Goal: Use online tool/utility: Utilize a website feature to perform a specific function

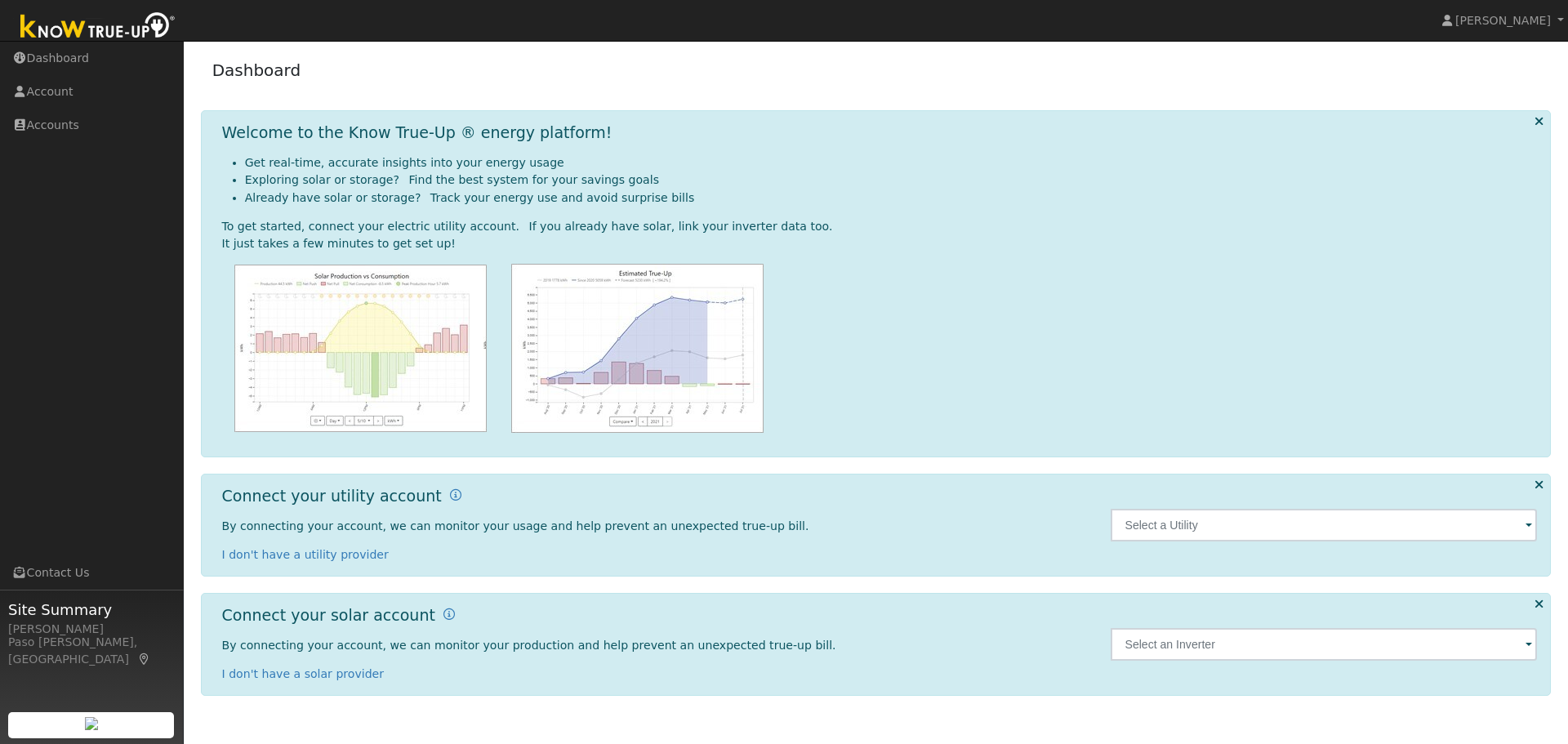
click at [1543, 123] on icon at bounding box center [1539, 121] width 9 height 12
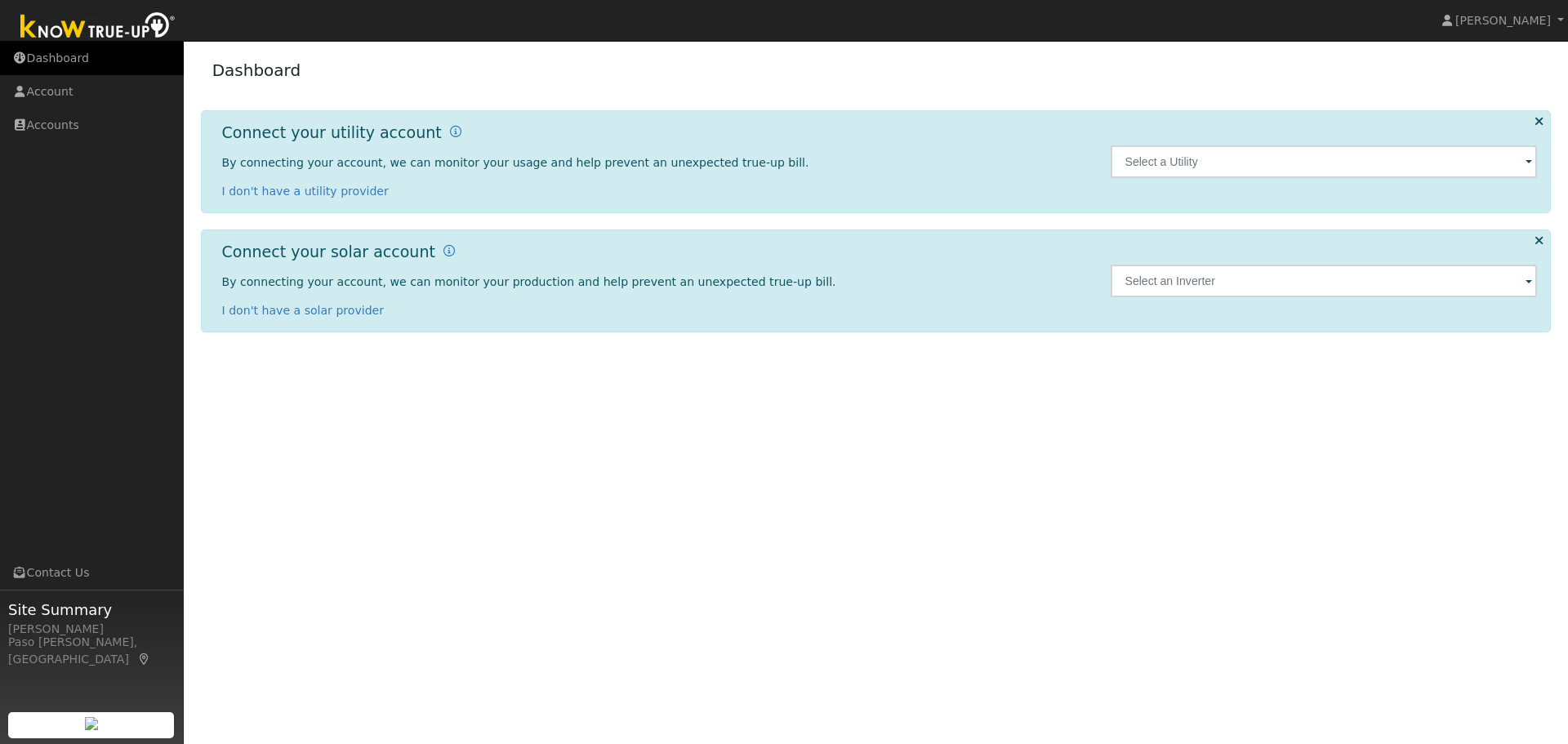
click at [49, 56] on link "Dashboard" at bounding box center [91, 58] width 183 height 33
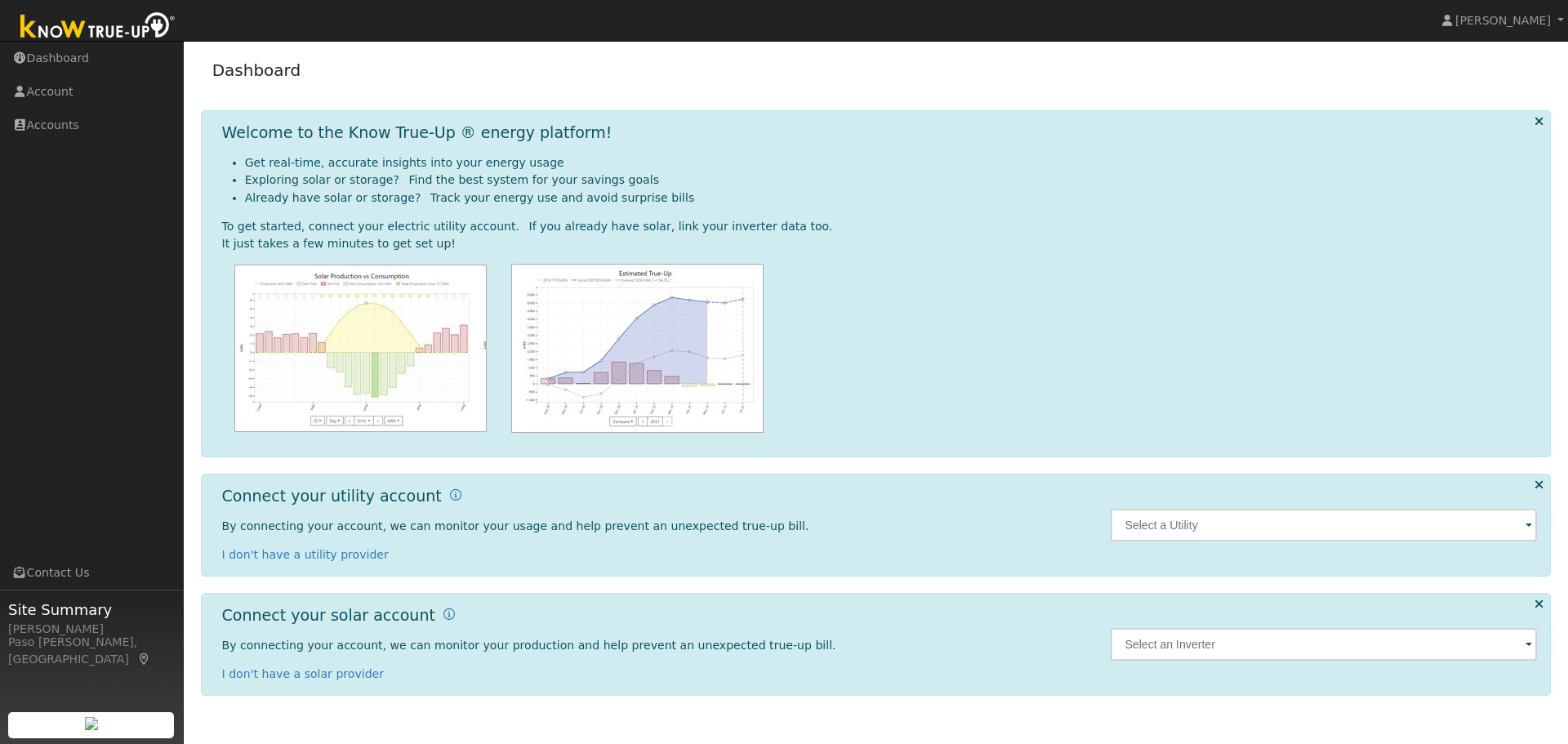
click at [1536, 593] on div "Welcome to the Know True-Up ® energy platform! Get real-time, accurate insights…" at bounding box center [877, 644] width 1351 height 103
click at [1541, 122] on icon at bounding box center [1539, 121] width 9 height 12
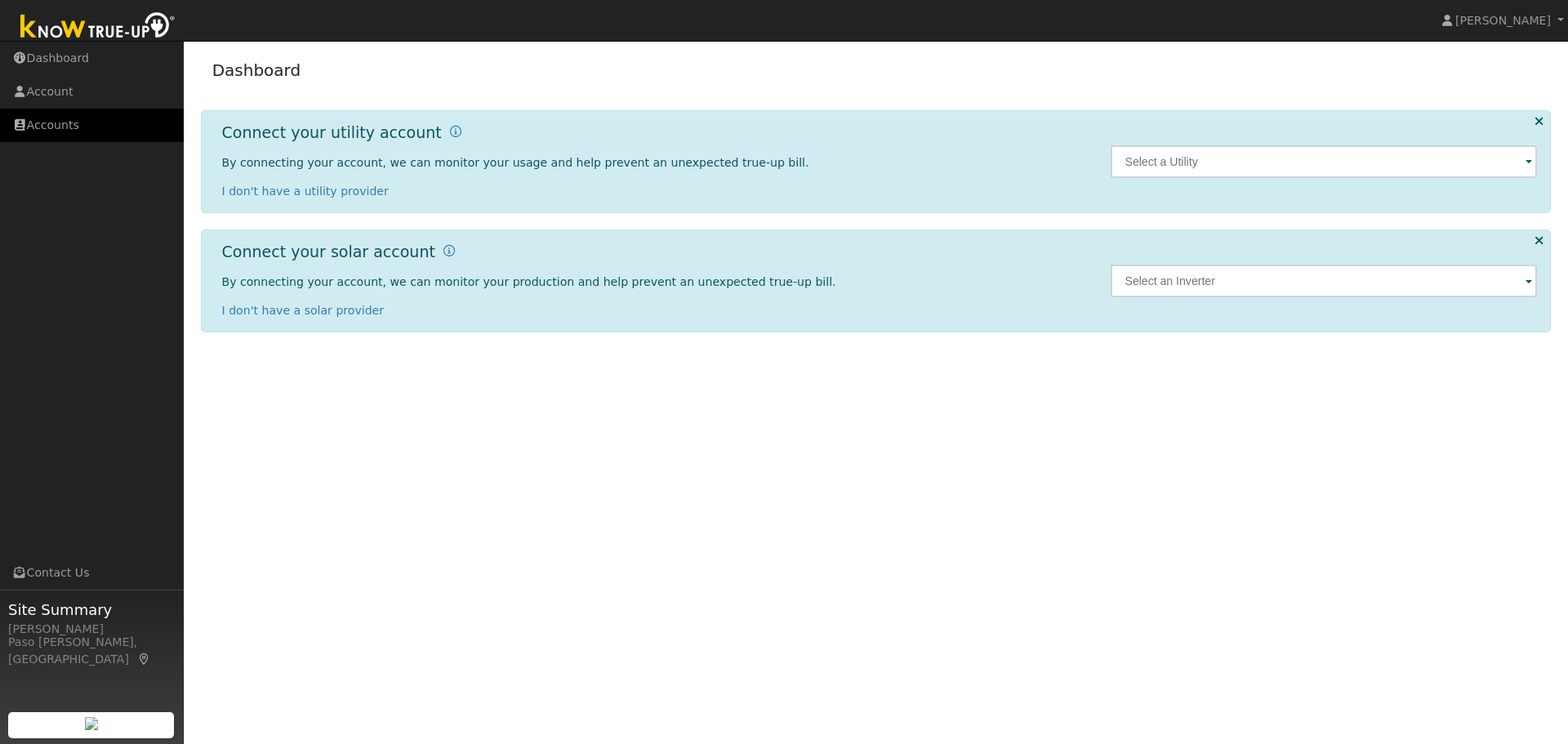
click at [65, 121] on link "Accounts" at bounding box center [91, 125] width 183 height 33
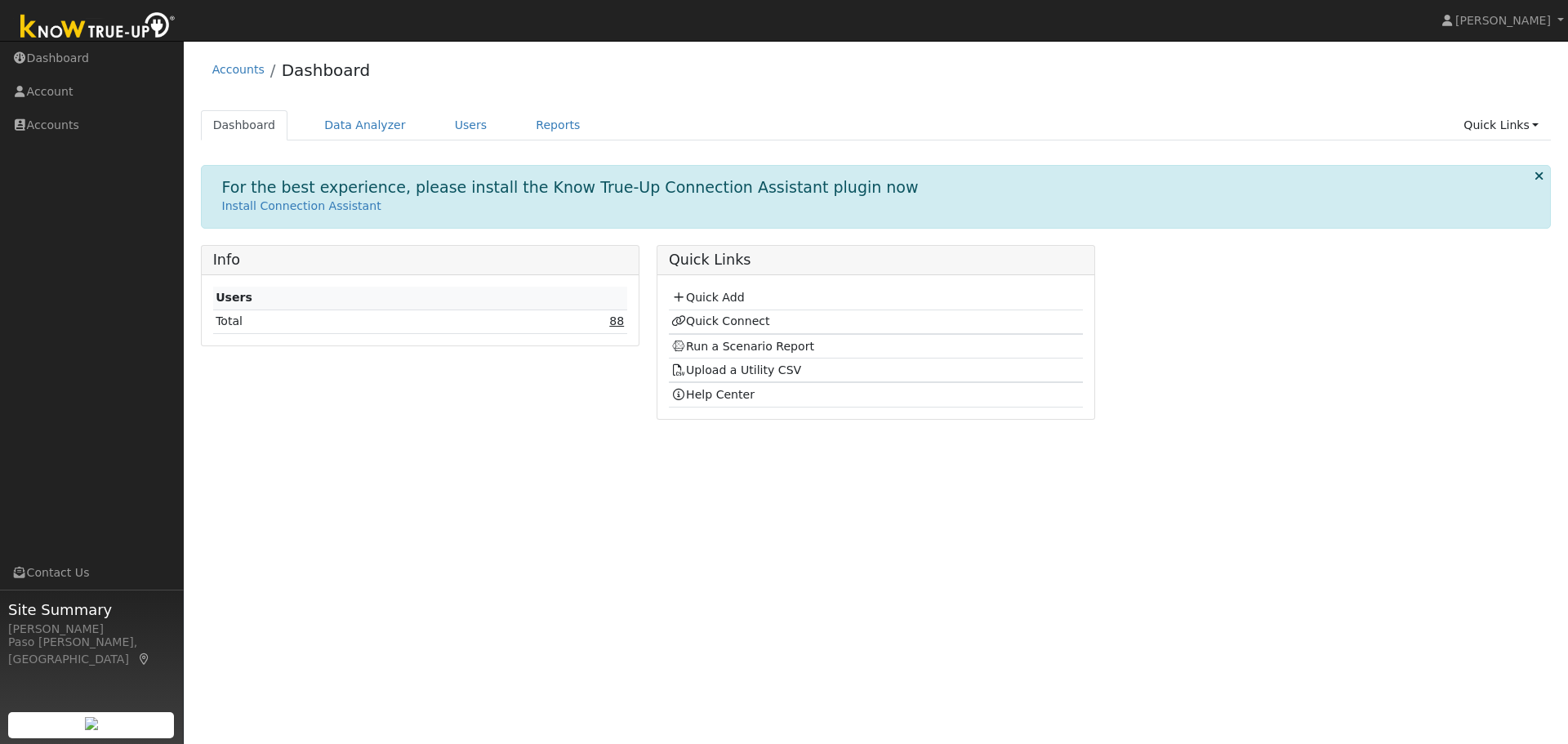
click at [619, 324] on link "88" at bounding box center [616, 320] width 15 height 13
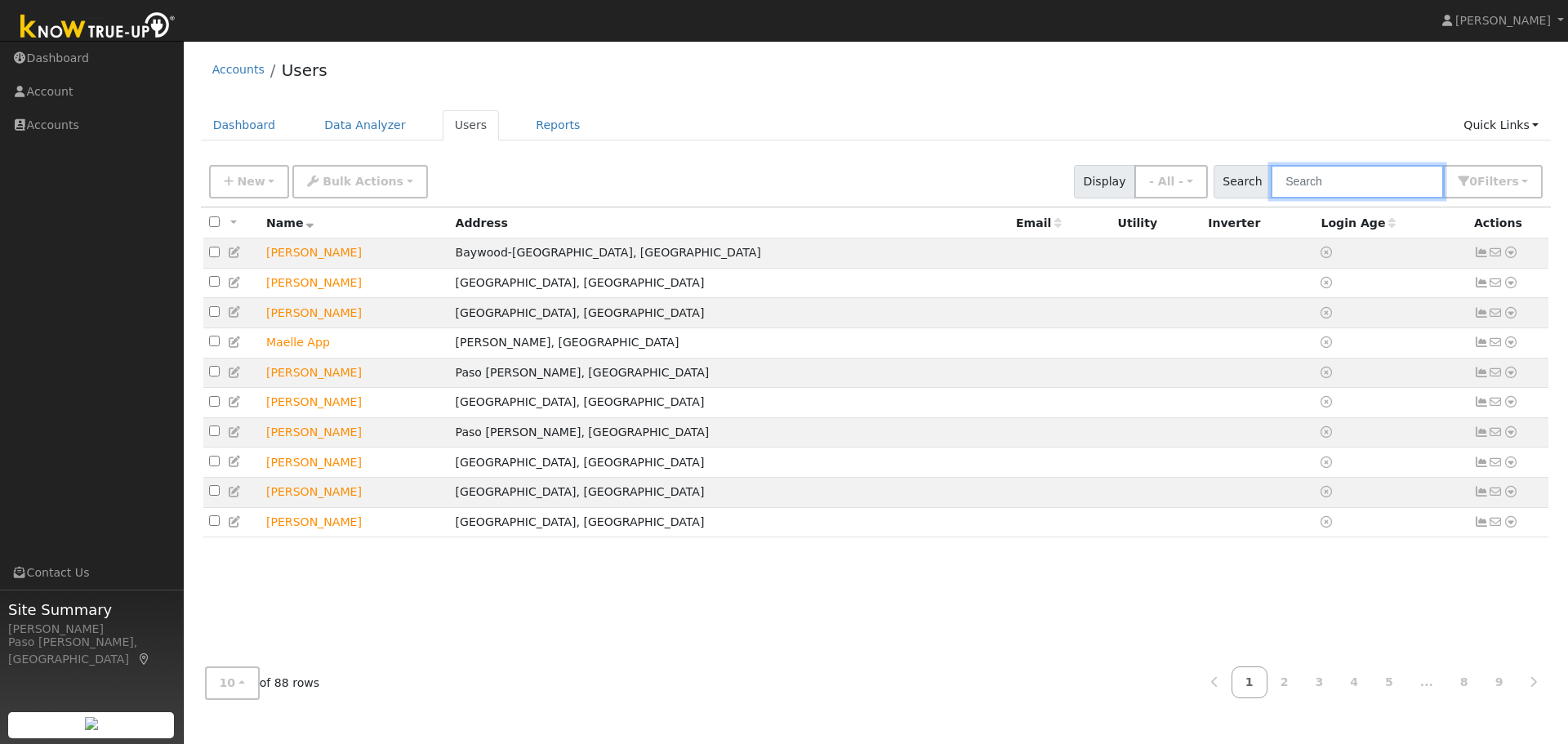
click at [1345, 189] on input "text" at bounding box center [1357, 182] width 173 height 33
type input "s"
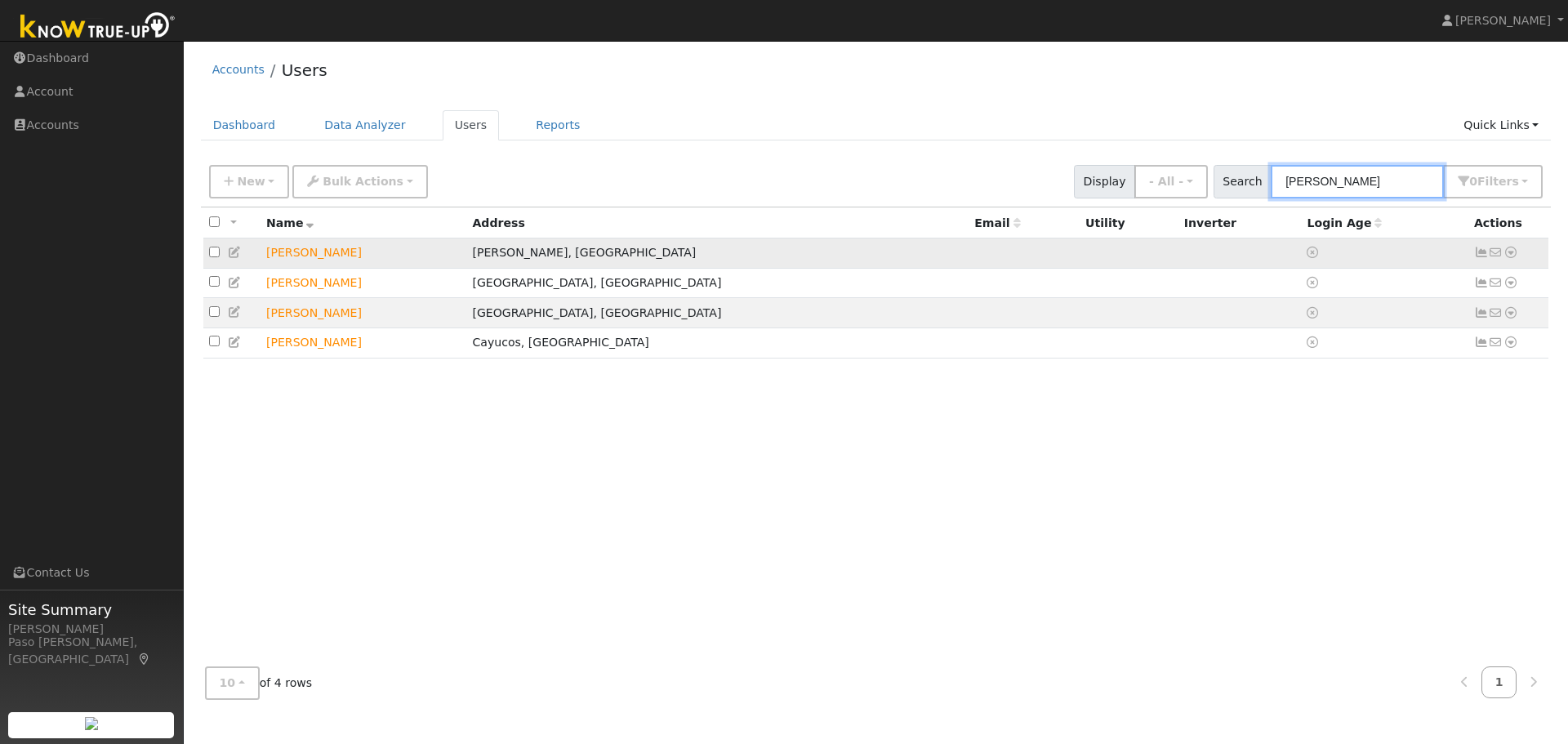
type input "chris"
click at [1512, 258] on icon at bounding box center [1511, 252] width 15 height 11
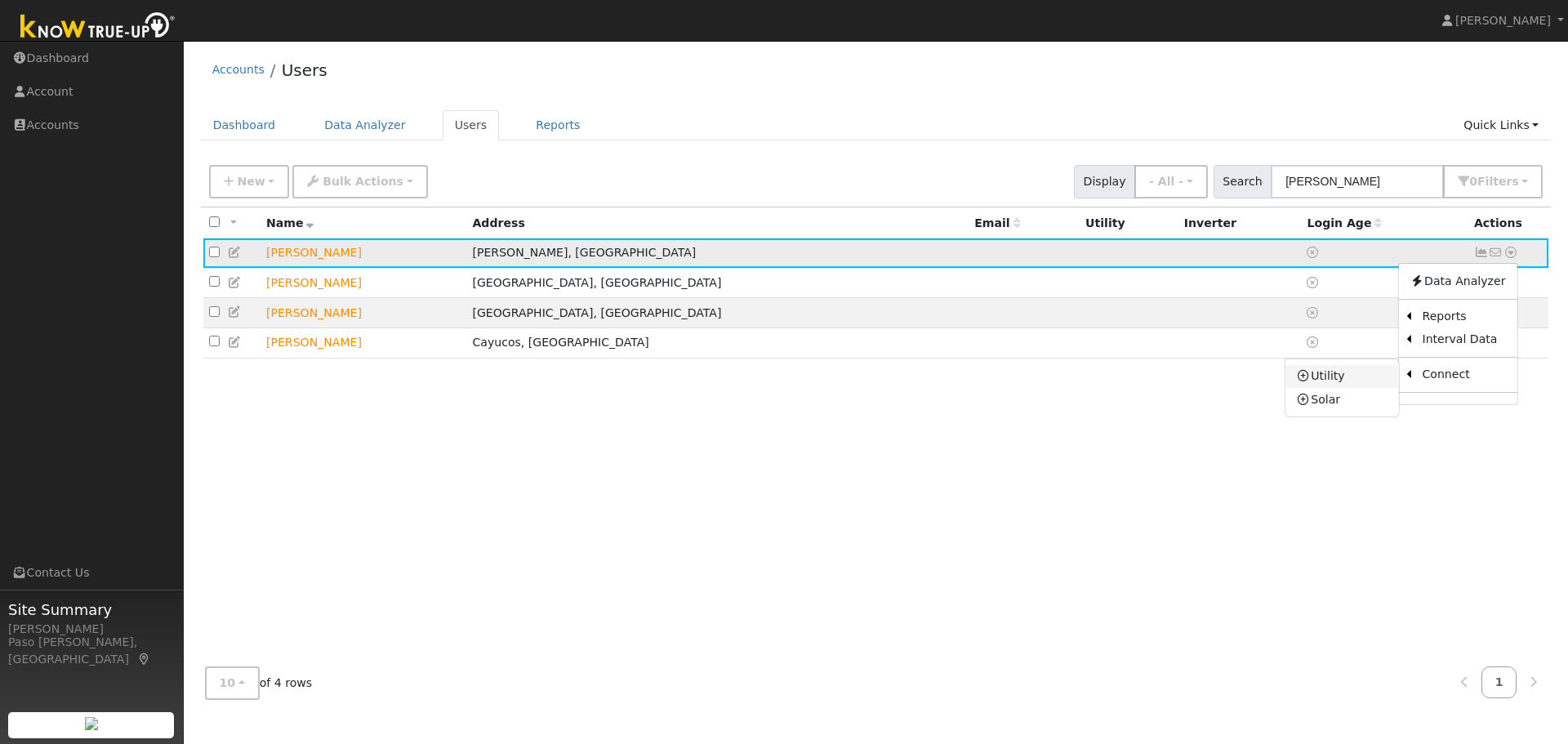
click at [1309, 382] on icon at bounding box center [1304, 376] width 15 height 11
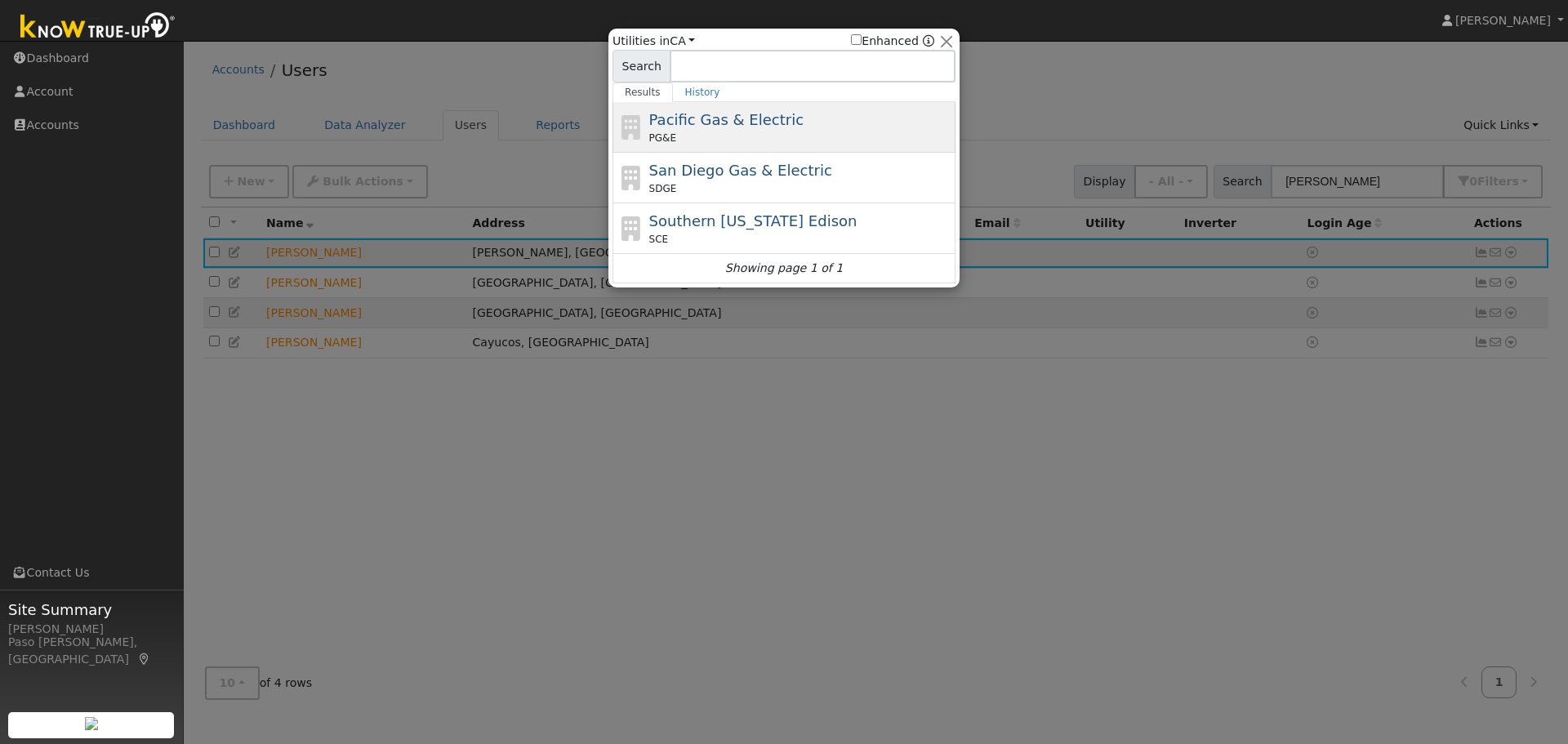
click at [679, 120] on span "Pacific Gas & Electric" at bounding box center [727, 120] width 154 height 18
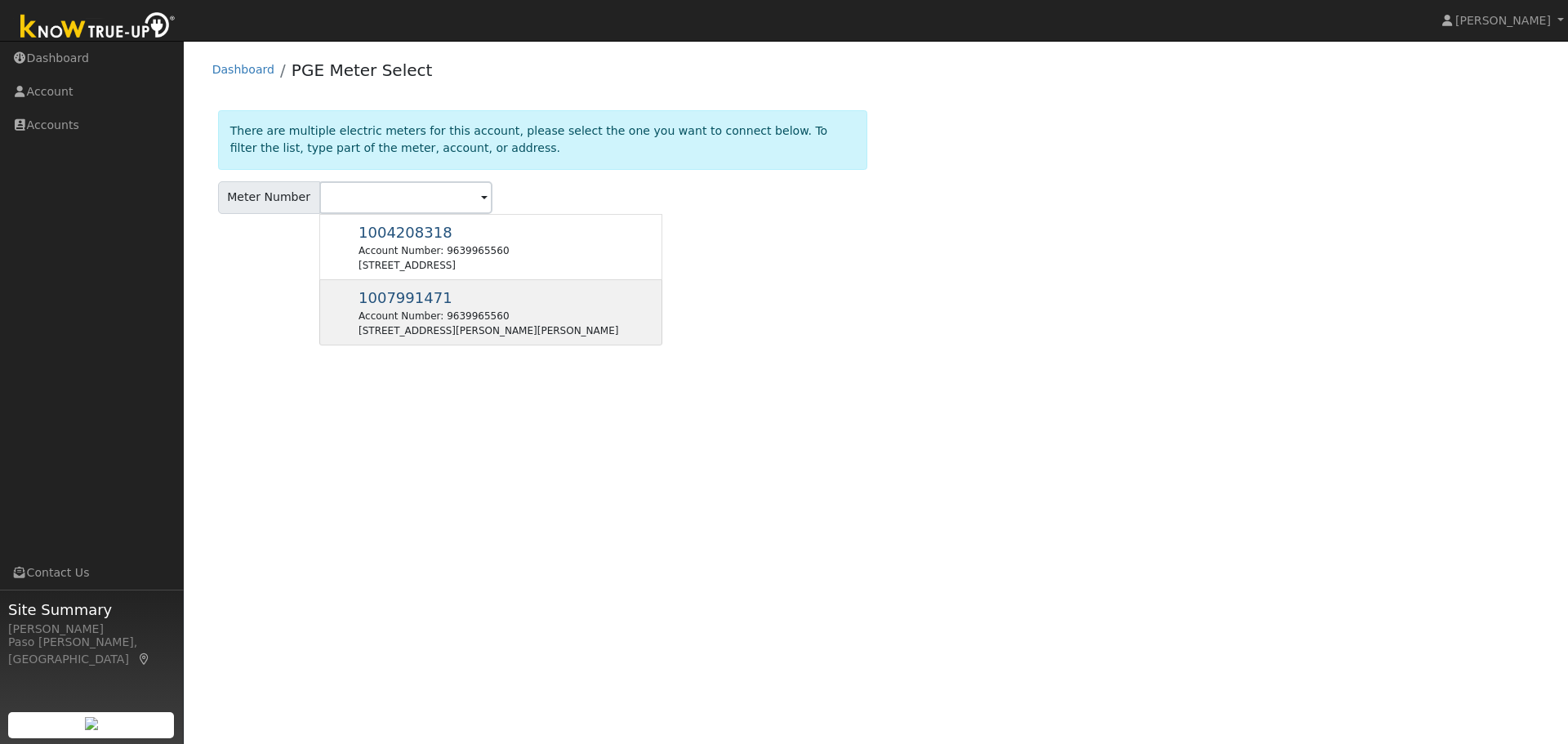
click at [401, 312] on div "Account Number: 9639965560" at bounding box center [489, 316] width 260 height 15
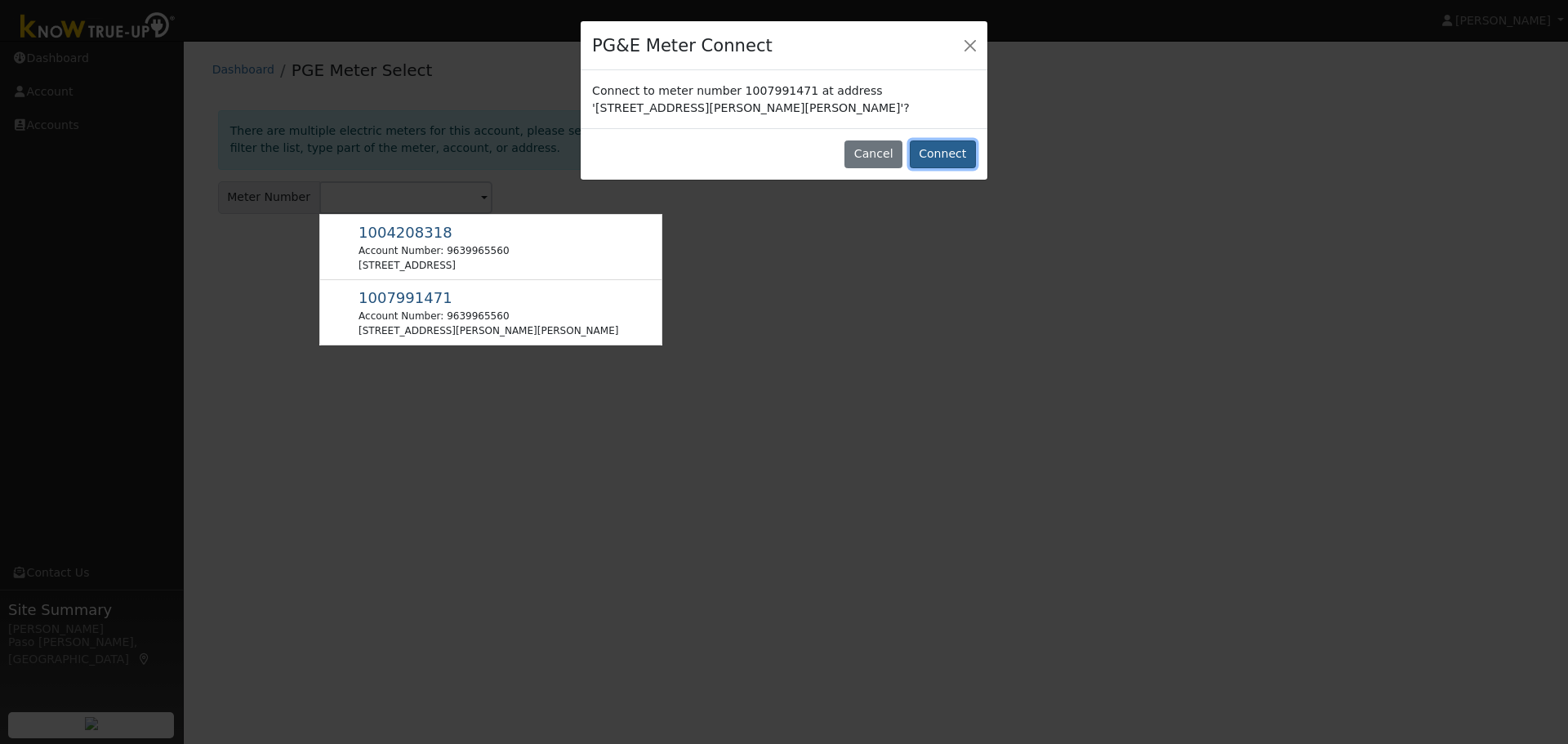
click at [952, 152] on button "Connect" at bounding box center [942, 154] width 66 height 28
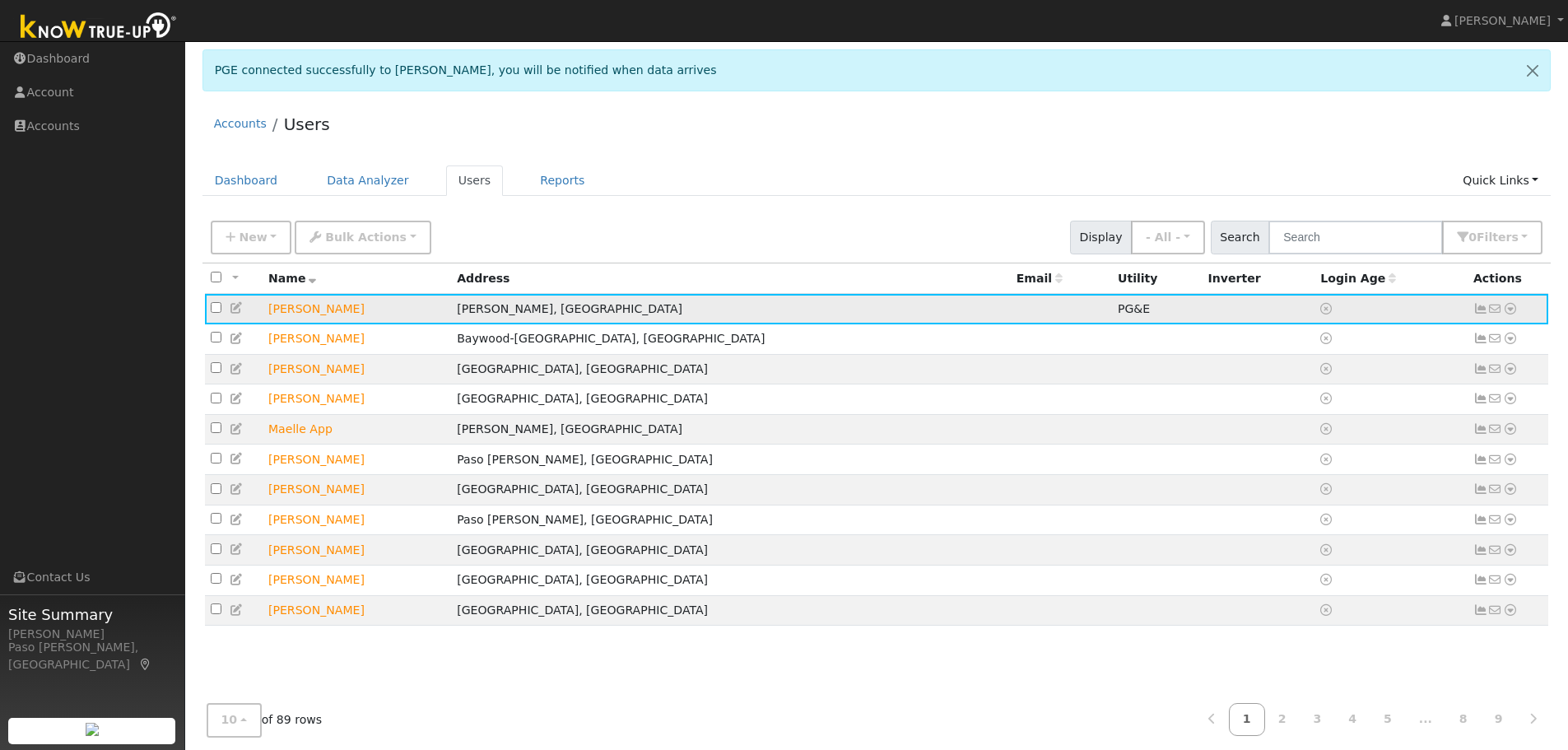
click at [1514, 301] on td "No email address Send Email... Data Analyzer Reports Scenario Health Check Ener…" at bounding box center [1509, 309] width 81 height 30
click at [1514, 311] on icon at bounding box center [1511, 309] width 15 height 11
click at [1488, 341] on link "Data Analyzer" at bounding box center [1457, 338] width 119 height 23
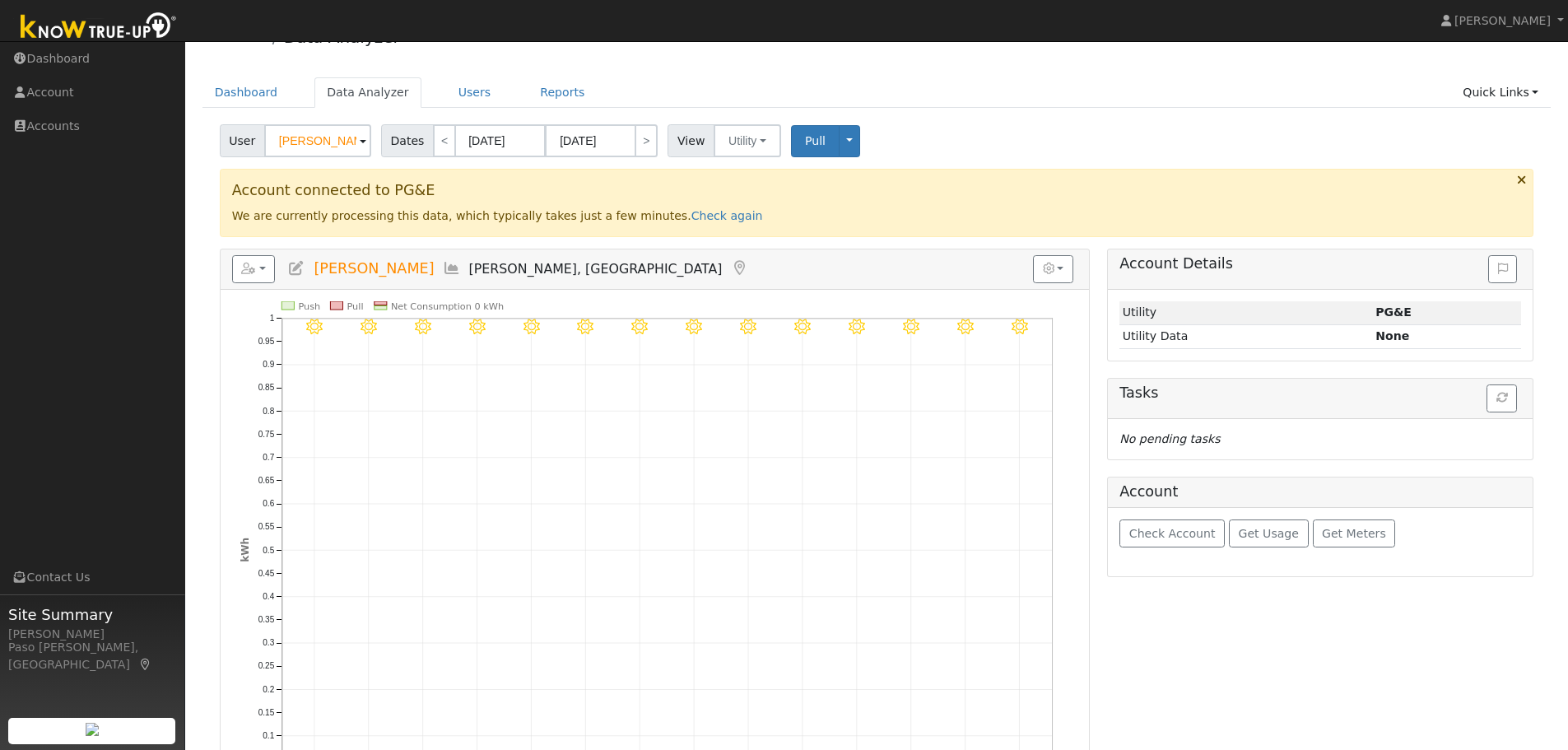
scroll to position [98, 0]
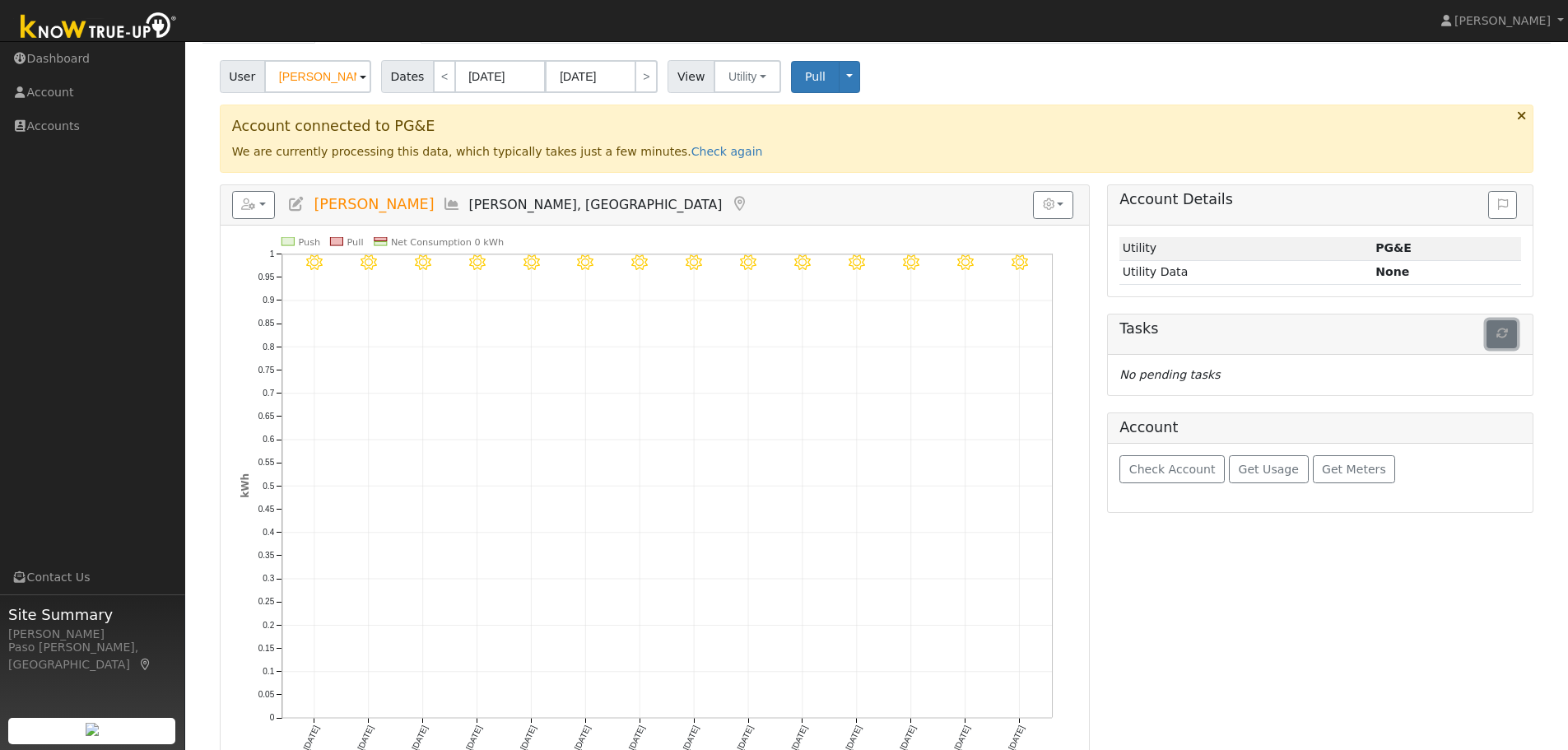
click at [1511, 336] on button "button" at bounding box center [1502, 334] width 30 height 28
click at [1495, 329] on button "button" at bounding box center [1502, 334] width 30 height 28
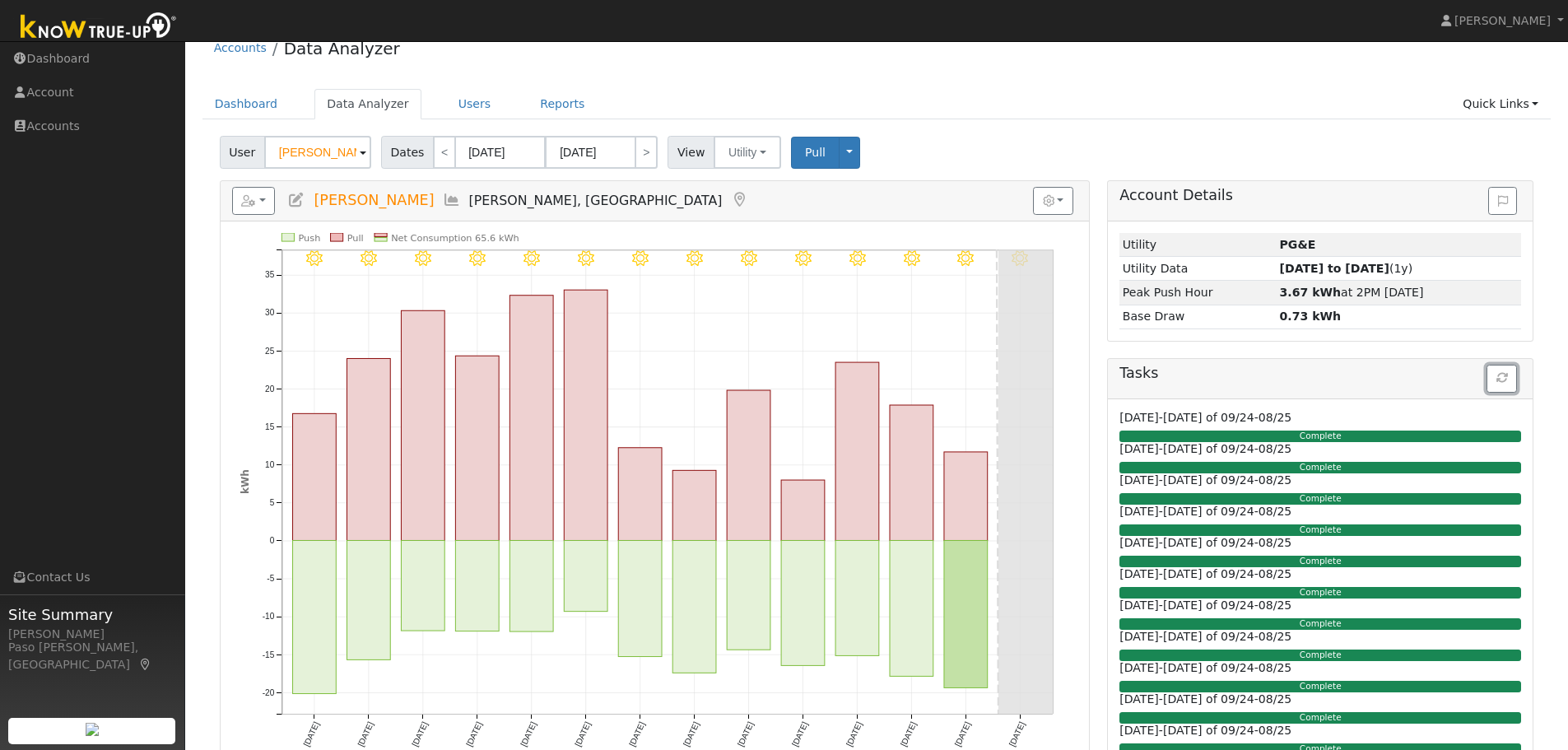
scroll to position [4, 0]
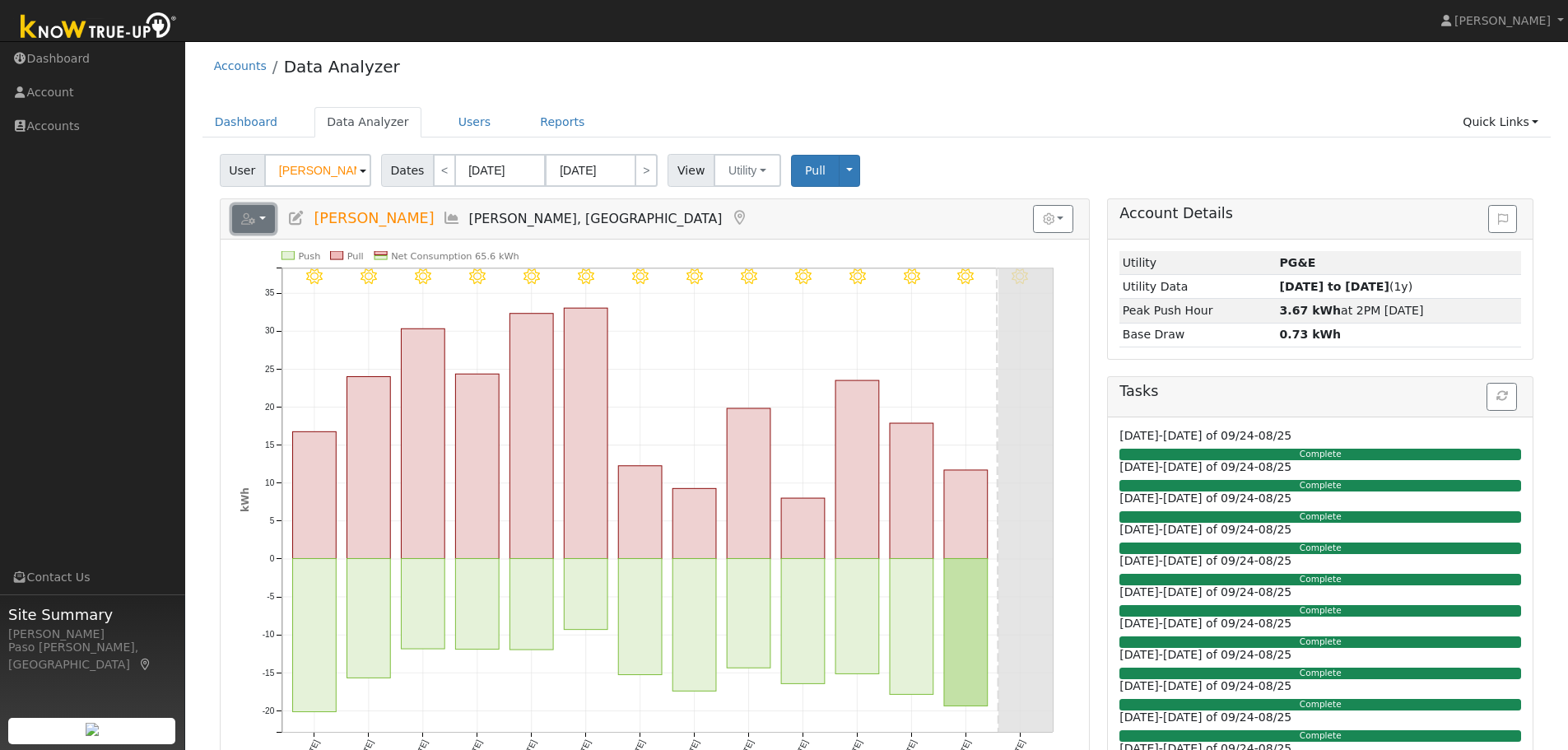
click at [268, 226] on button "button" at bounding box center [253, 219] width 43 height 28
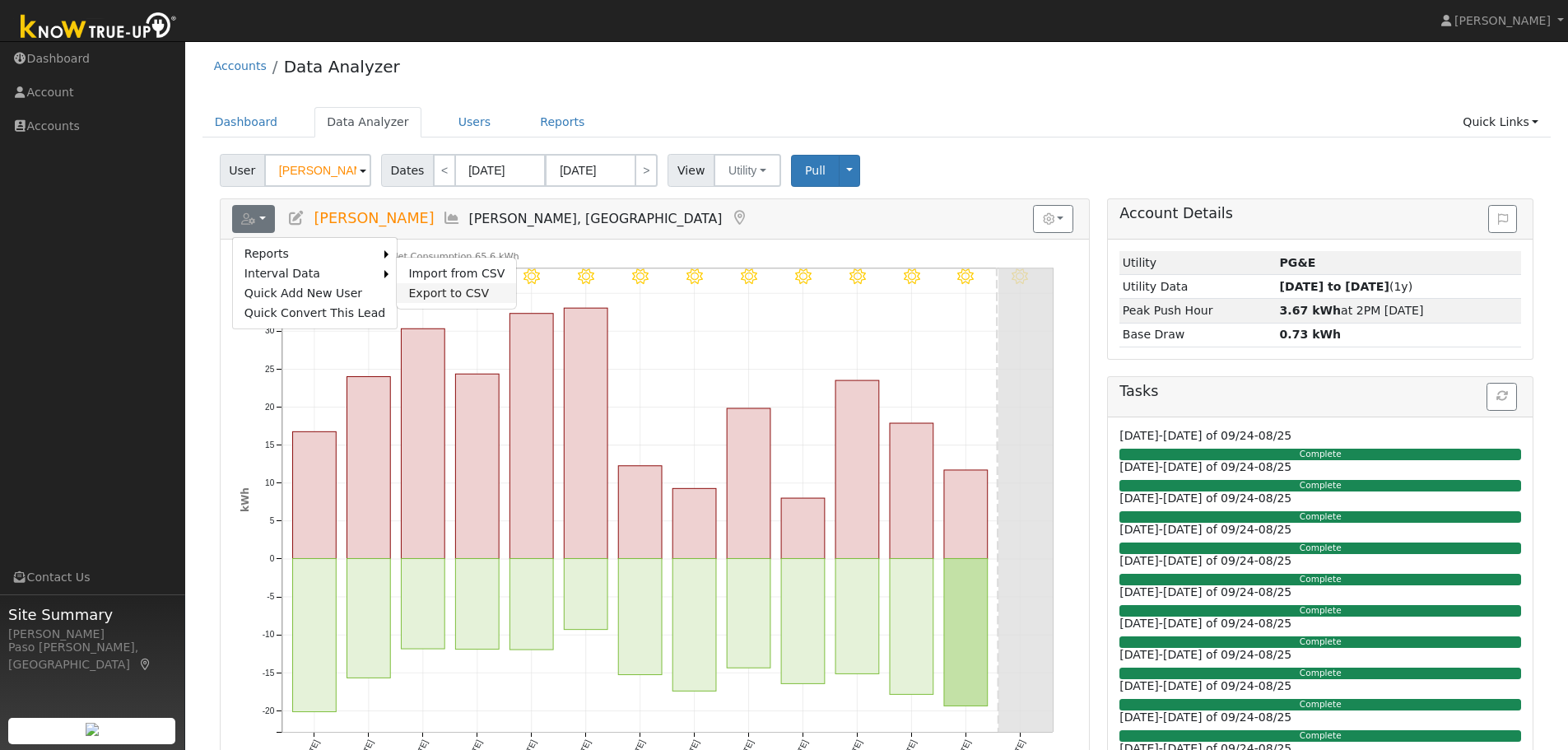
click at [456, 291] on link "Export to CSV" at bounding box center [456, 293] width 119 height 19
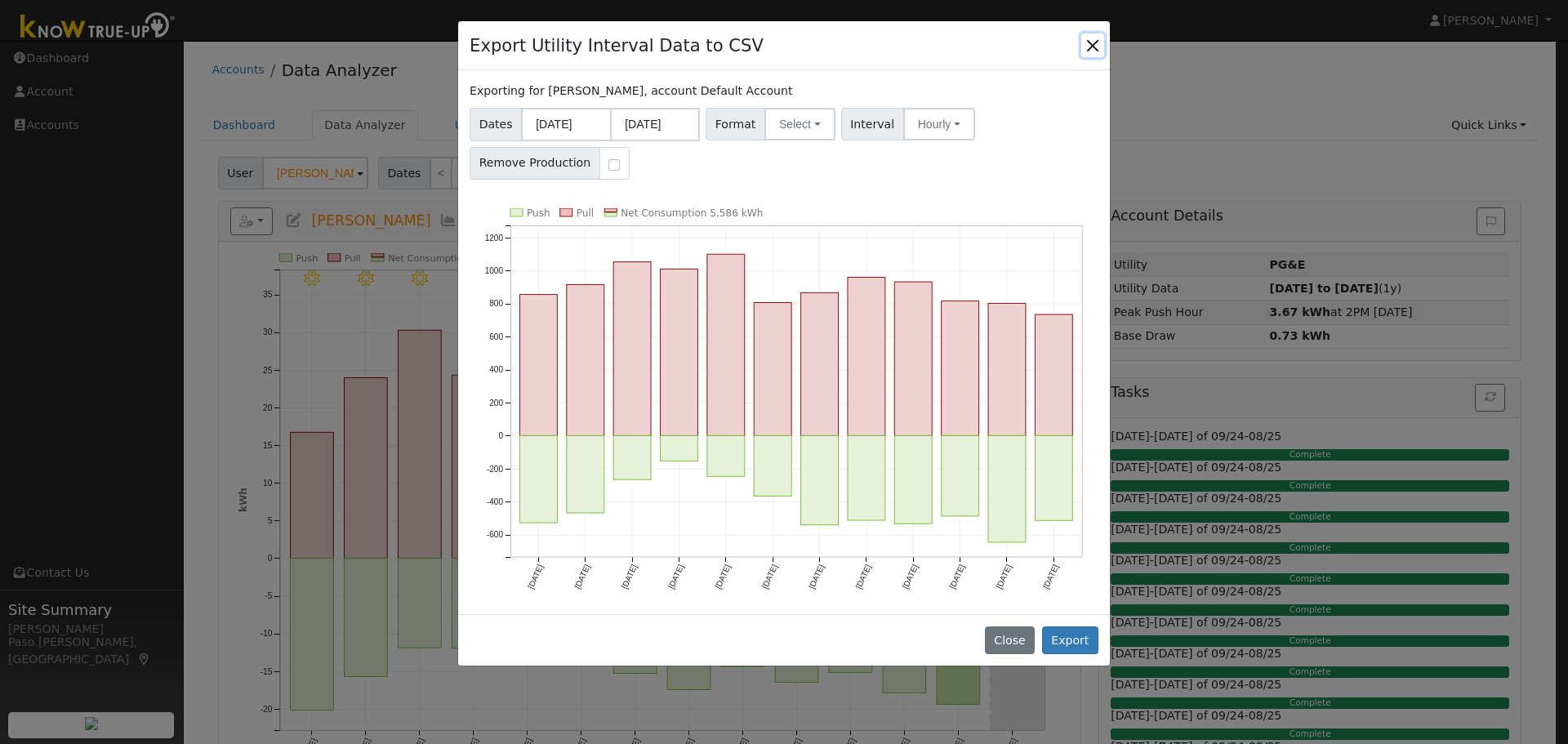
click at [1094, 43] on button "Close" at bounding box center [1092, 45] width 23 height 23
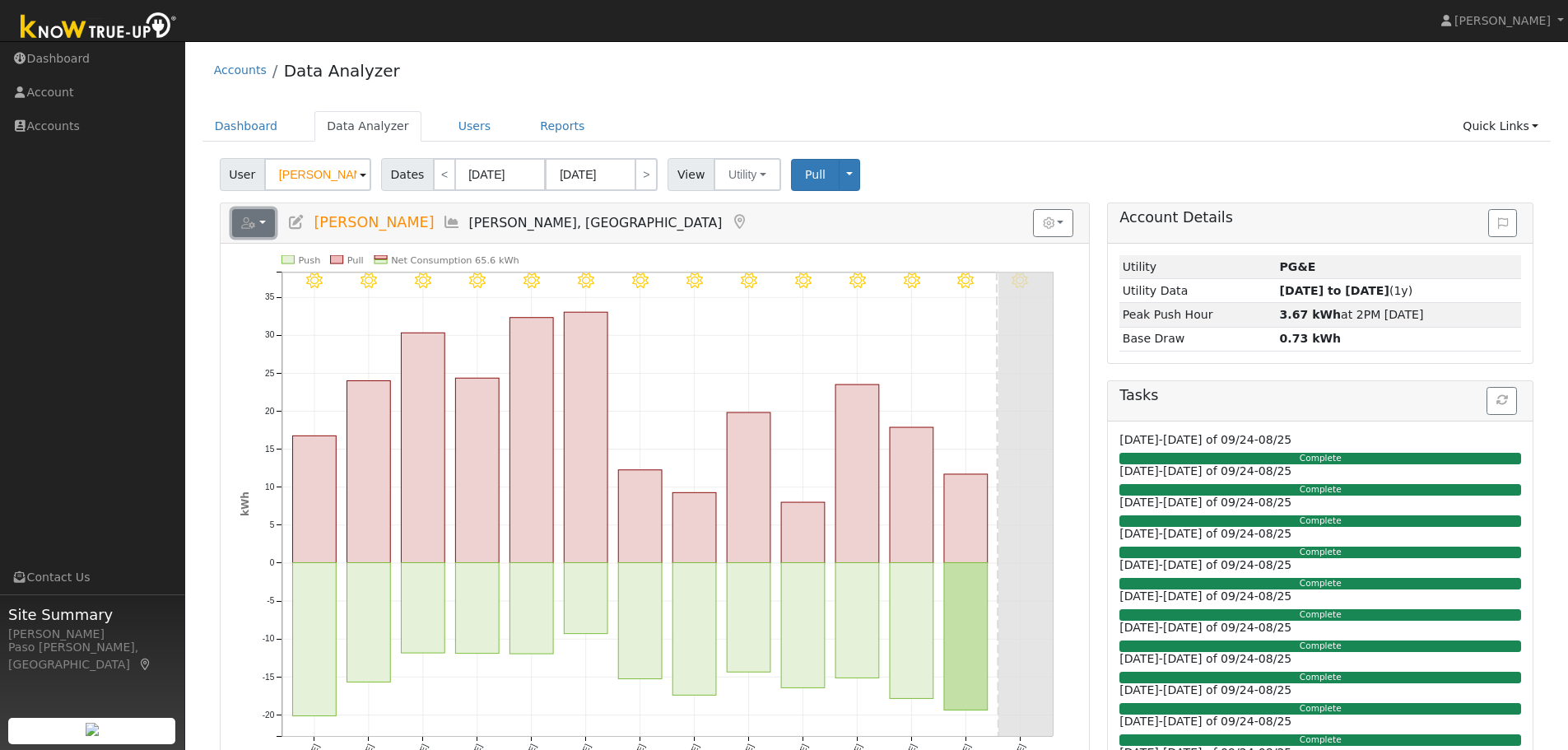
click at [249, 223] on icon "button" at bounding box center [249, 223] width 15 height 11
click at [411, 294] on link "Export to CSV" at bounding box center [456, 297] width 119 height 19
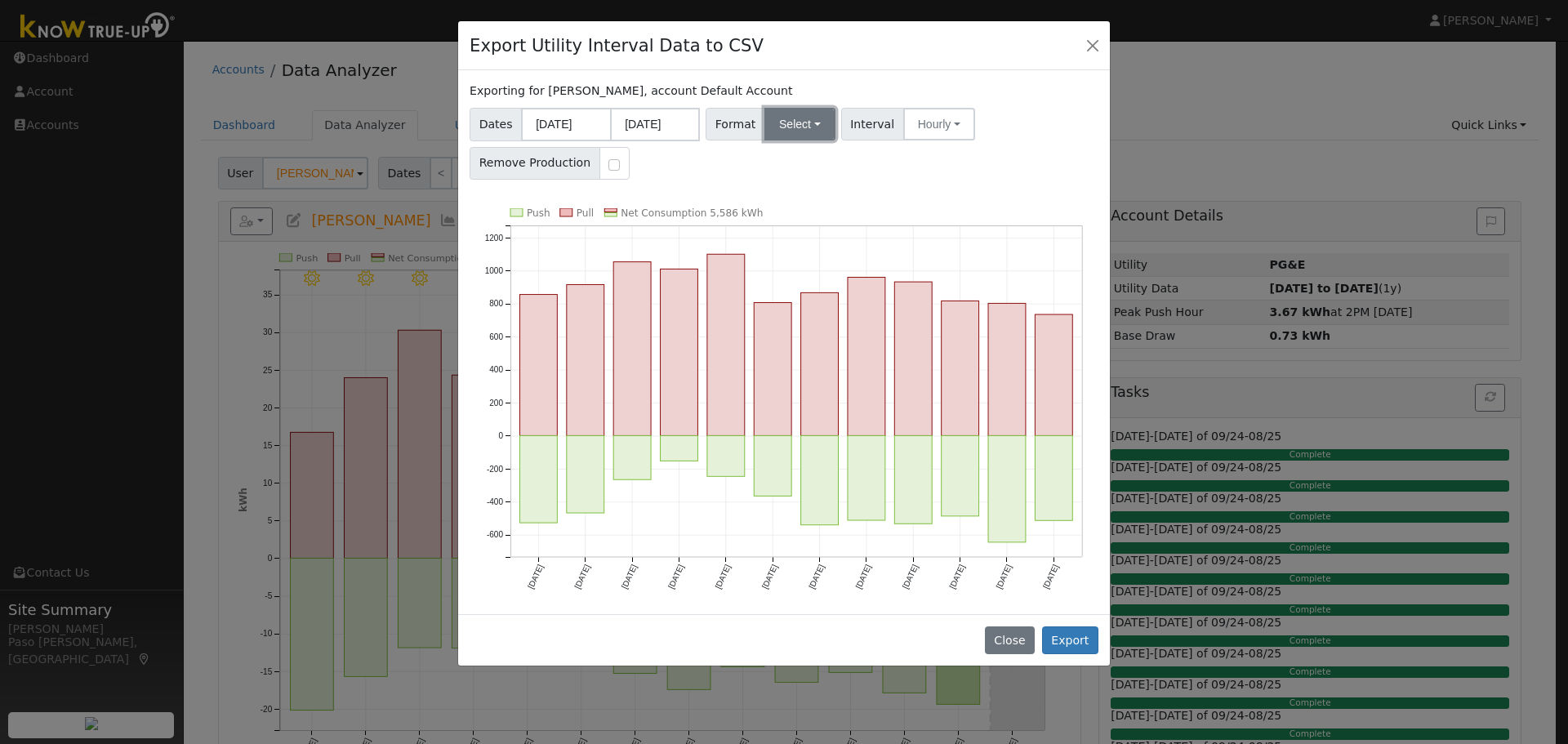
click at [778, 132] on button "Select" at bounding box center [799, 124] width 71 height 32
click at [808, 335] on link "Solargraf" at bounding box center [819, 333] width 117 height 23
click at [958, 124] on button "Hourly" at bounding box center [954, 124] width 72 height 32
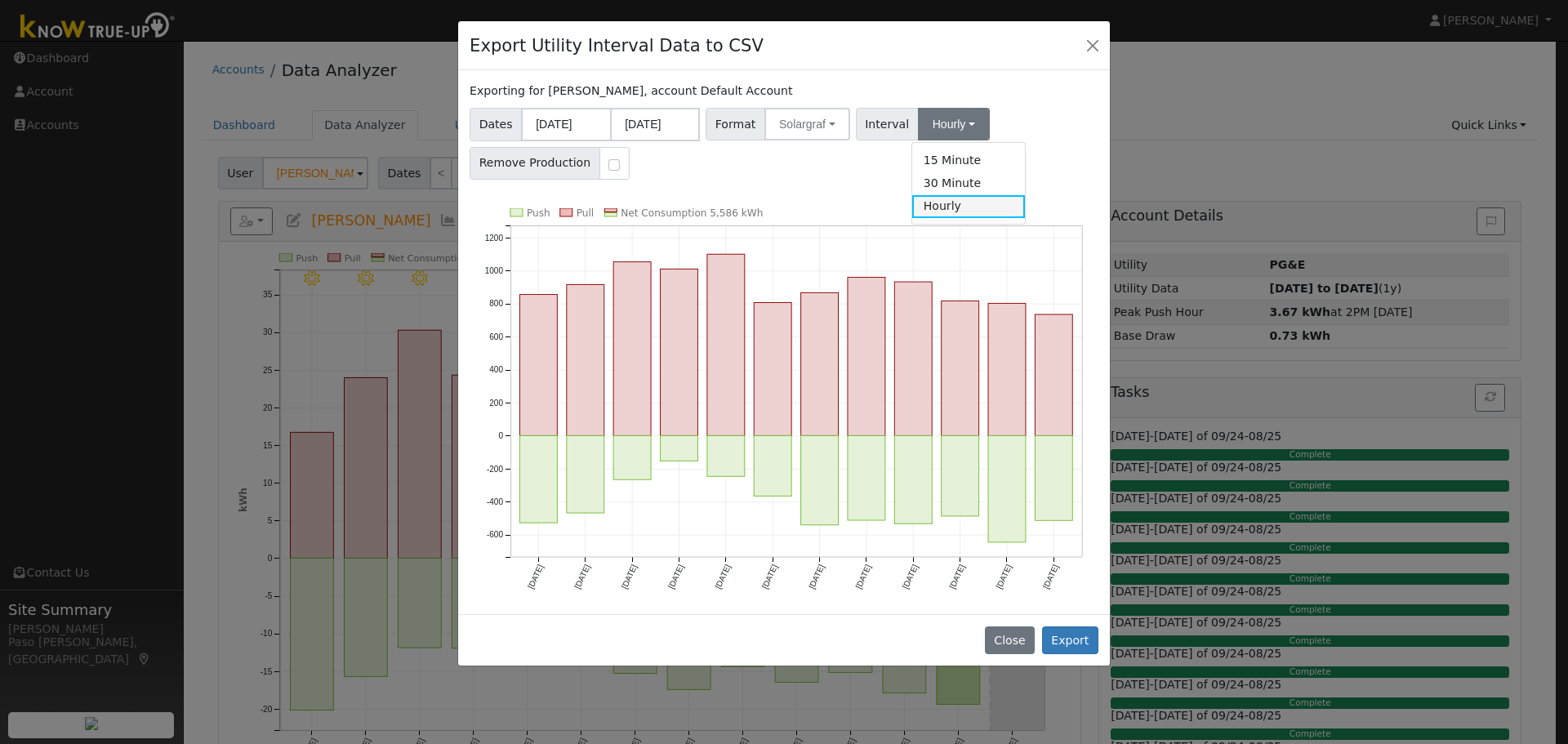
click at [952, 212] on link "Hourly" at bounding box center [969, 206] width 113 height 23
click at [1085, 639] on button "Export" at bounding box center [1070, 640] width 56 height 28
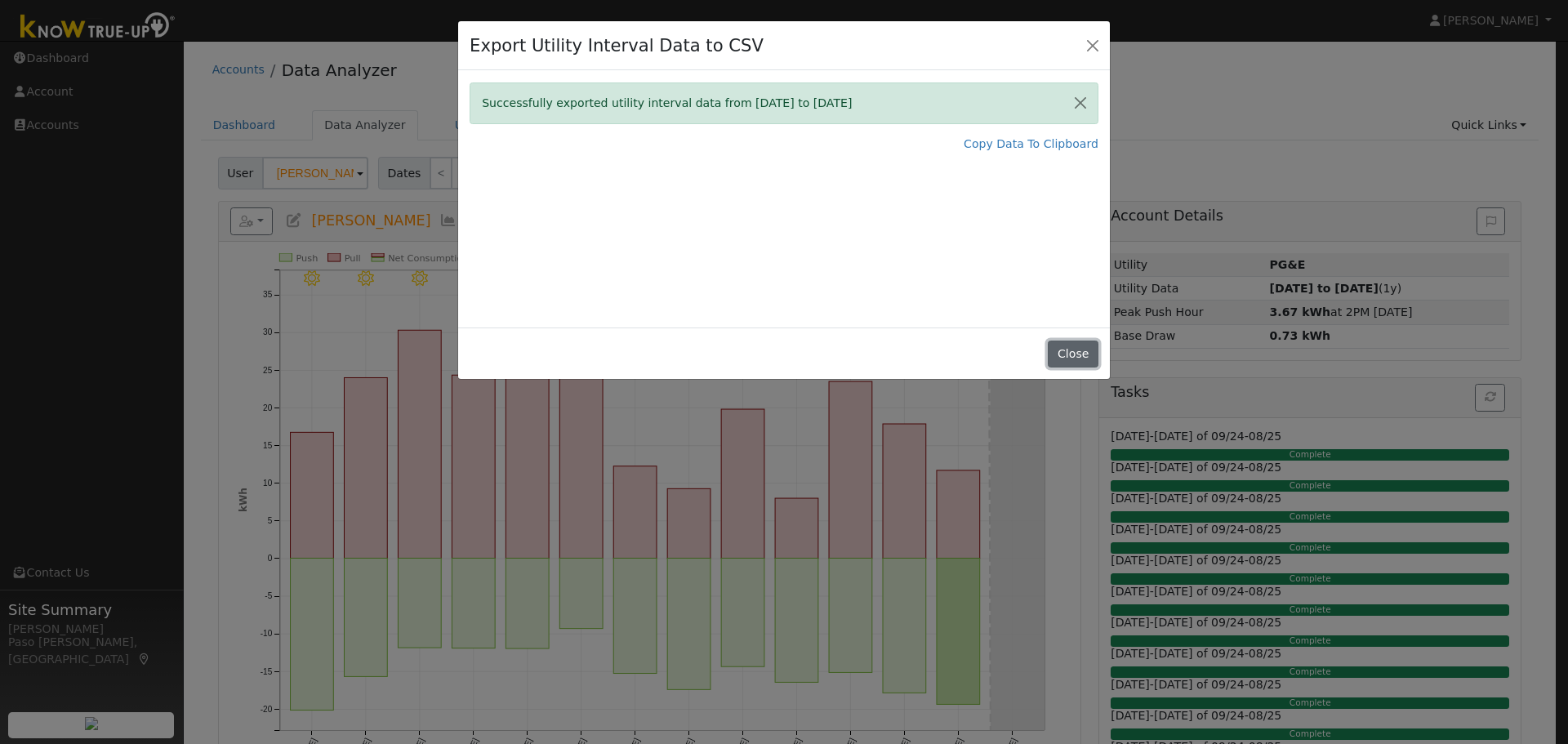
click at [1069, 361] on button "Close" at bounding box center [1072, 354] width 50 height 28
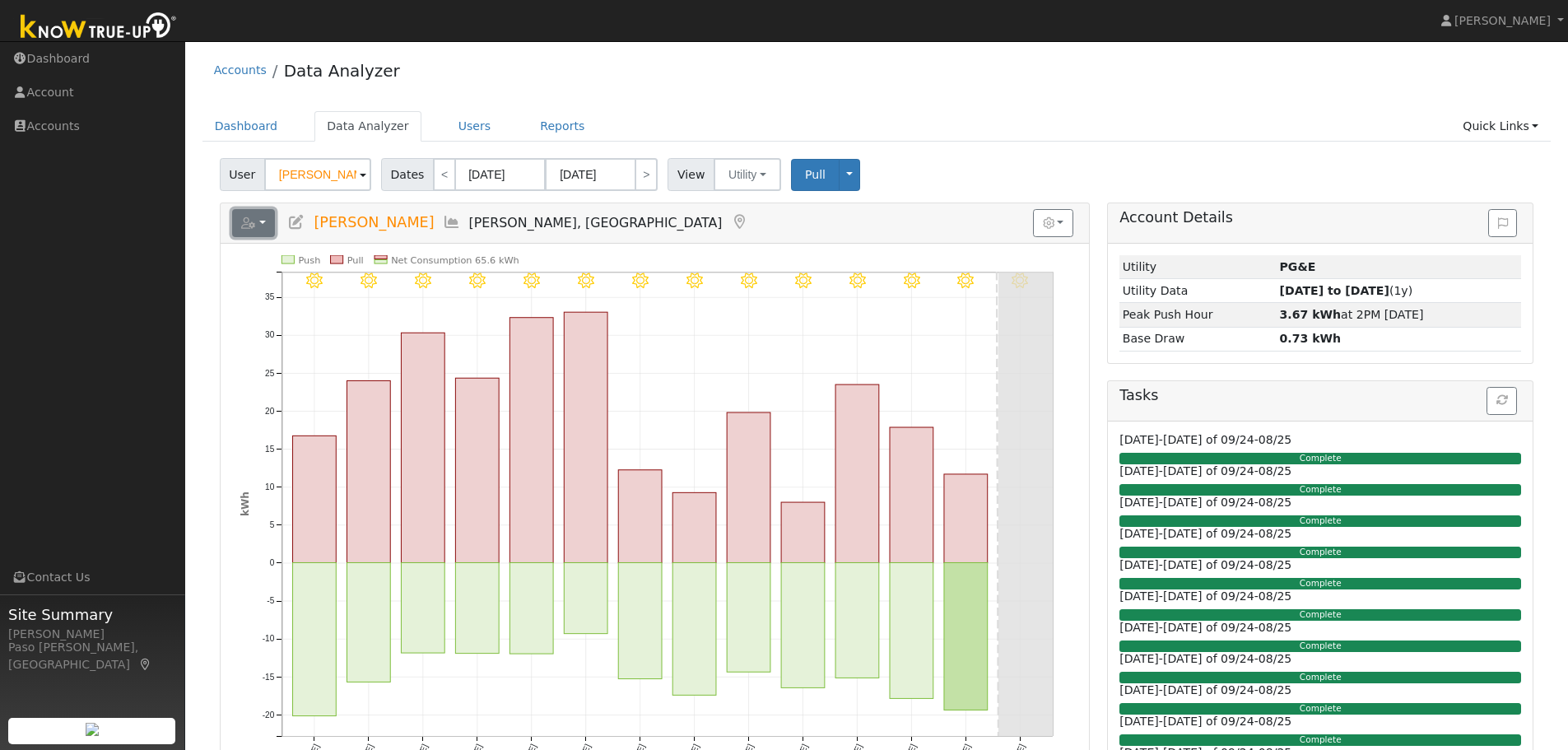
click at [262, 231] on button "button" at bounding box center [253, 223] width 43 height 28
click at [0, 0] on link "Scenario" at bounding box center [0, 0] width 0 height 0
click at [409, 250] on div "9/01 - Clear 8/31 - Clear 8/30 - Clear 8/29 - Clear 8/28 - Clear 8/27 - Clear 8…" at bounding box center [654, 515] width 868 height 542
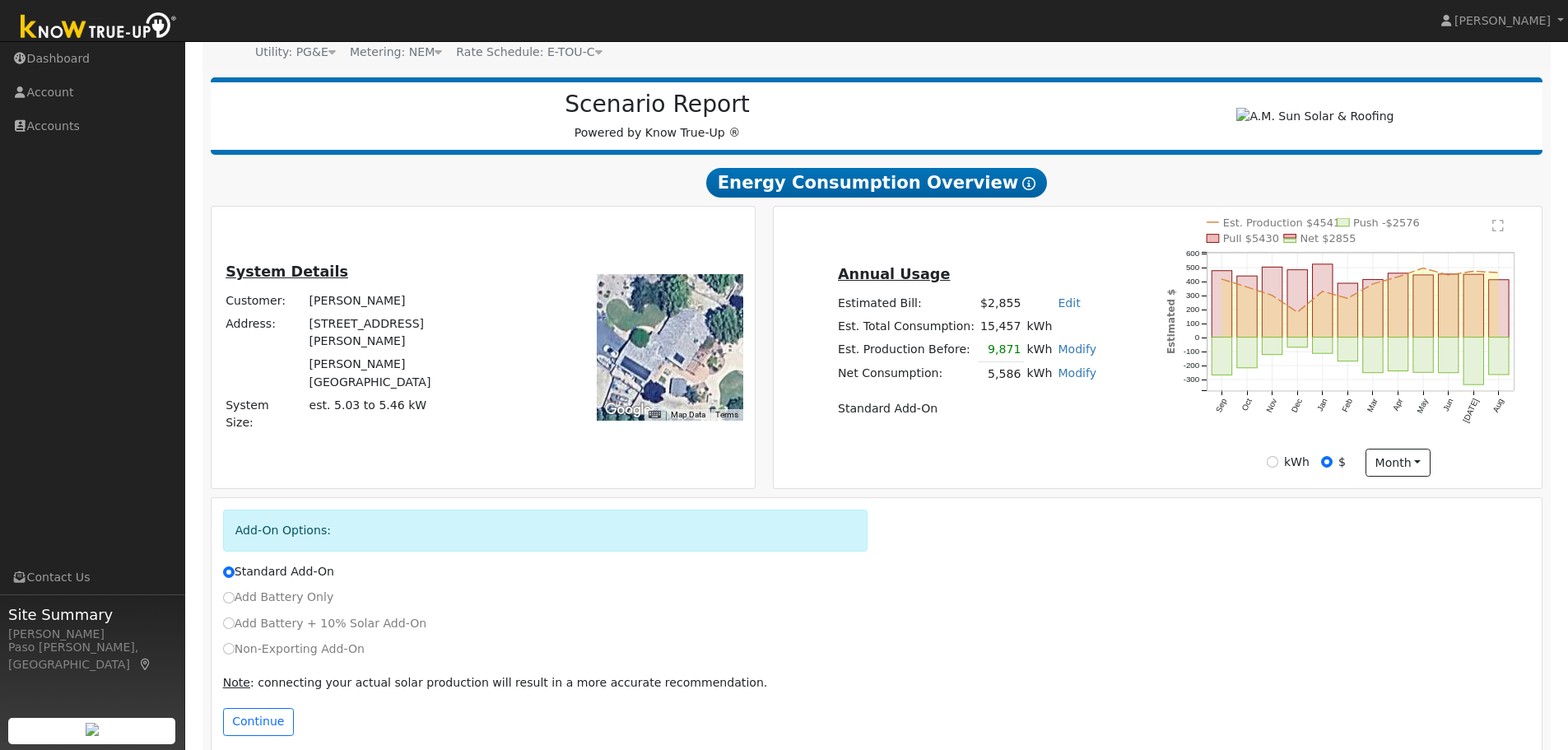
scroll to position [199, 0]
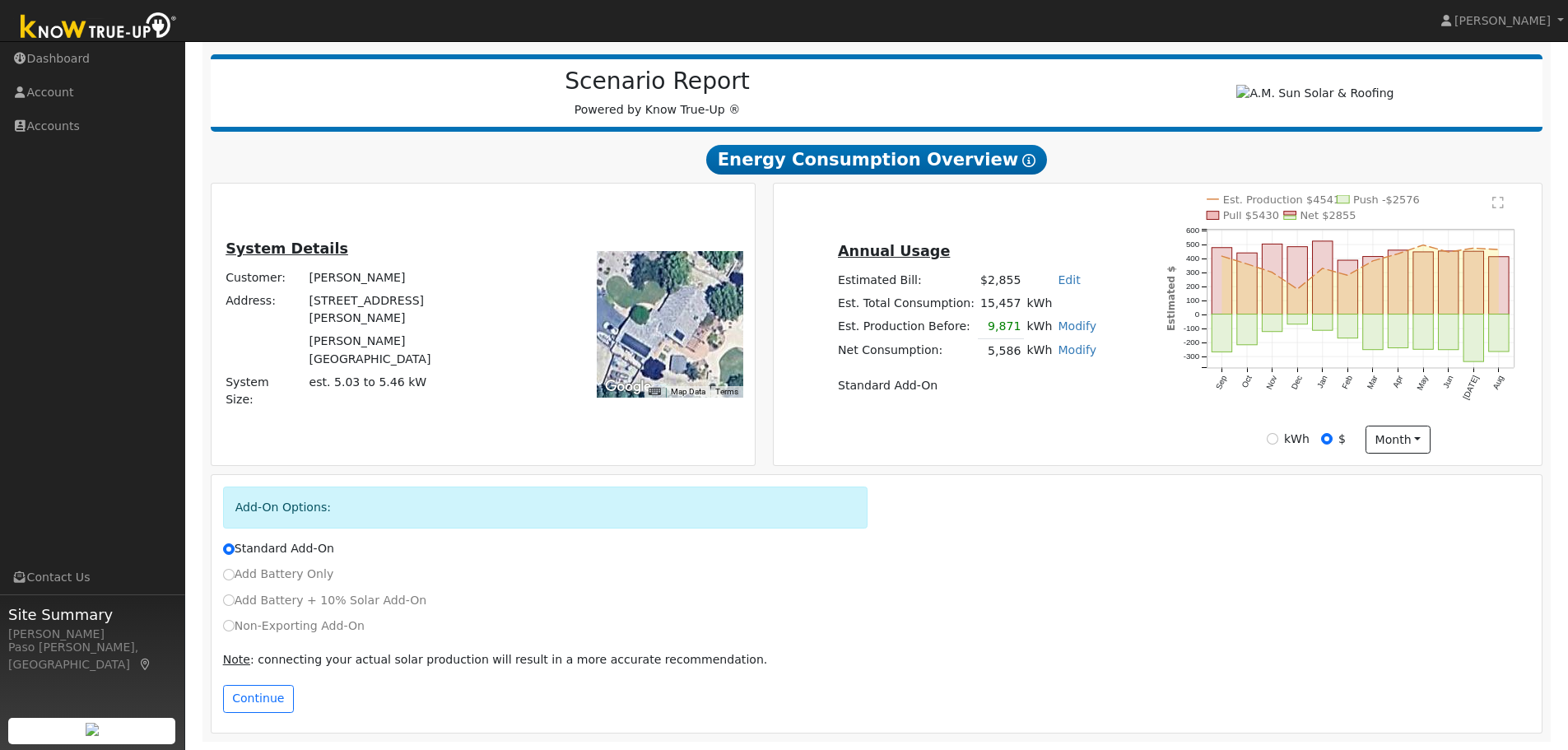
click at [234, 624] on label "Non-Exporting Add-On" at bounding box center [294, 626] width 142 height 18
click at [234, 624] on input "Non-Exporting Add-On" at bounding box center [228, 625] width 11 height 11
radio input "true"
radio input "false"
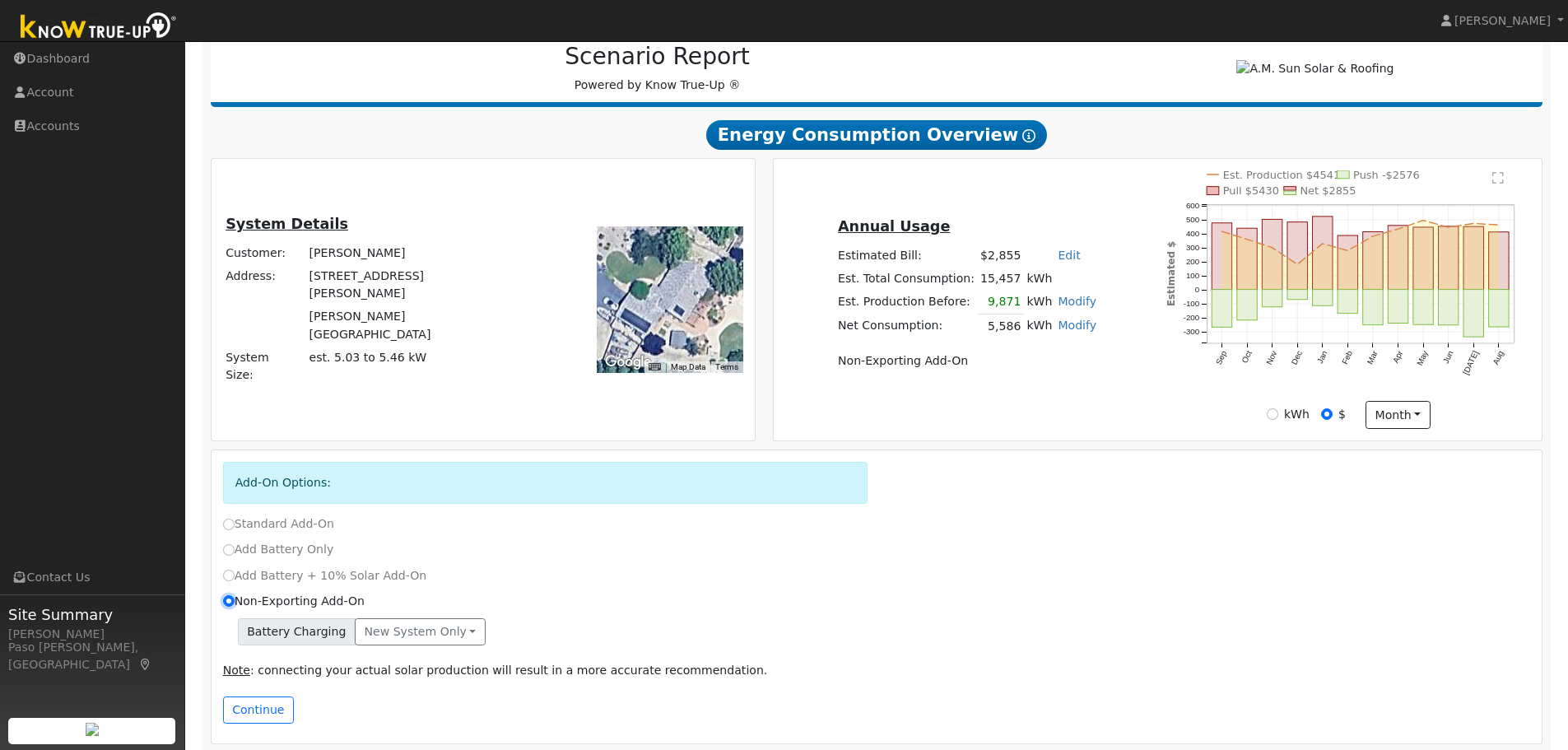
scroll to position [234, 0]
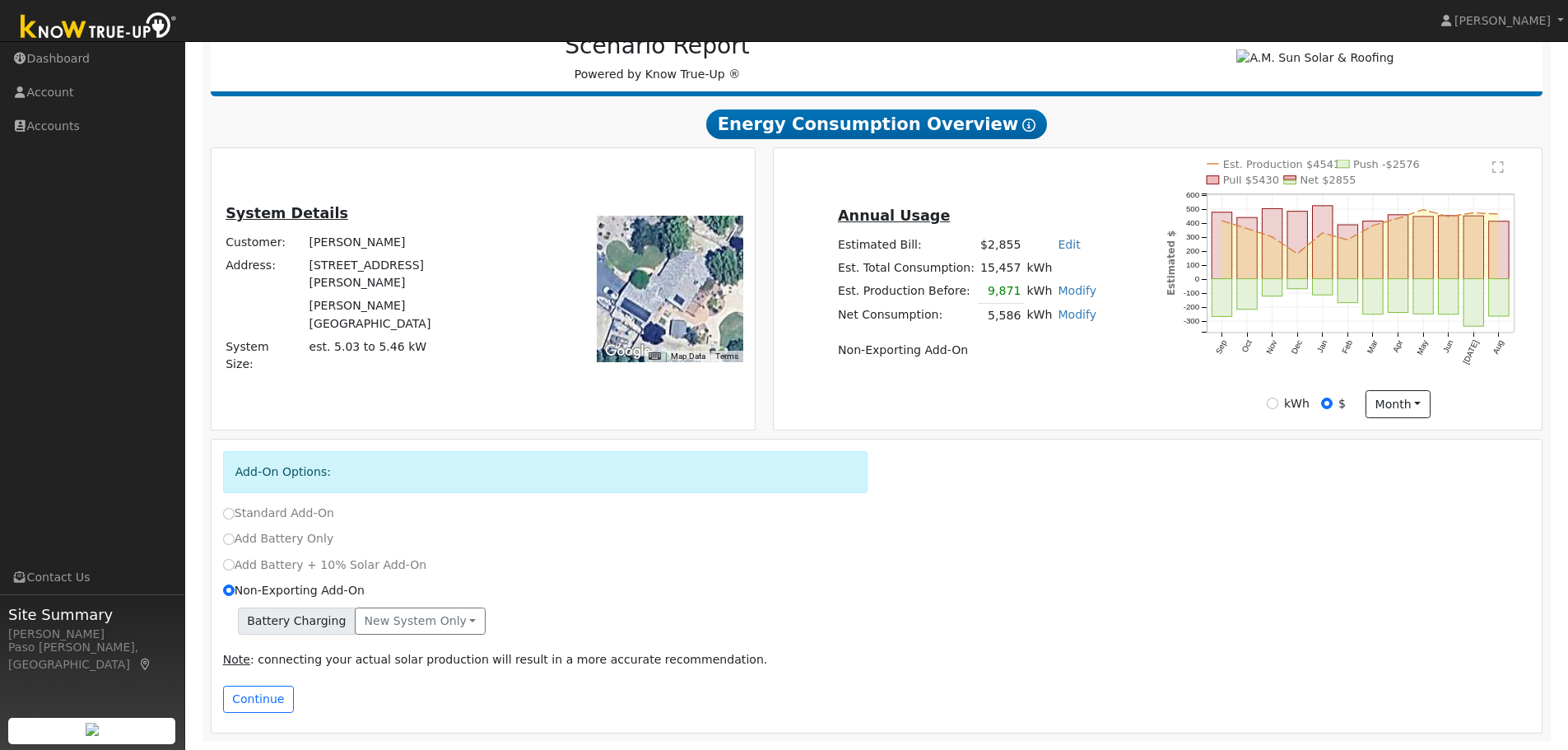
click at [431, 636] on div "Battery Charging New system only New system only Both systems" at bounding box center [876, 625] width 1326 height 36
click at [422, 623] on button "New system only" at bounding box center [420, 622] width 131 height 28
click at [397, 654] on link "New system only" at bounding box center [417, 655] width 123 height 23
click at [253, 699] on button "Continue" at bounding box center [258, 700] width 71 height 28
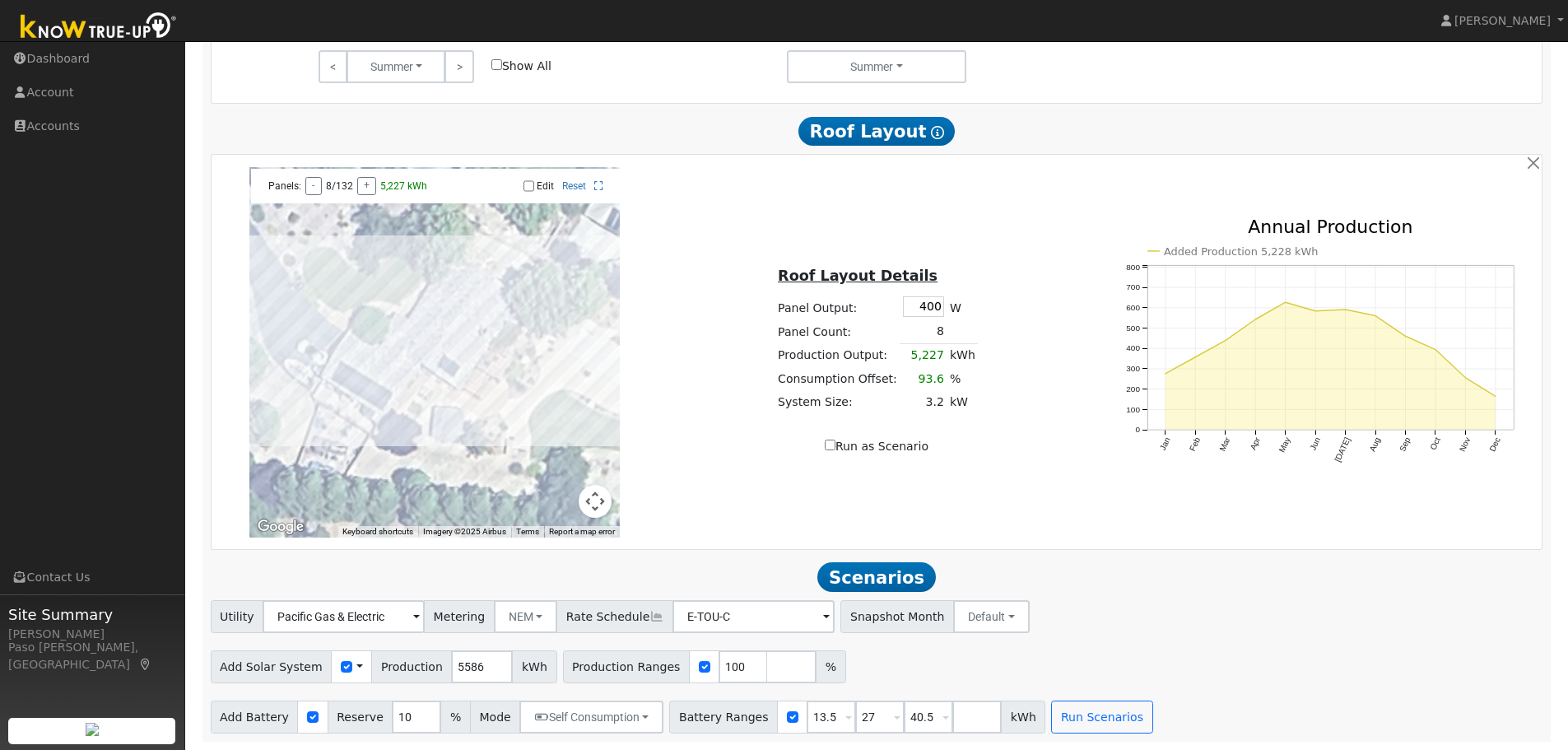
scroll to position [1173, 0]
click at [767, 669] on input "number" at bounding box center [792, 666] width 50 height 33
type input "125"
click at [909, 728] on input "40.5" at bounding box center [929, 716] width 50 height 33
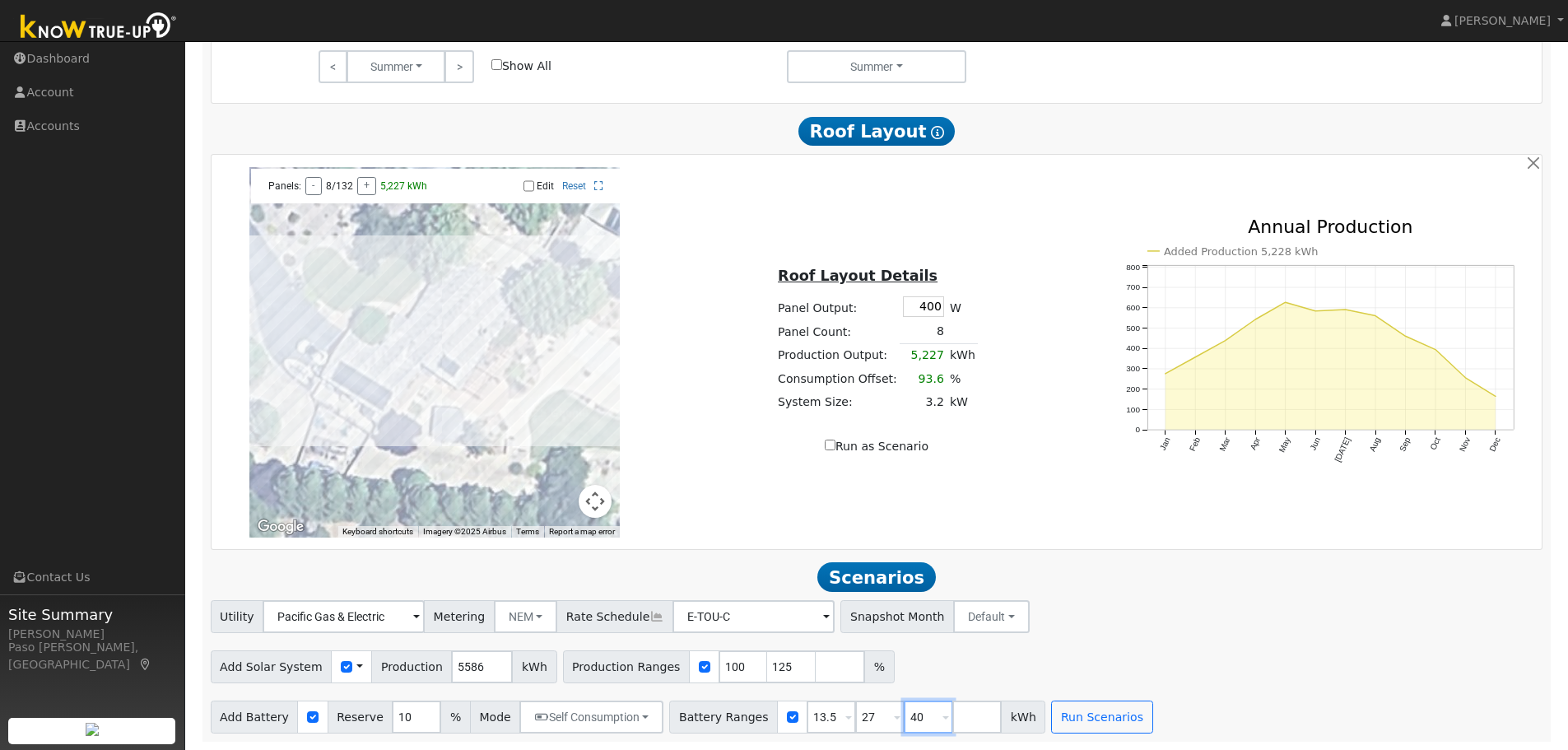
type input "4"
type input "0"
type input "13.5"
type input "27"
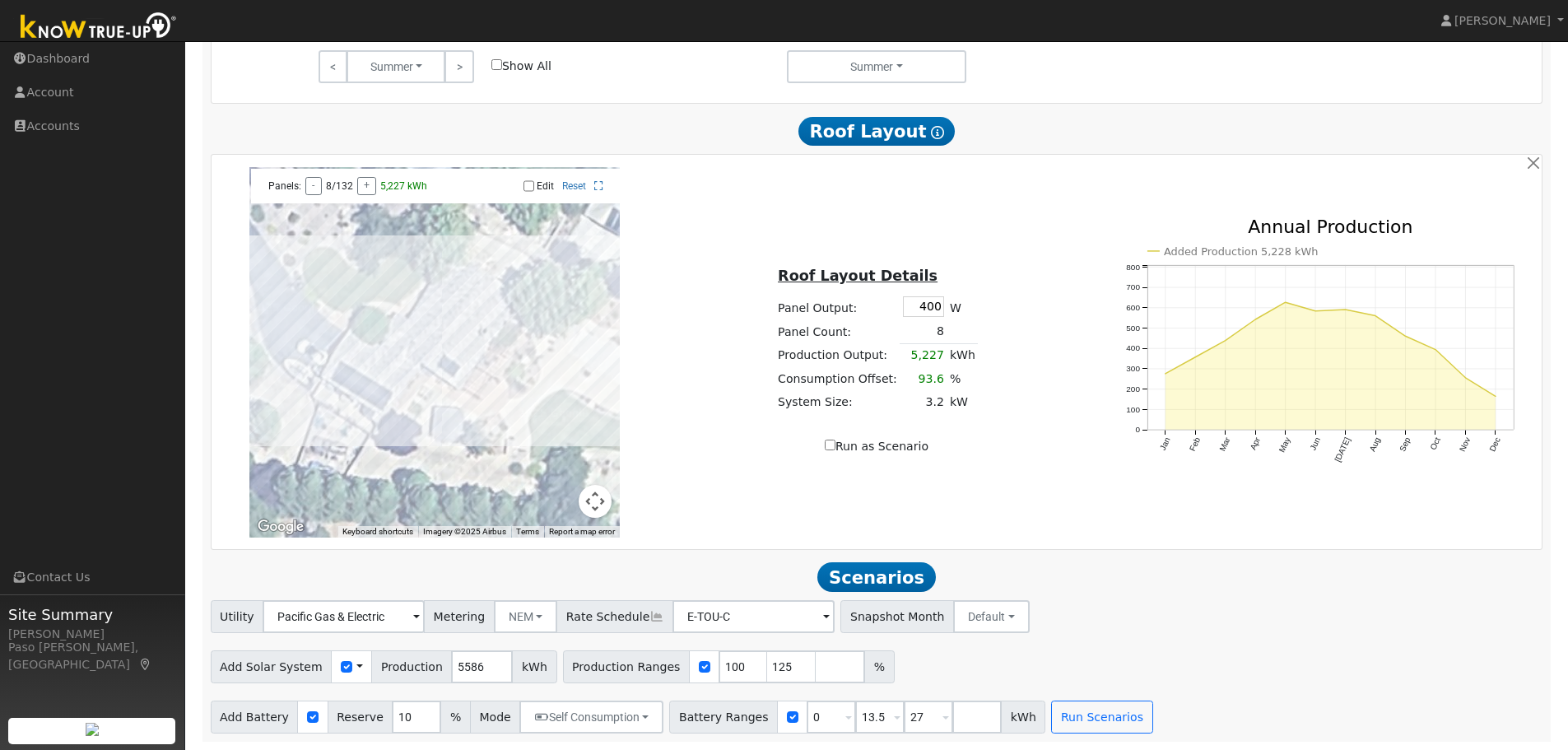
click at [1444, 603] on div "Utility Pacific Gas & Electric Metering NEM NEM NBT Rate Schedule E-TOU-C - Non…" at bounding box center [876, 614] width 1338 height 39
click at [1090, 727] on button "Run Scenarios" at bounding box center [1102, 716] width 101 height 33
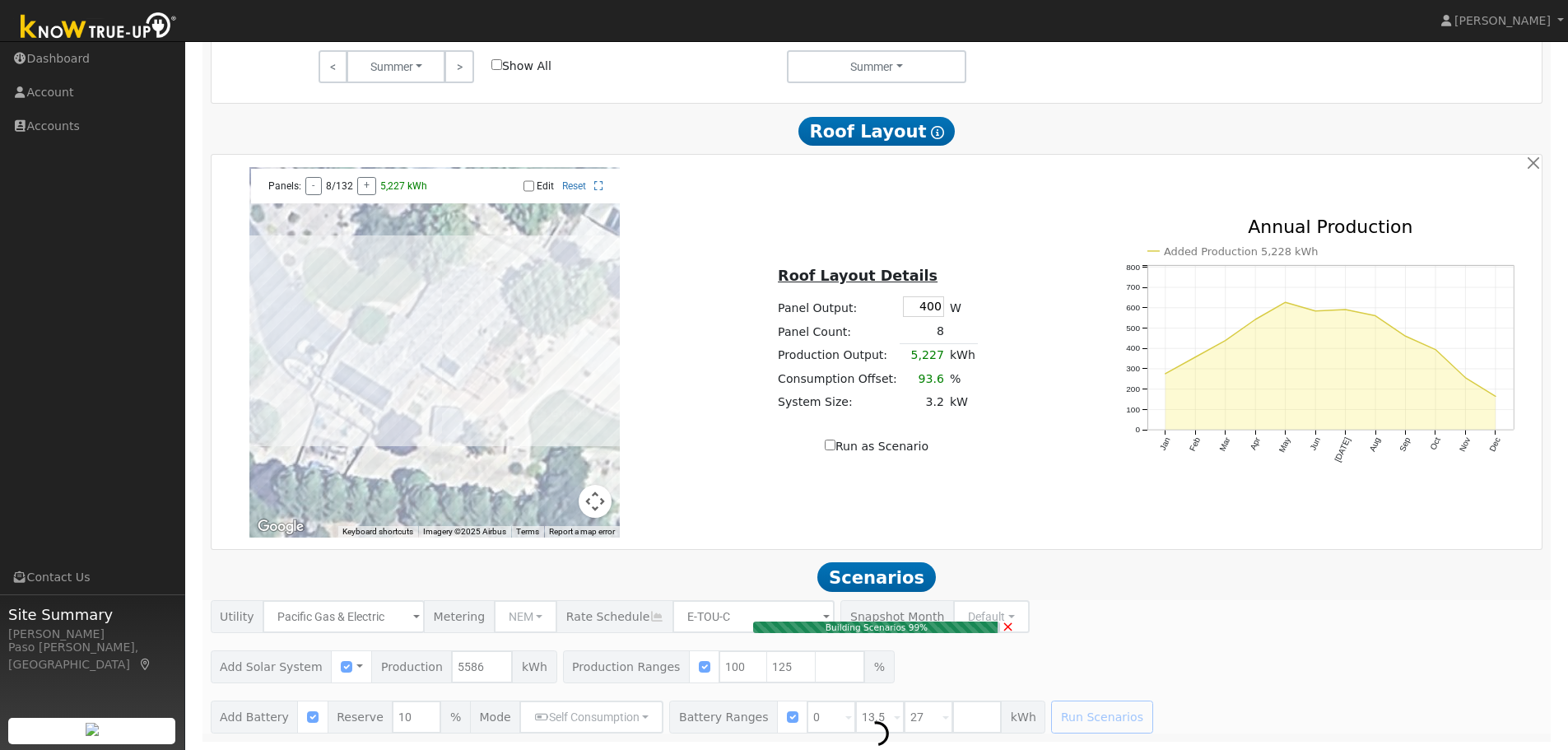
type input "4.7"
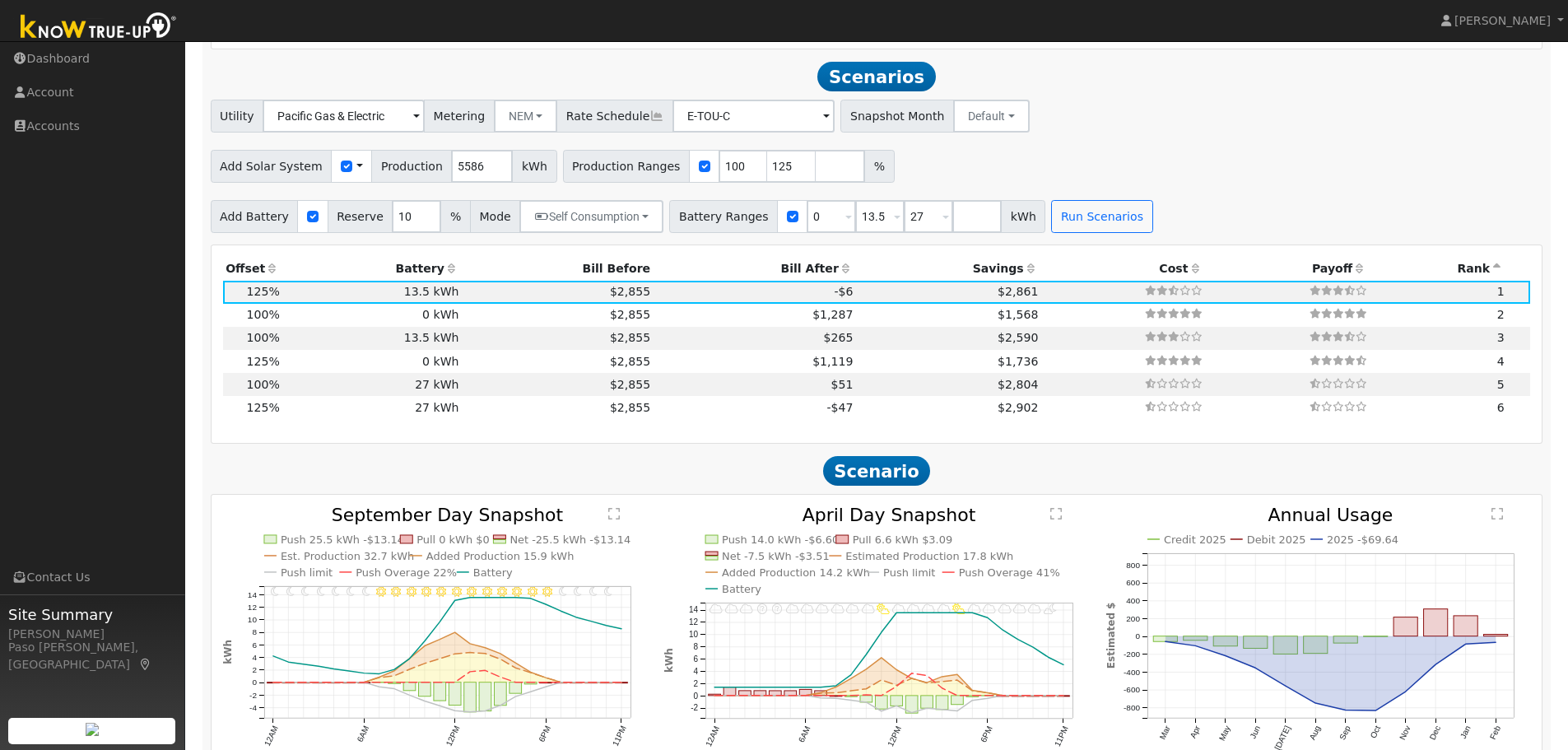
scroll to position [1663, 0]
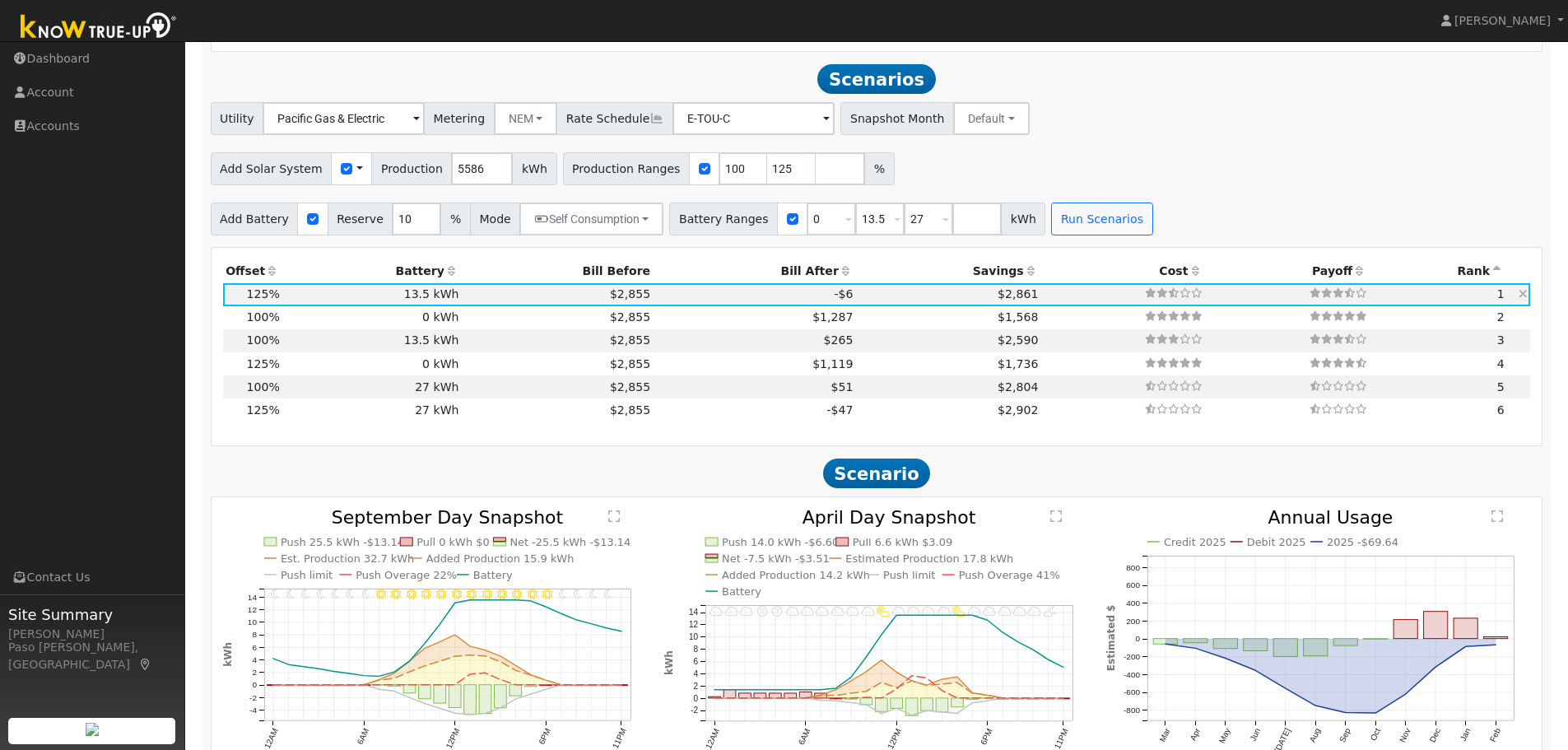
click at [489, 306] on td "$2,855" at bounding box center [557, 295] width 192 height 23
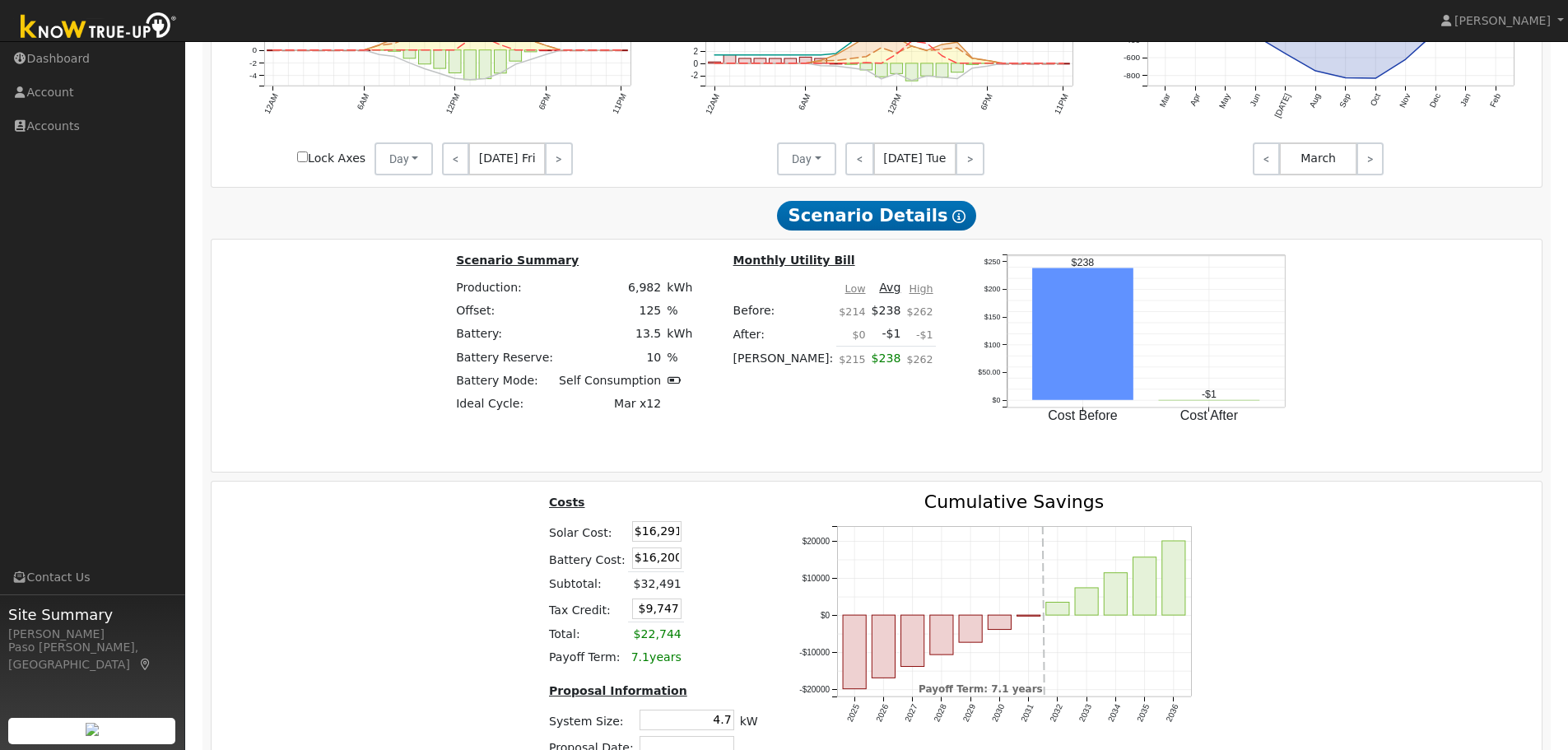
scroll to position [2299, 0]
click at [654, 541] on input "$16,291" at bounding box center [657, 530] width 50 height 20
click at [652, 571] on td "$16,200" at bounding box center [655, 557] width 56 height 27
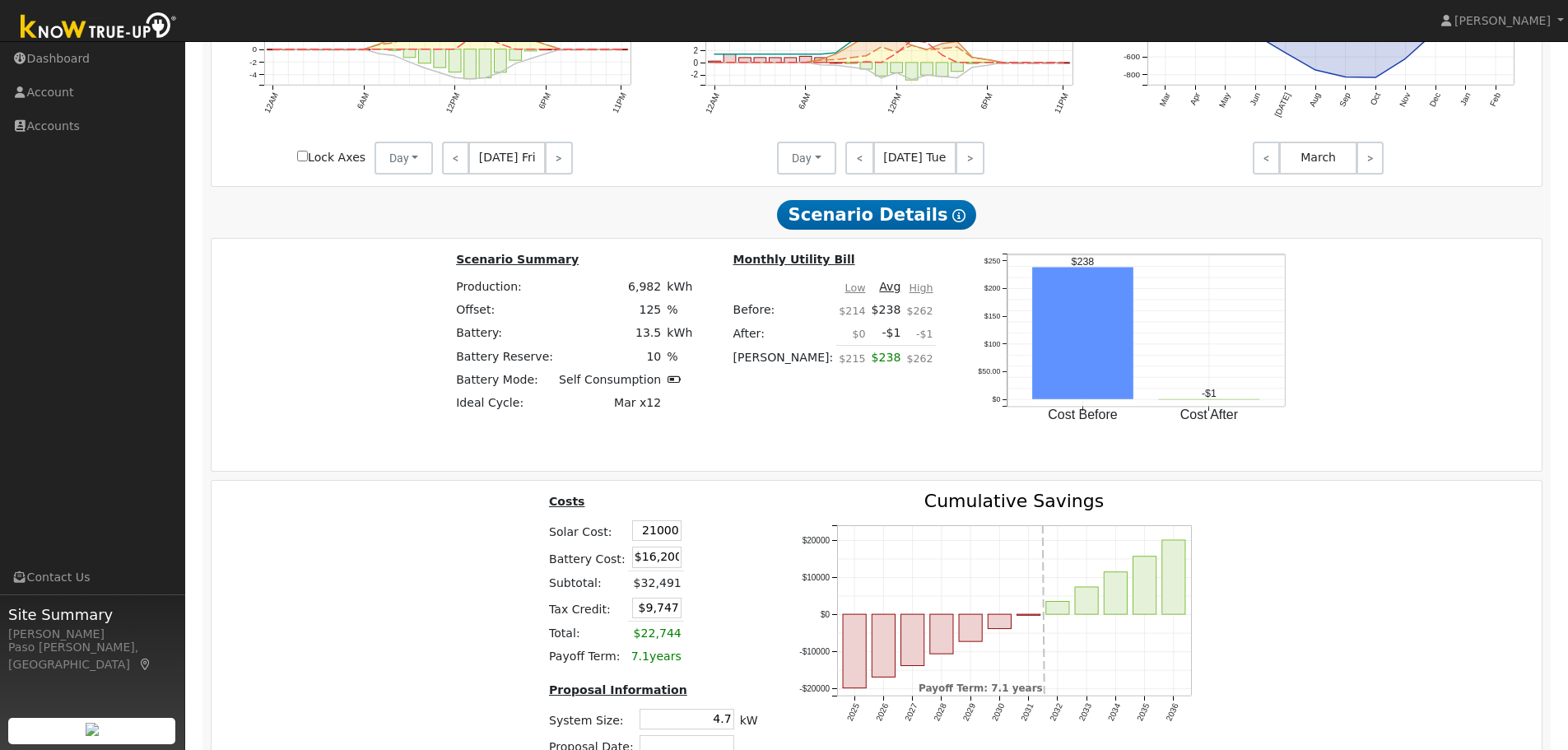
type input "$21,000"
type input "$11,160"
click at [652, 560] on input "$16,200" at bounding box center [657, 556] width 50 height 20
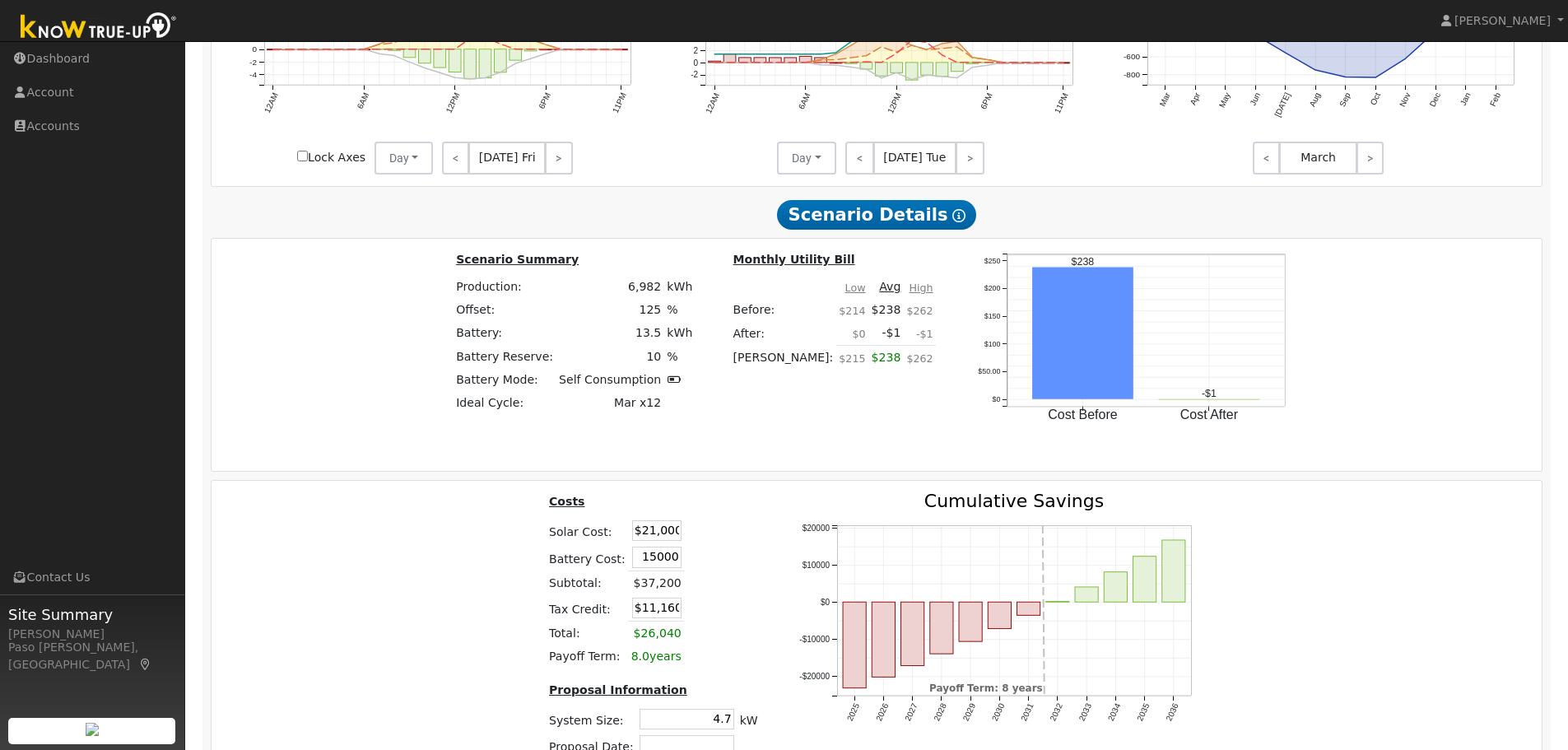
click at [1220, 598] on div "Costs Solar Cost: $21,000 Battery Cost: 15000 Subtotal: $37,200 Tax Credit: $11…" at bounding box center [877, 645] width 1342 height 304
type input "$15,000"
type input "$10,800"
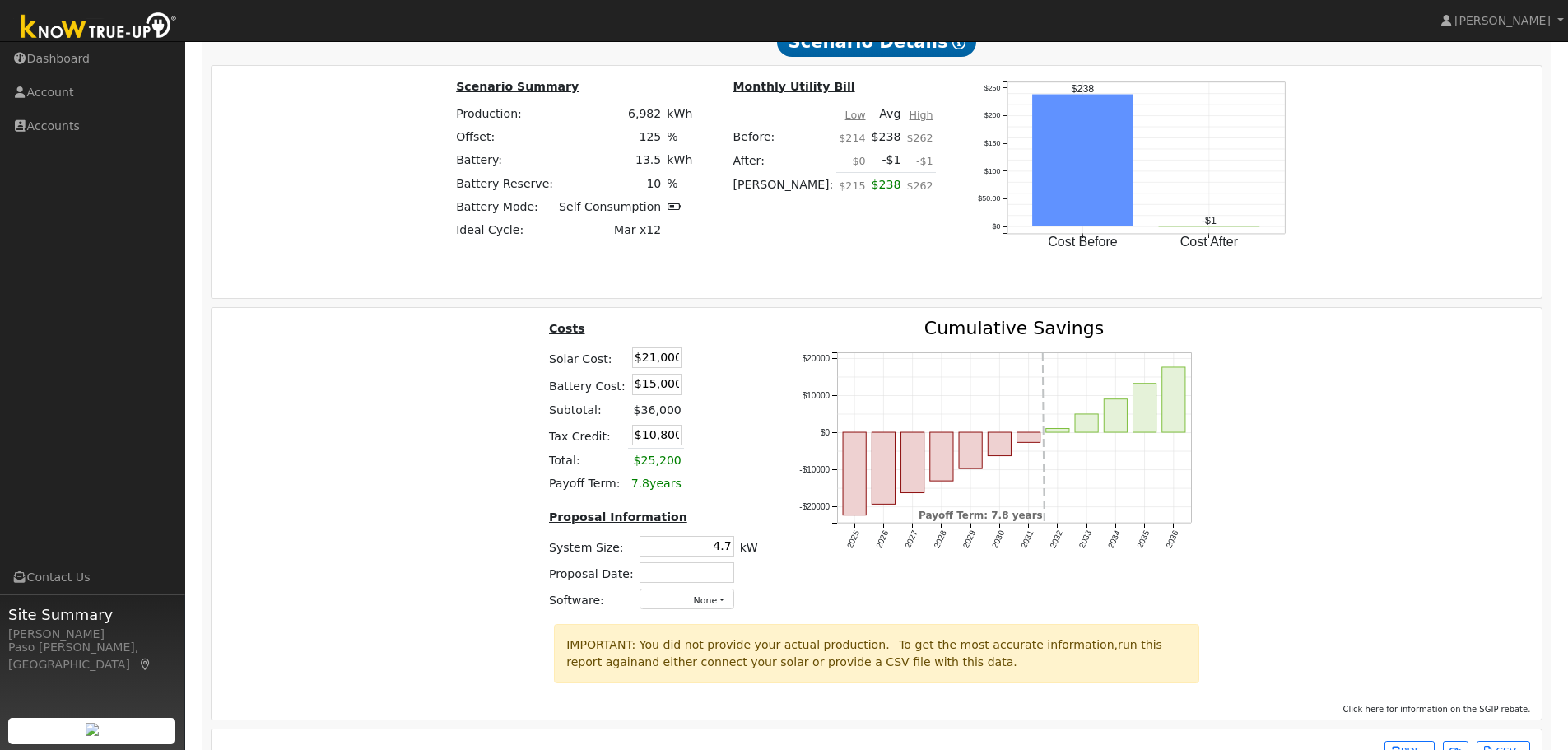
scroll to position [2488, 0]
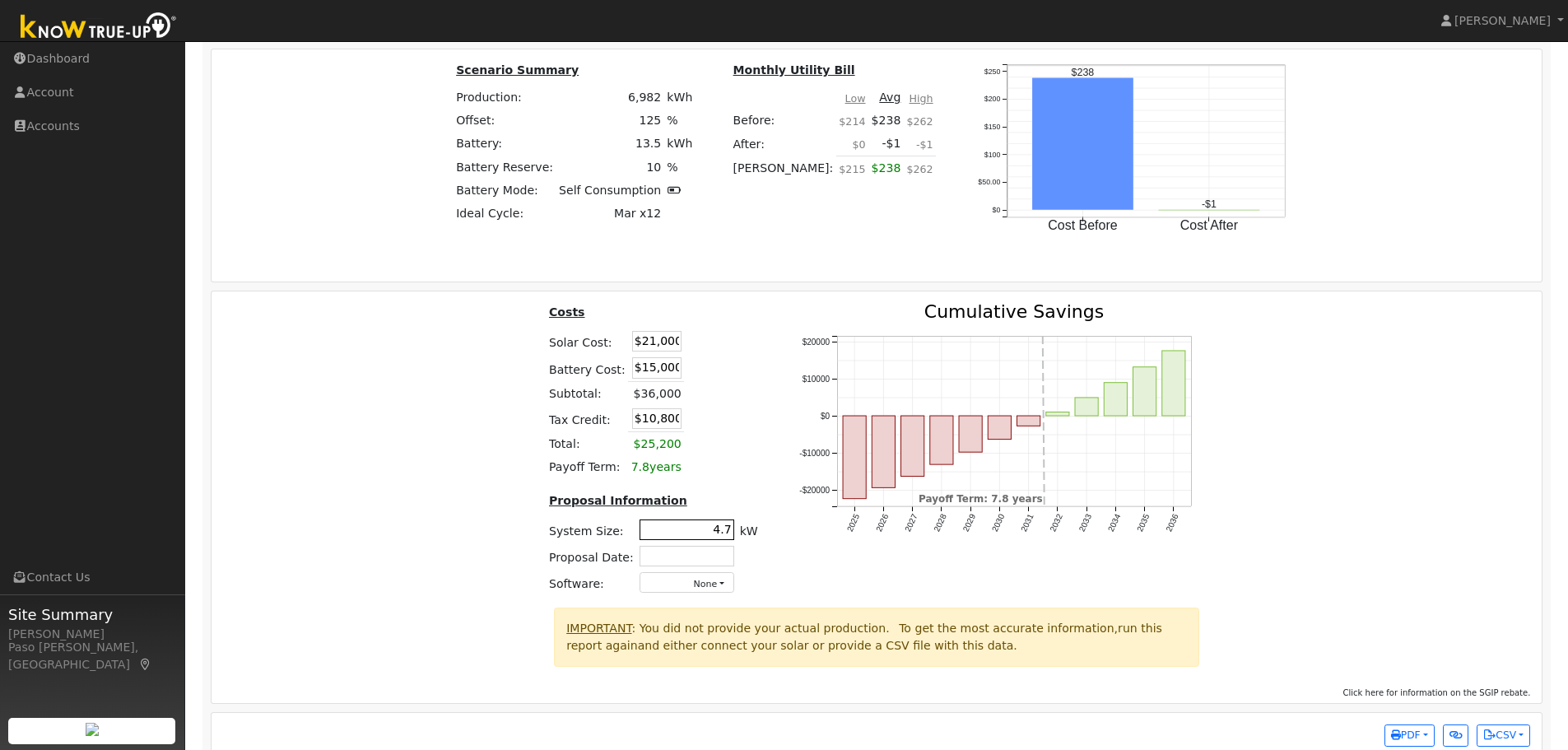
click at [709, 536] on input "4.7" at bounding box center [686, 529] width 95 height 20
click at [1238, 586] on div "Costs Solar Cost: $21,000 Battery Cost: $15,000 Subtotal: $36,000 Tax Credit: $…" at bounding box center [877, 455] width 1342 height 304
type input "5.1"
click at [666, 562] on input "text" at bounding box center [686, 555] width 95 height 20
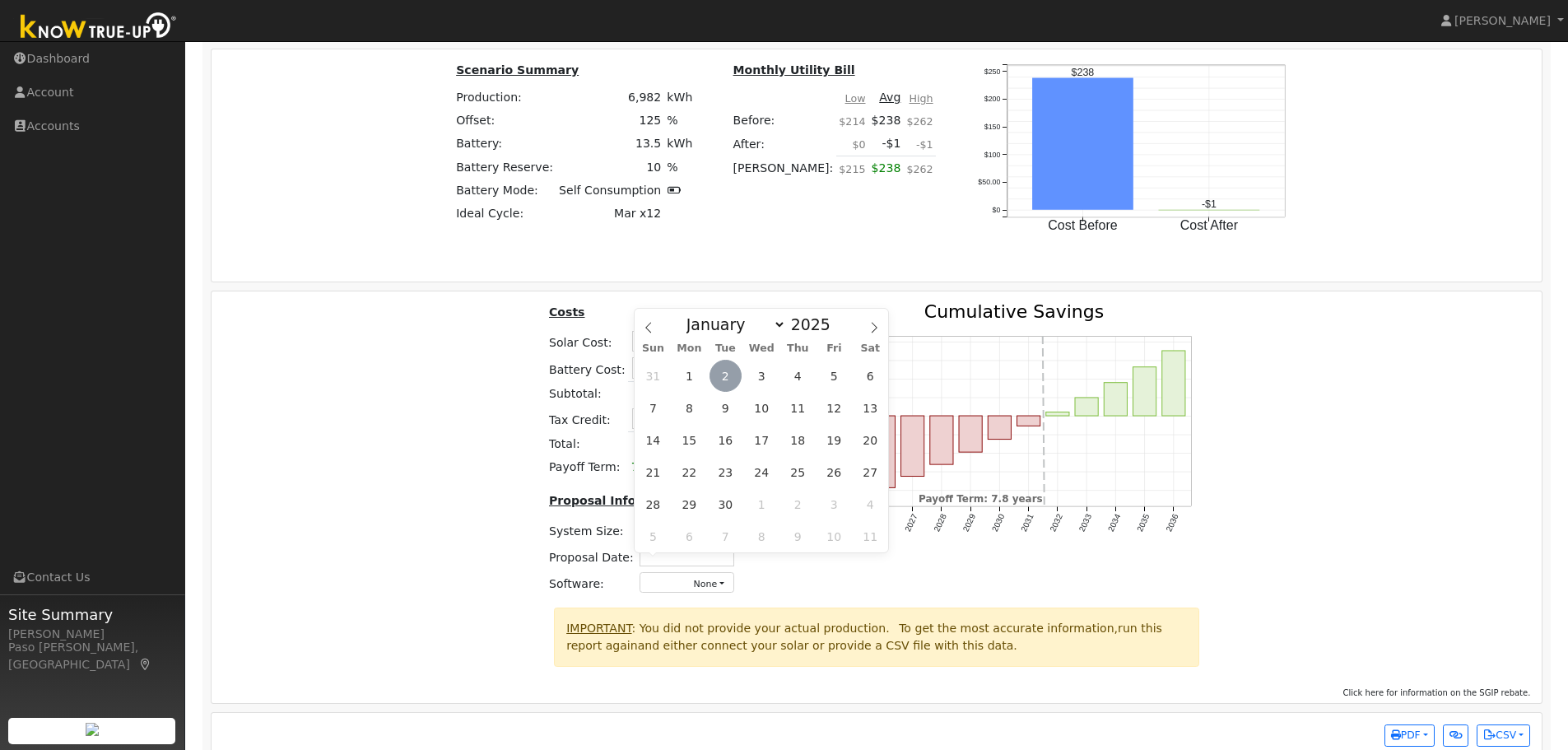
click at [721, 373] on span "2" at bounding box center [725, 376] width 32 height 32
type input "[DATE]"
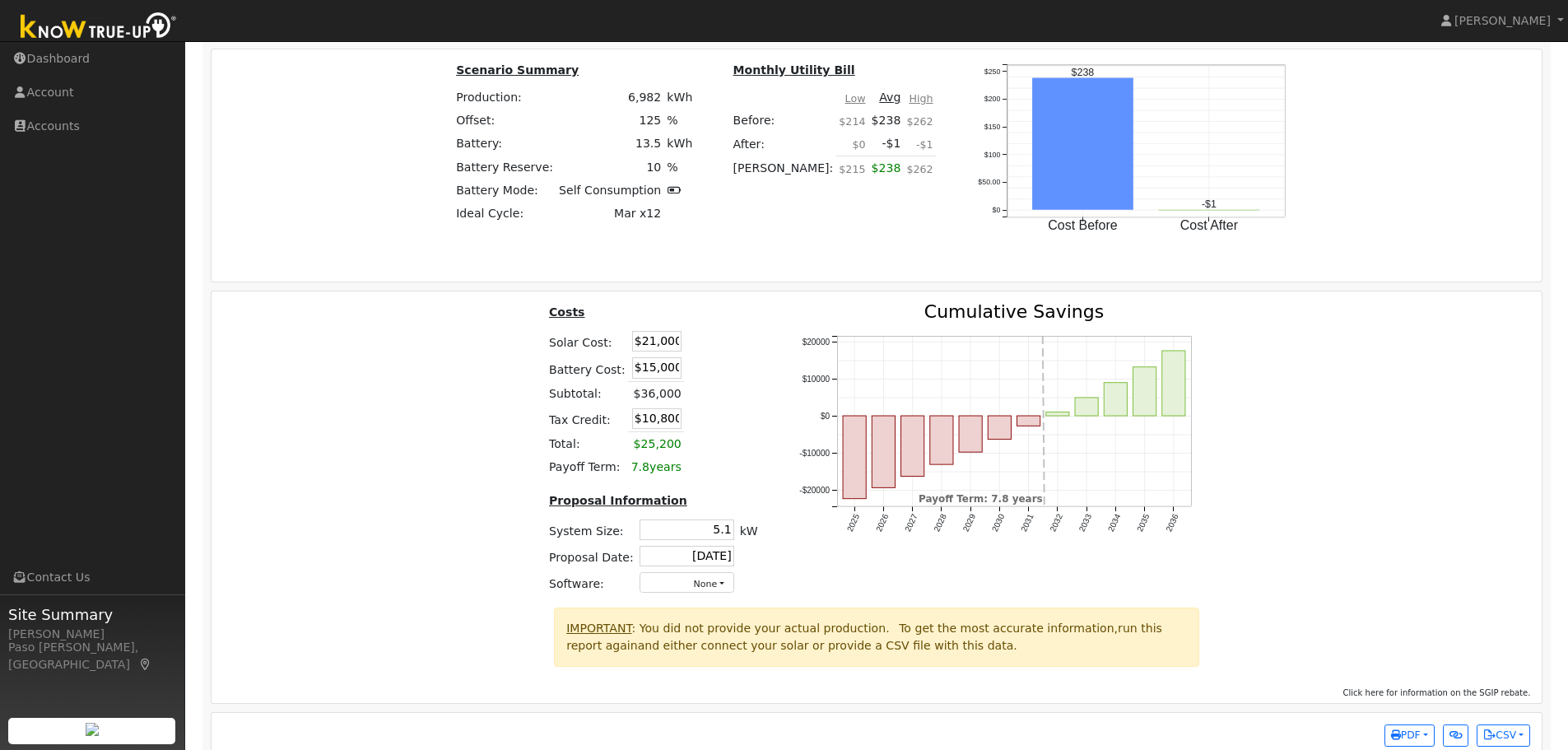
click at [1224, 372] on div "Costs Solar Cost: $21,000 Battery Cost: $15,000 Subtotal: $36,000 Tax Credit: $…" at bounding box center [877, 455] width 1342 height 304
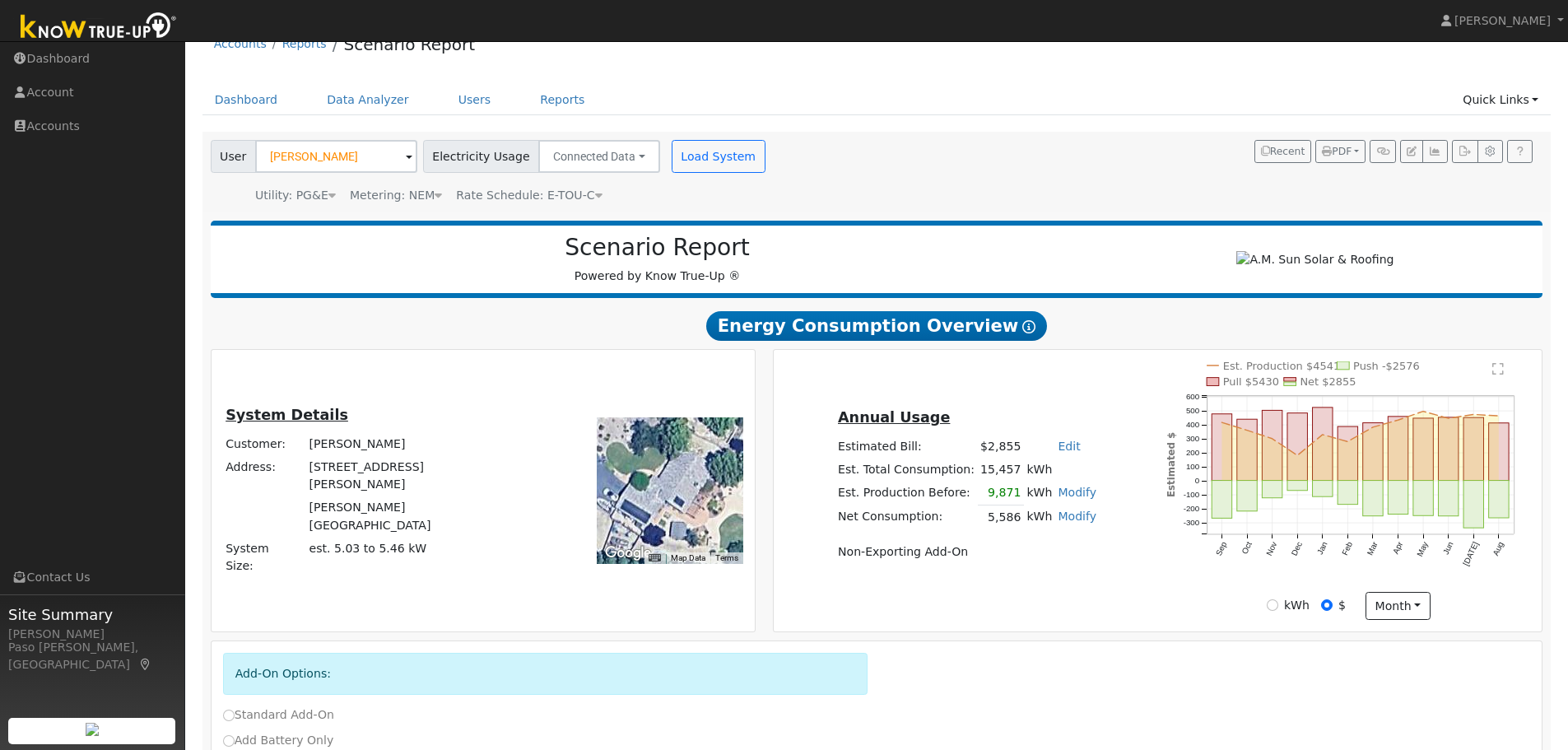
scroll to position [0, 0]
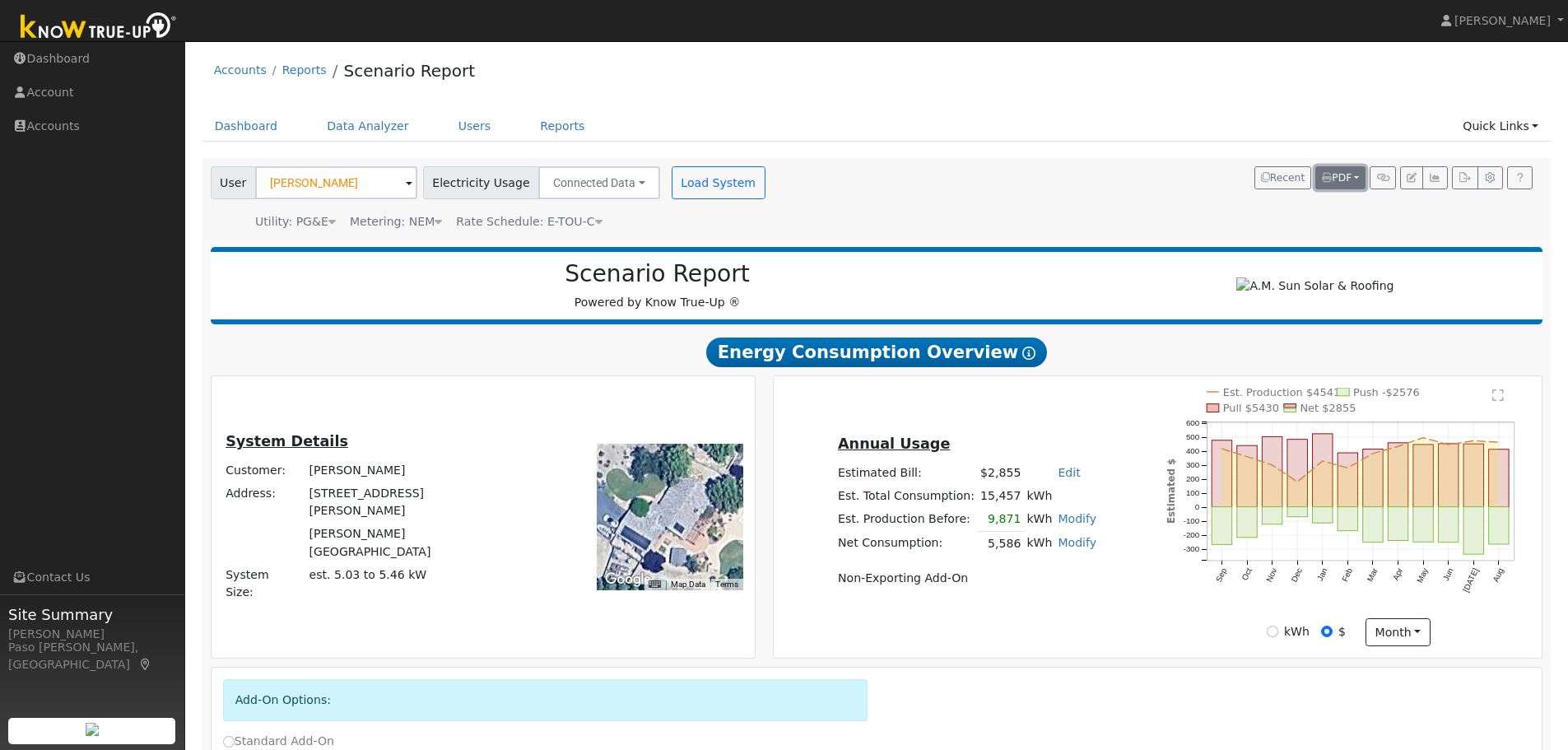
click at [1348, 184] on span "PDF" at bounding box center [1337, 178] width 30 height 11
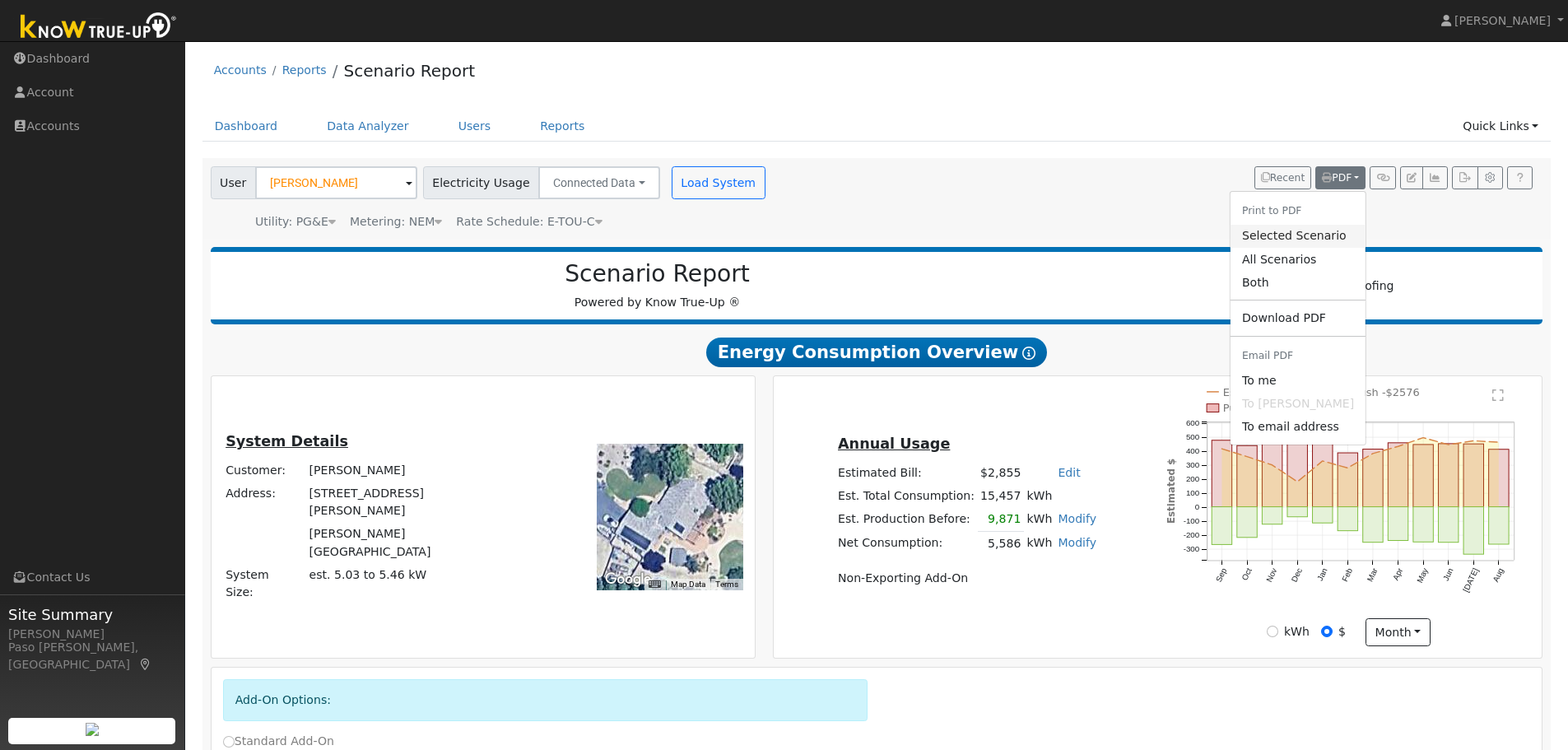
click at [1309, 238] on link "Selected Scenario" at bounding box center [1298, 236] width 135 height 23
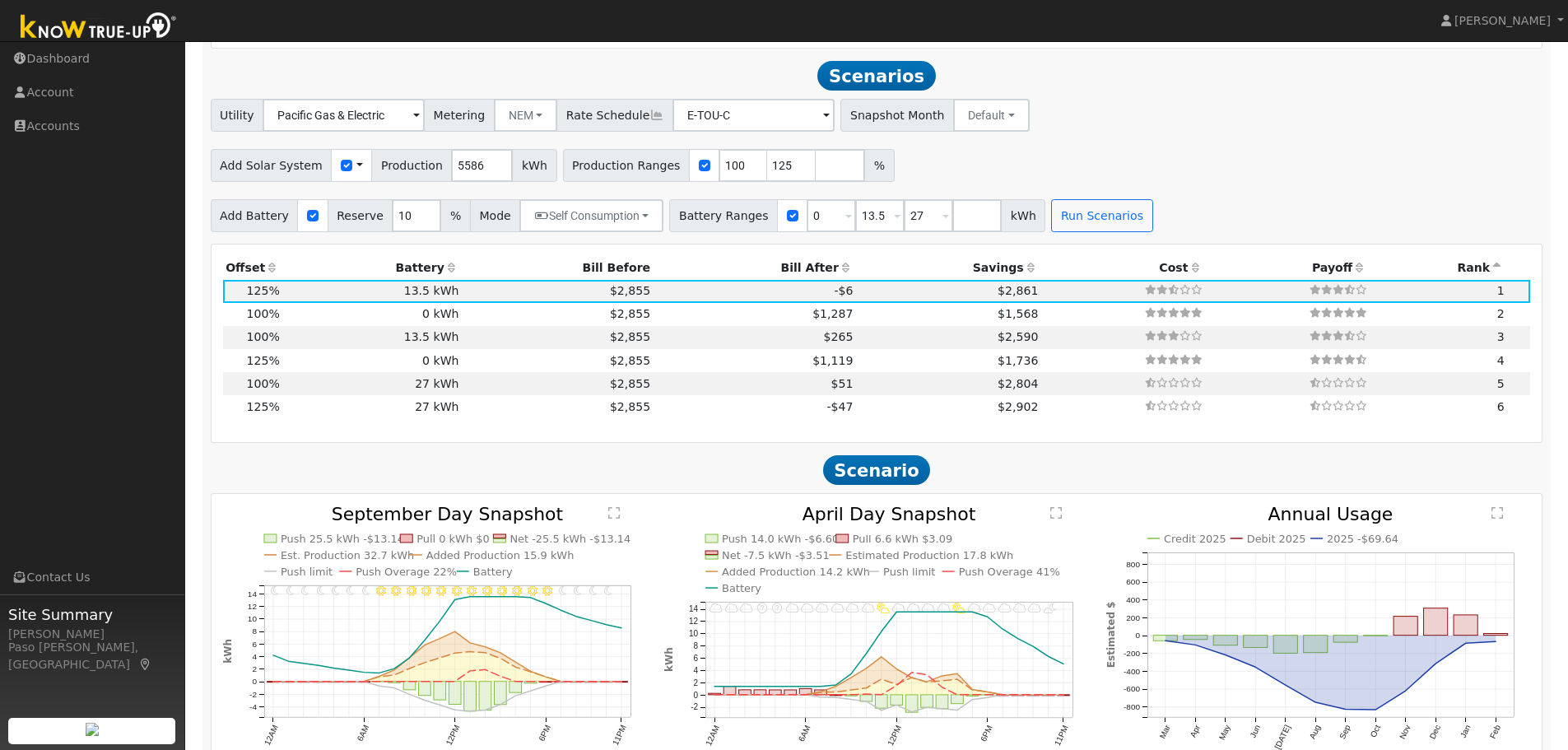
scroll to position [1695, 0]
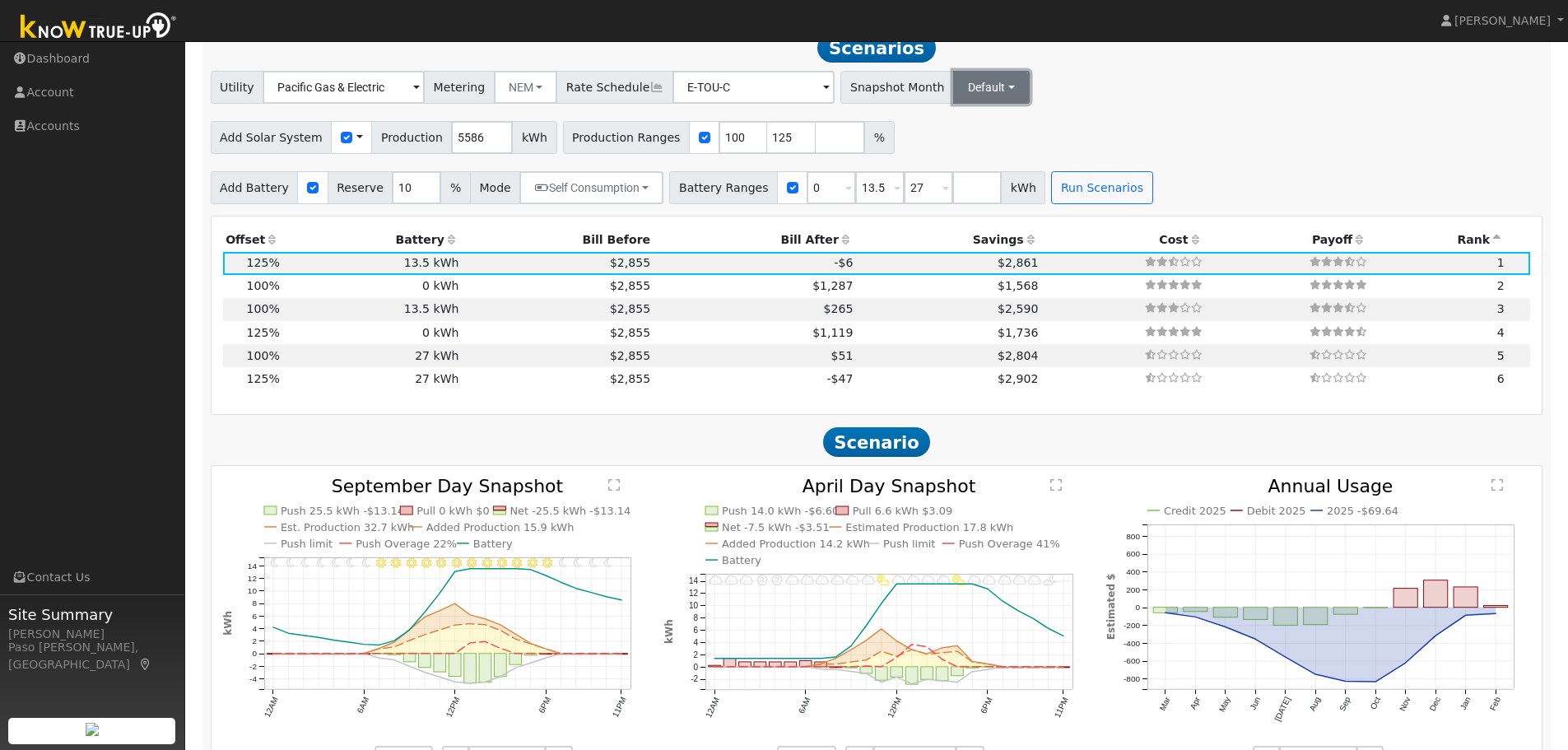
click at [974, 103] on button "Default" at bounding box center [991, 87] width 77 height 33
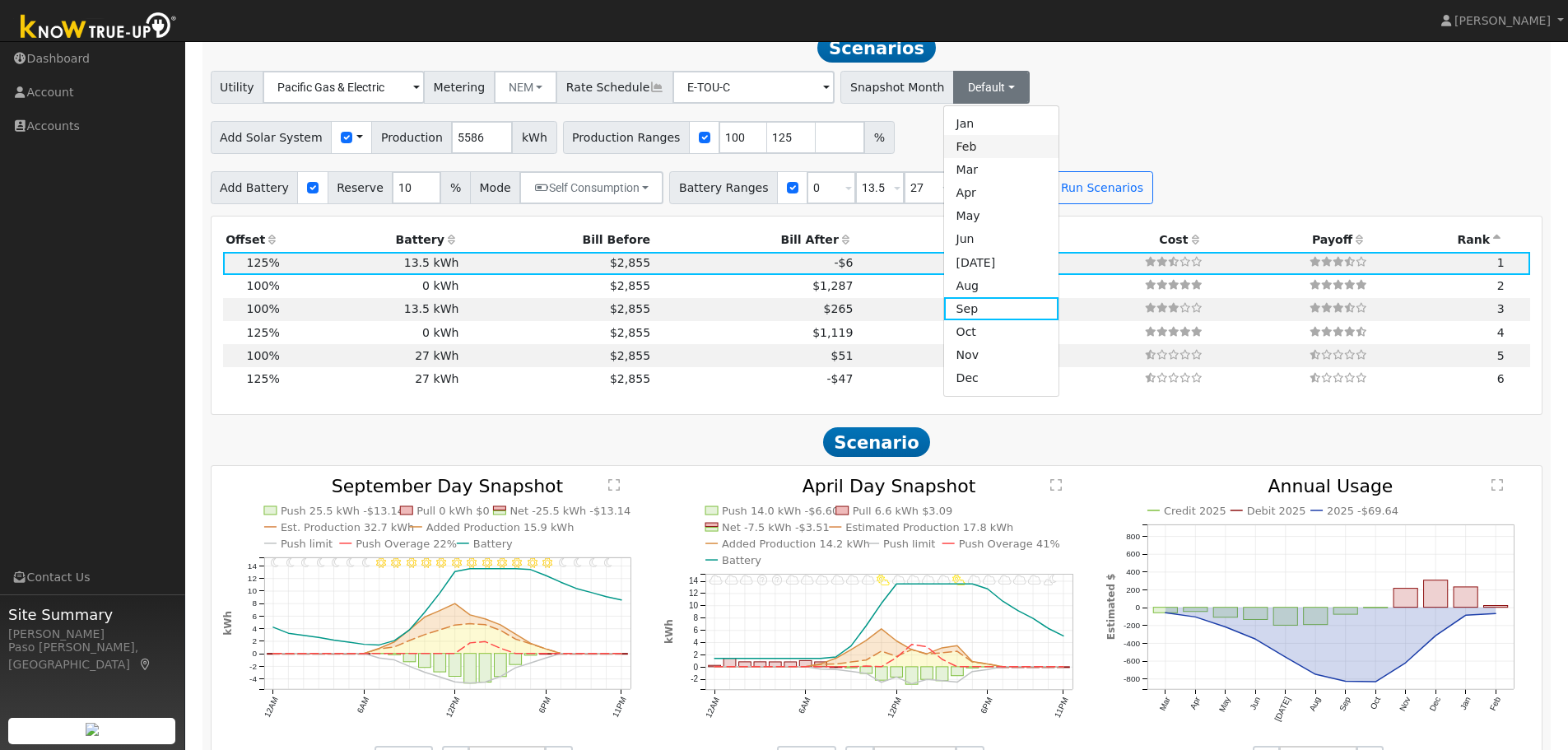
click at [956, 158] on link "Feb" at bounding box center [1001, 147] width 114 height 23
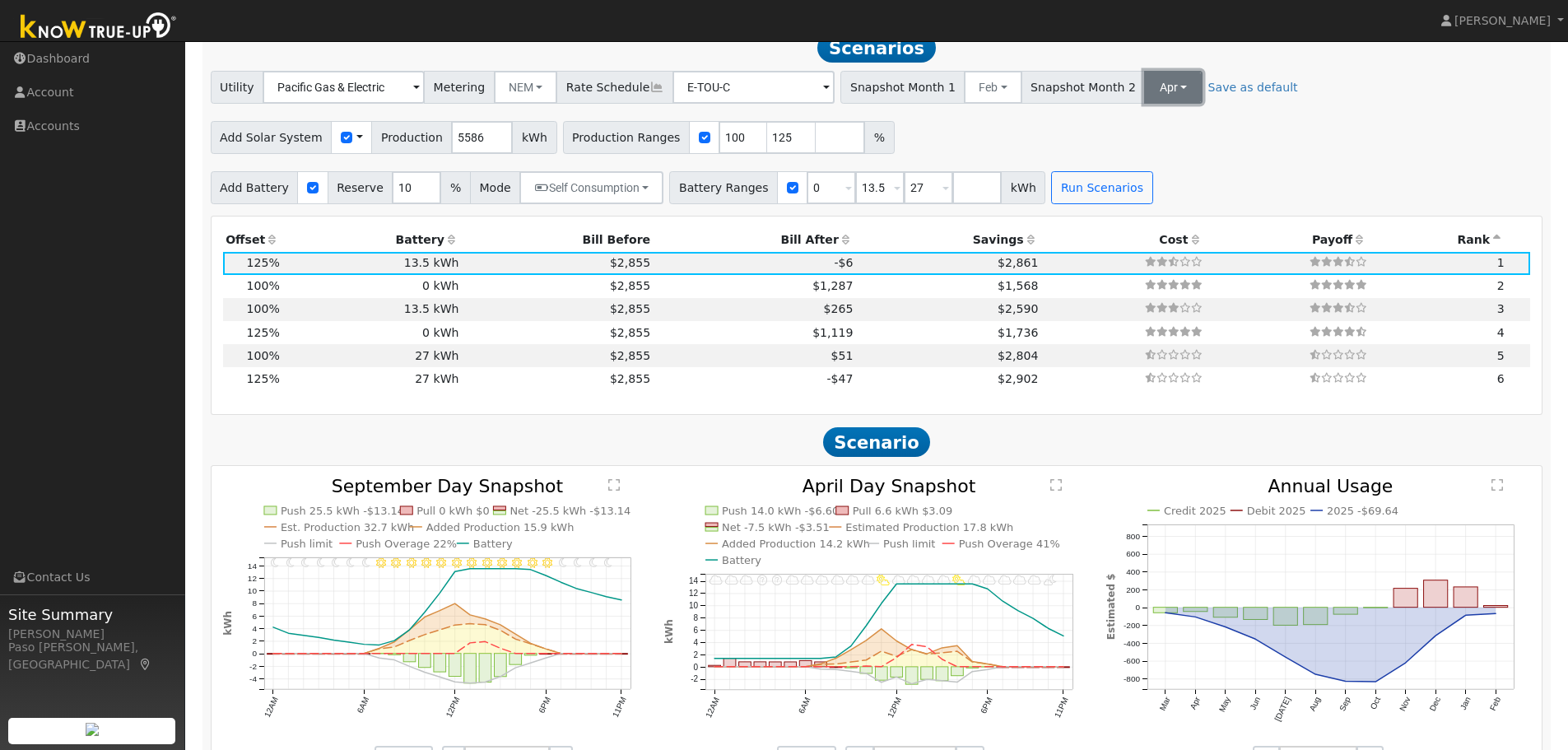
click at [1144, 98] on button "Apr" at bounding box center [1173, 87] width 57 height 33
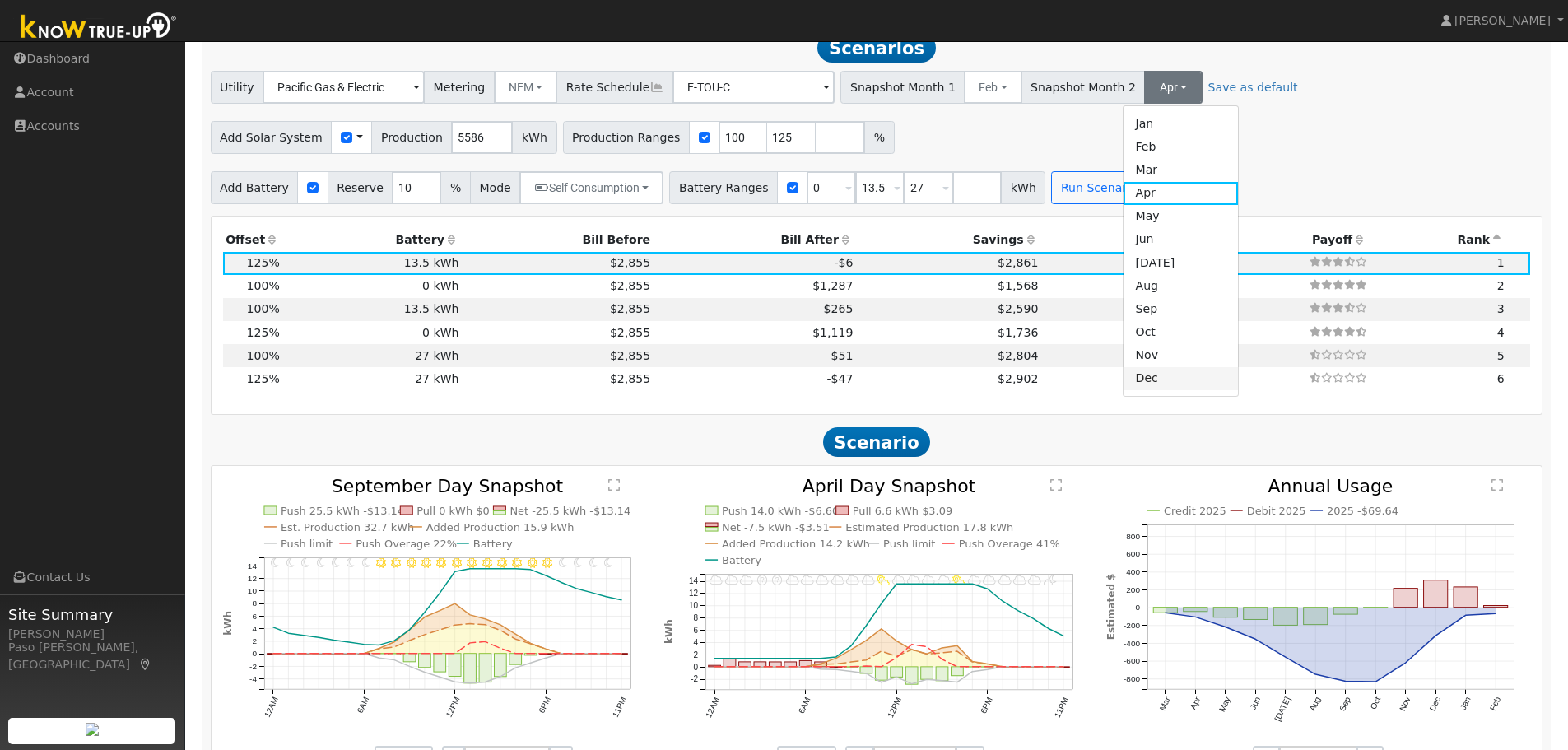
click at [1124, 386] on link "Dec" at bounding box center [1181, 379] width 114 height 23
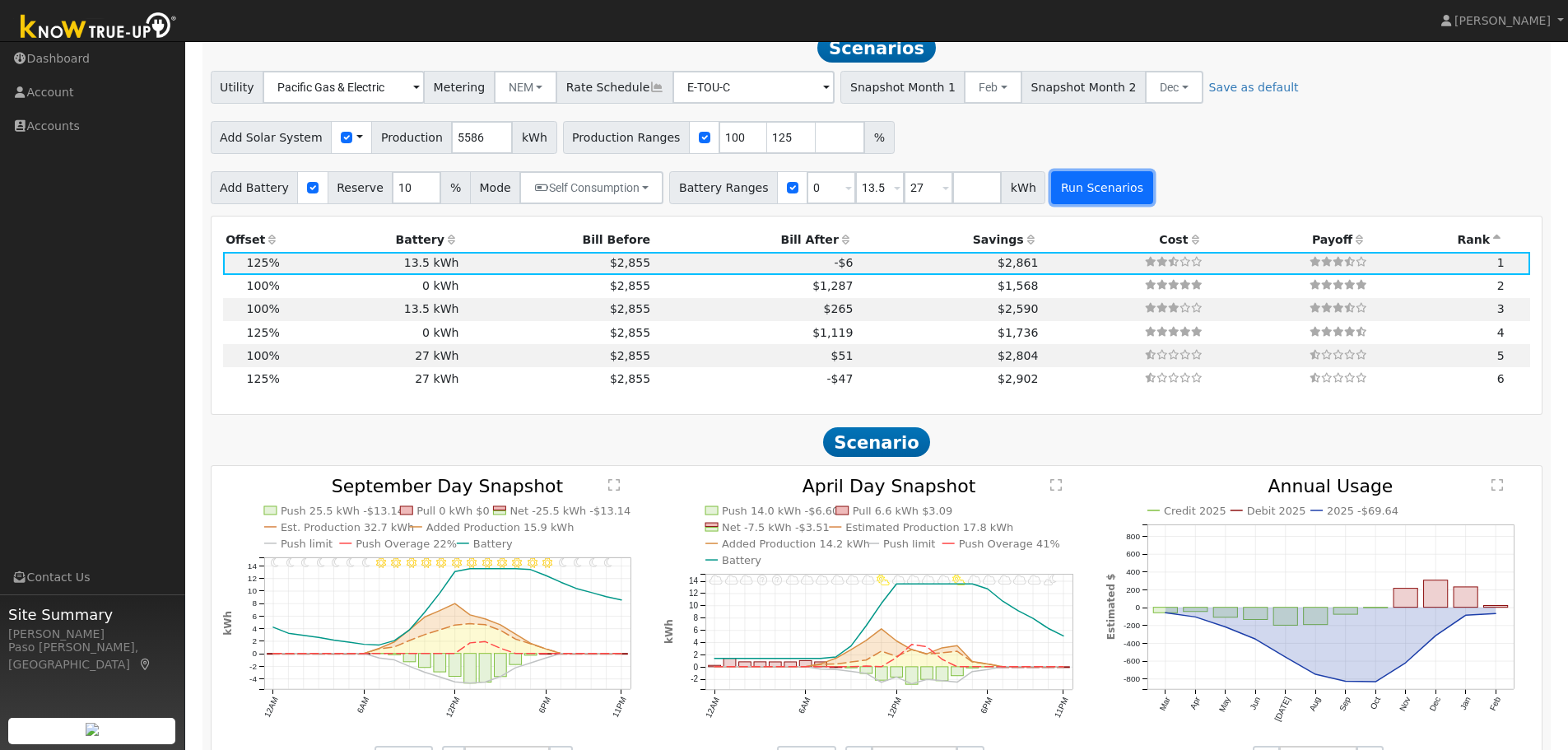
click at [1088, 204] on button "Run Scenarios" at bounding box center [1102, 188] width 101 height 33
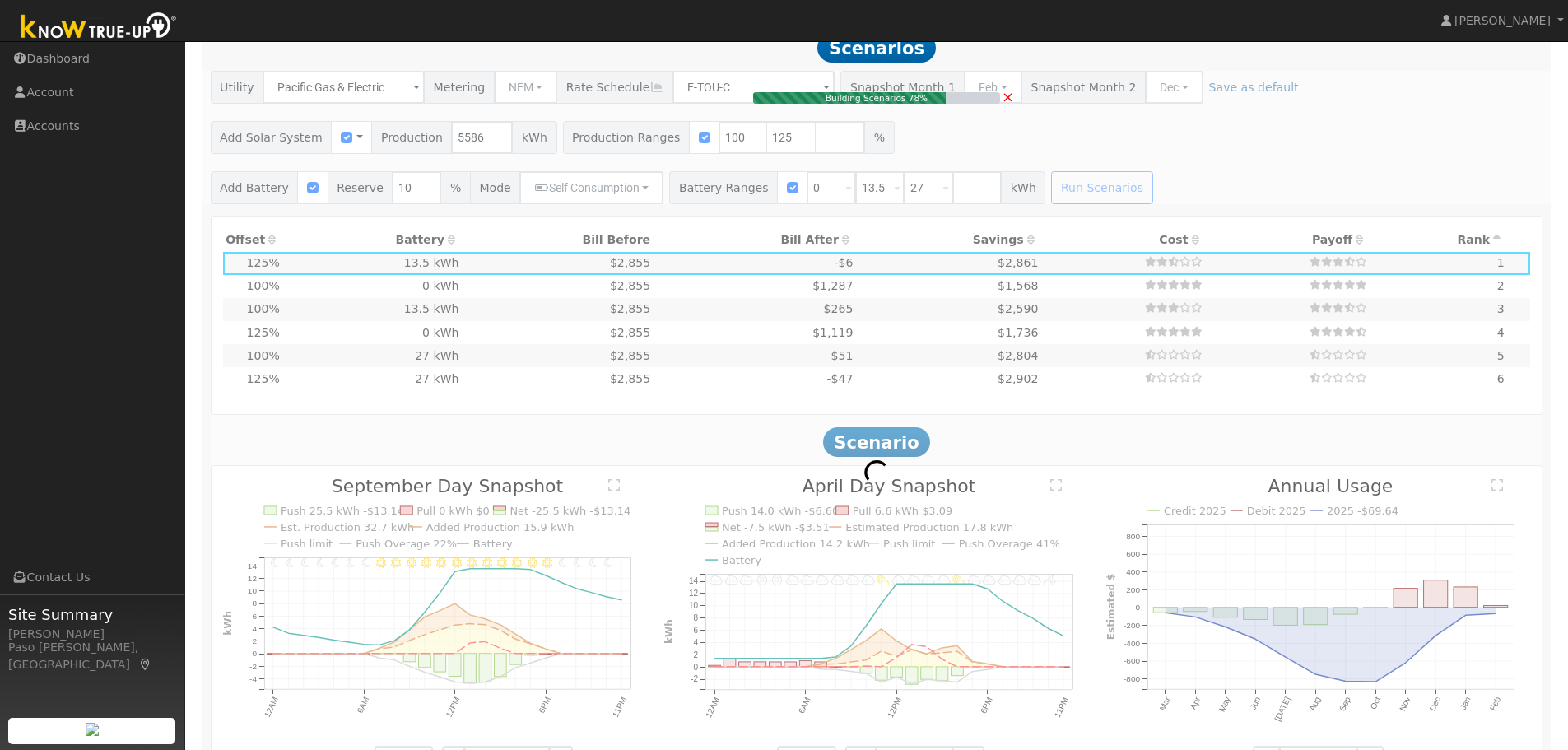
type input "4.7"
type input "$16,291"
type input "$16,200"
type input "$9,747"
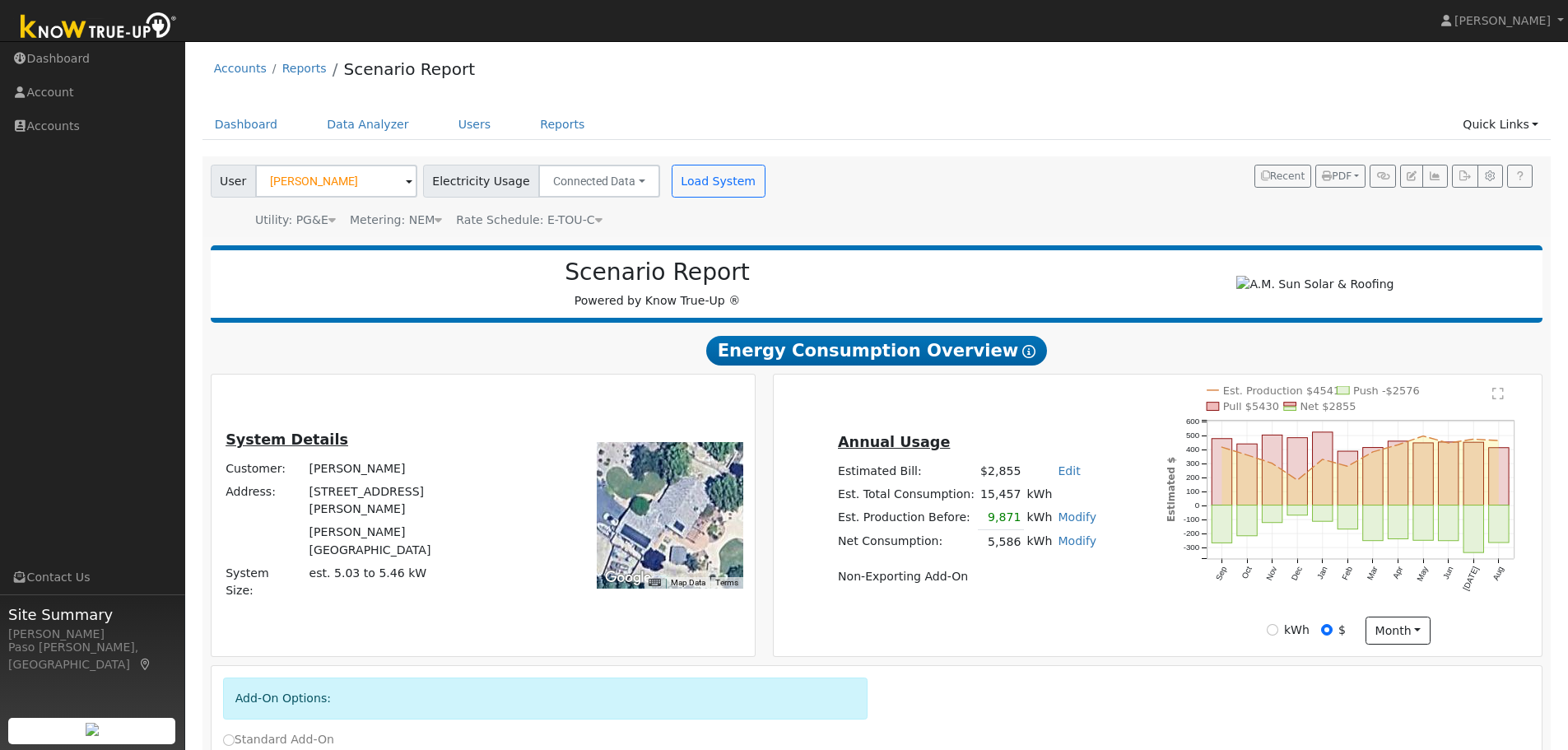
scroll to position [0, 0]
click at [1341, 184] on button "PDF" at bounding box center [1340, 178] width 50 height 23
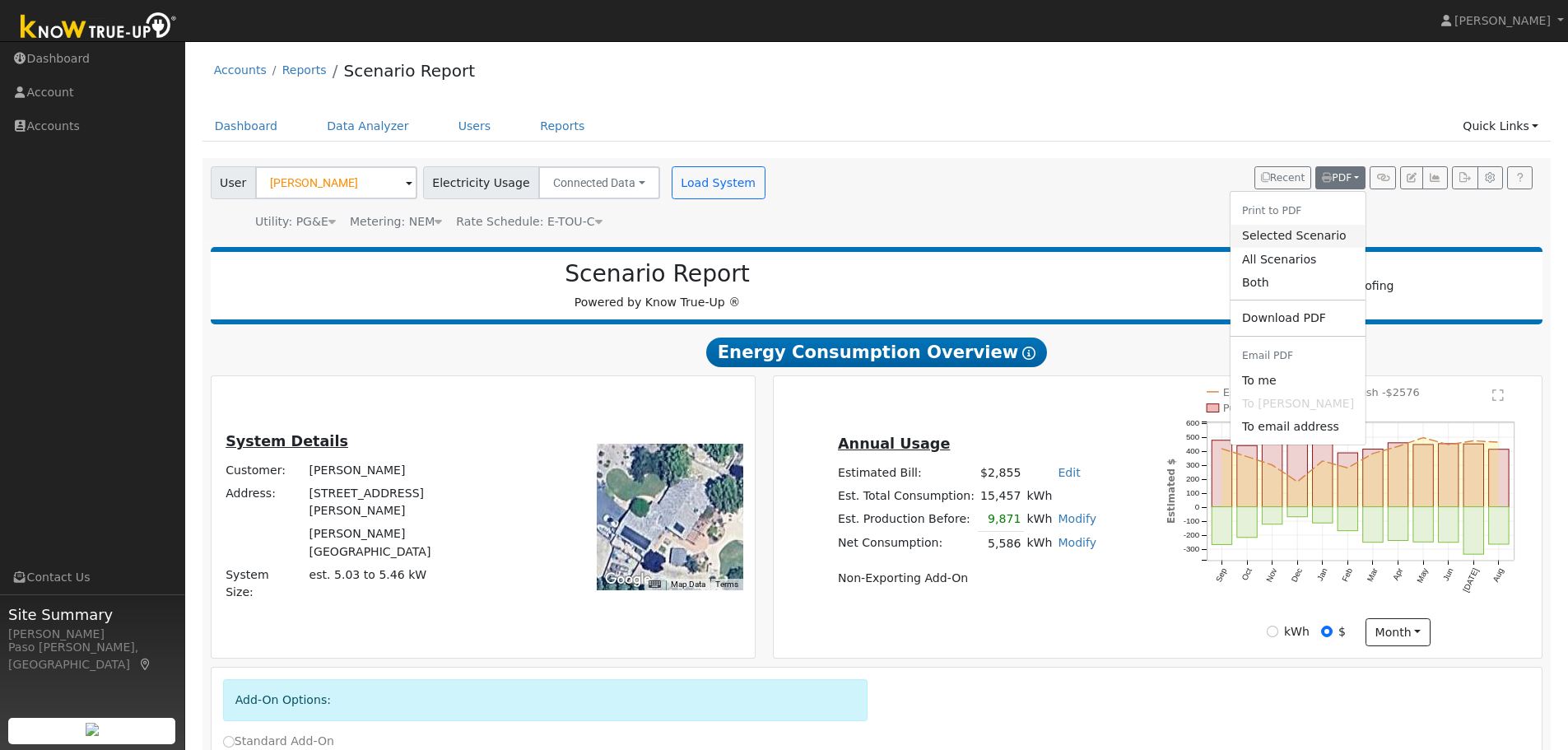
click at [1300, 232] on link "Selected Scenario" at bounding box center [1298, 236] width 135 height 23
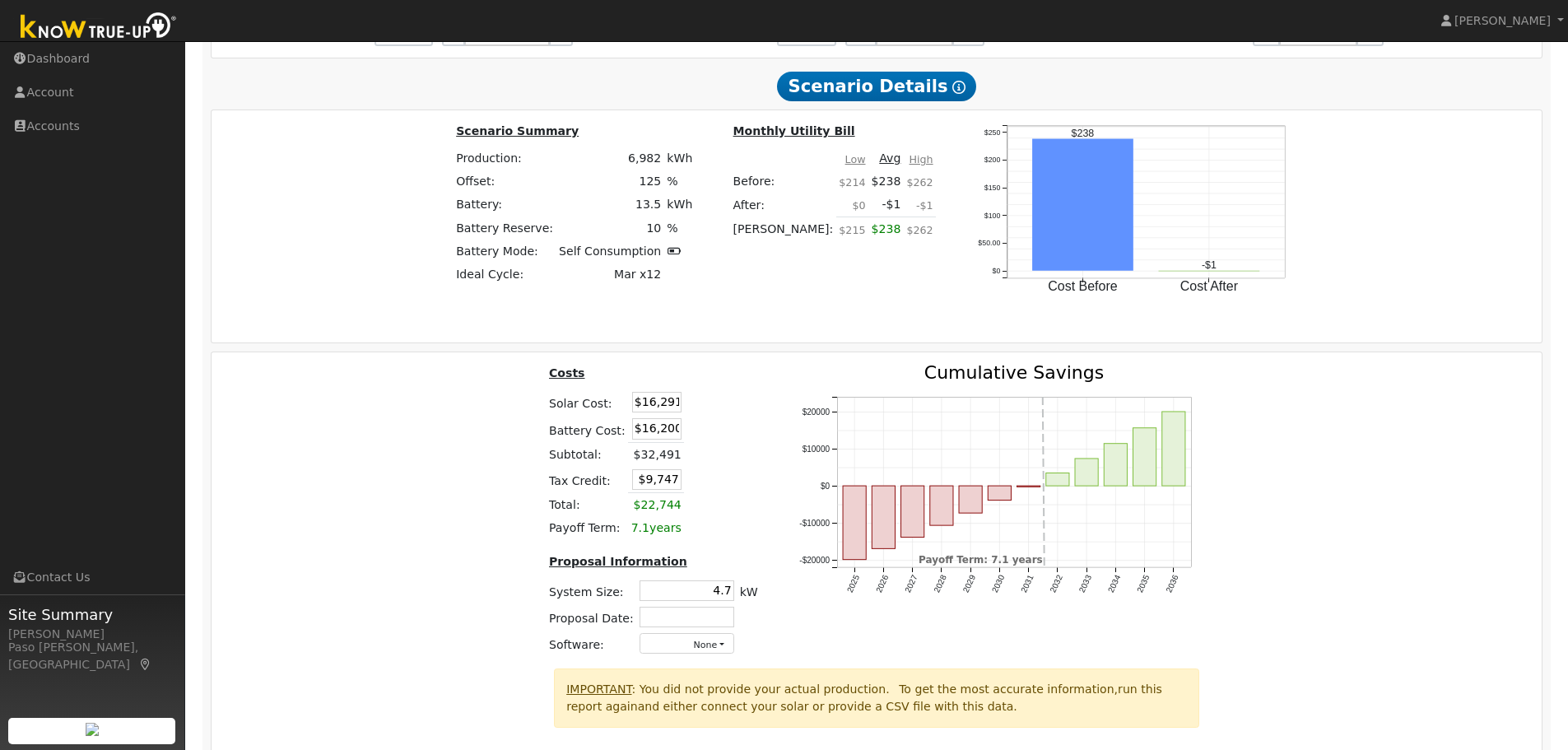
scroll to position [2443, 0]
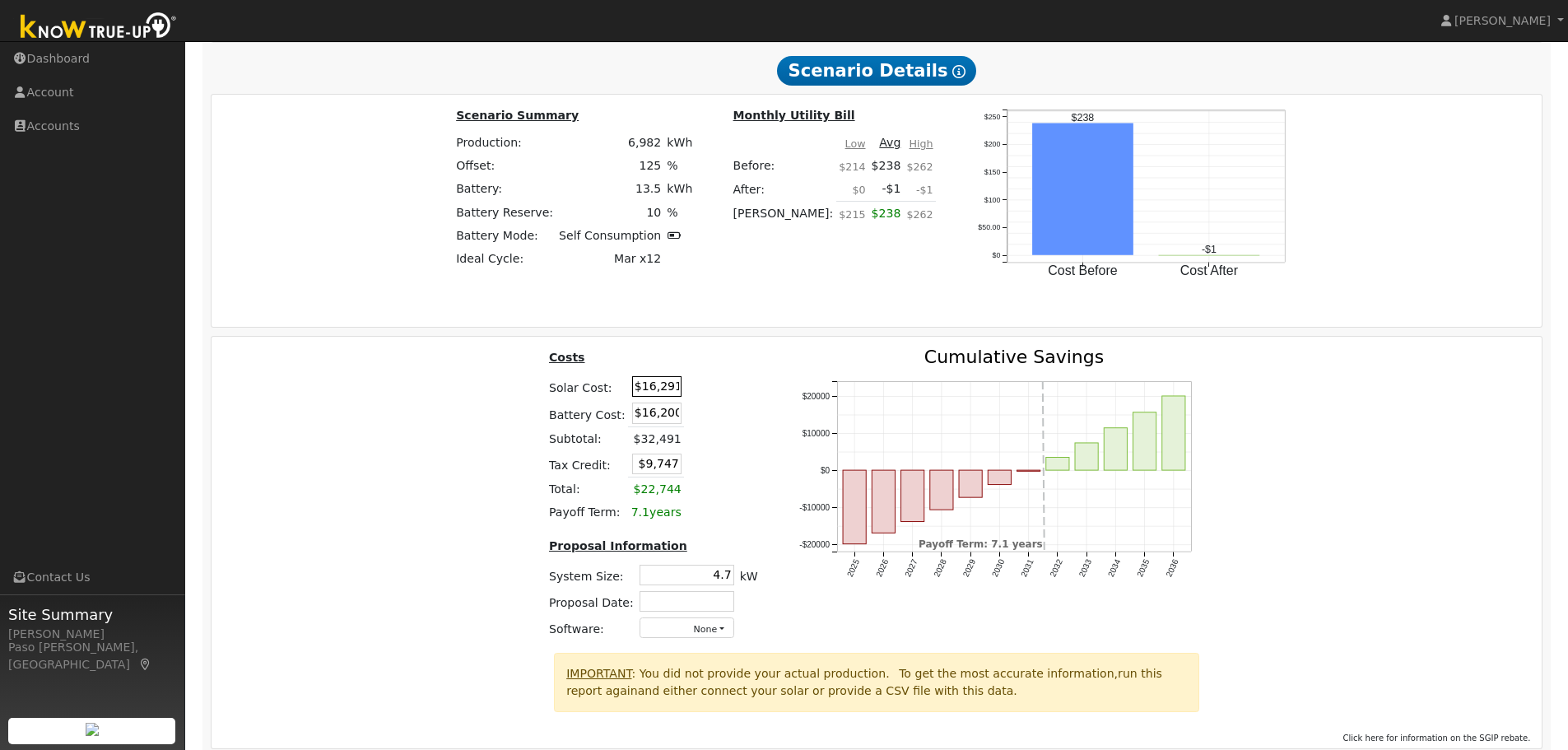
click at [654, 397] on input "$16,291" at bounding box center [657, 386] width 50 height 20
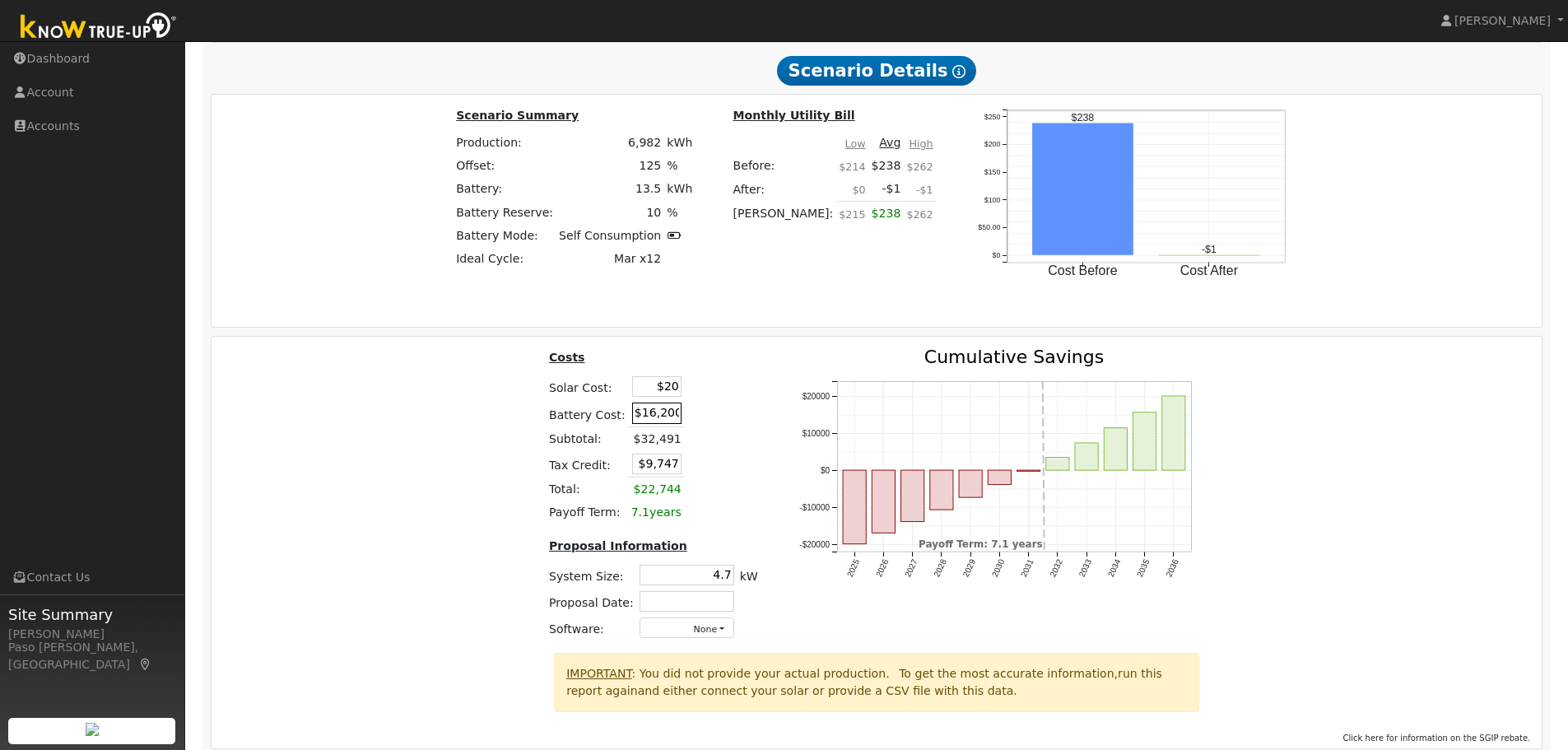
type input "$20"
click at [654, 418] on input "$16,200" at bounding box center [657, 412] width 50 height 20
type input "$4,866"
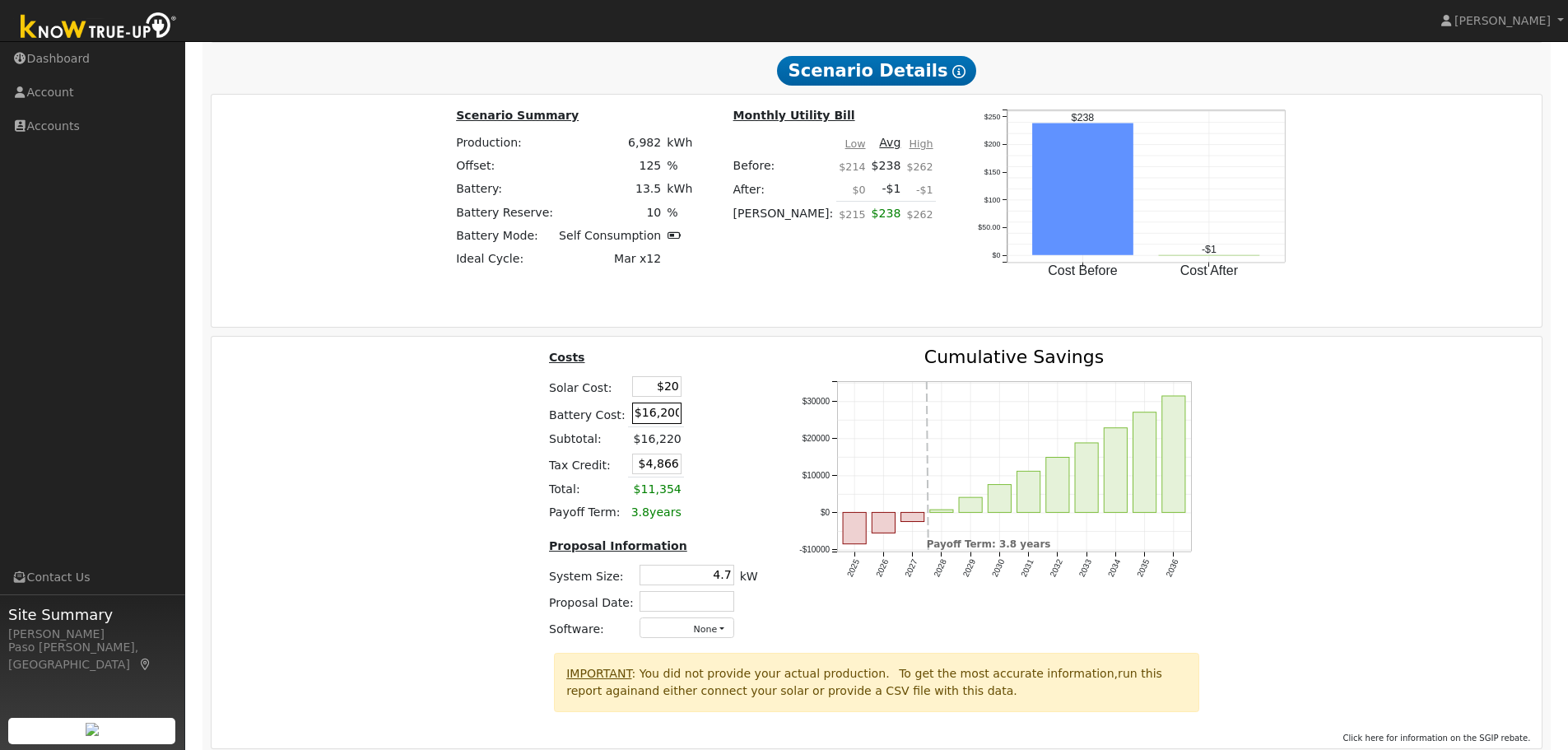
click at [654, 418] on input "$16,200" at bounding box center [657, 412] width 50 height 20
click at [668, 394] on input "$20" at bounding box center [657, 386] width 50 height 20
type input "$20,000"
type input "$10,860"
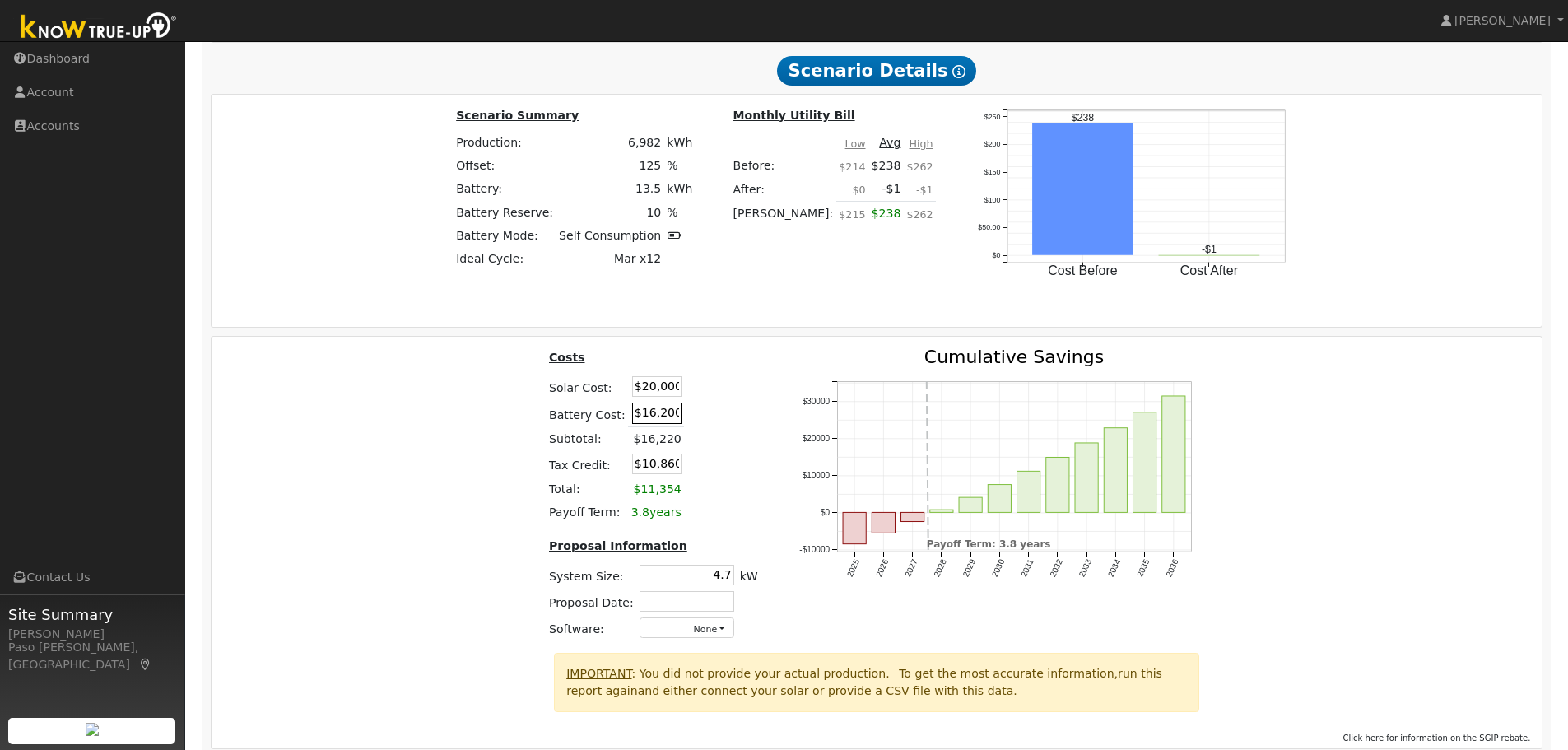
click at [664, 416] on input "$16,200" at bounding box center [657, 412] width 50 height 20
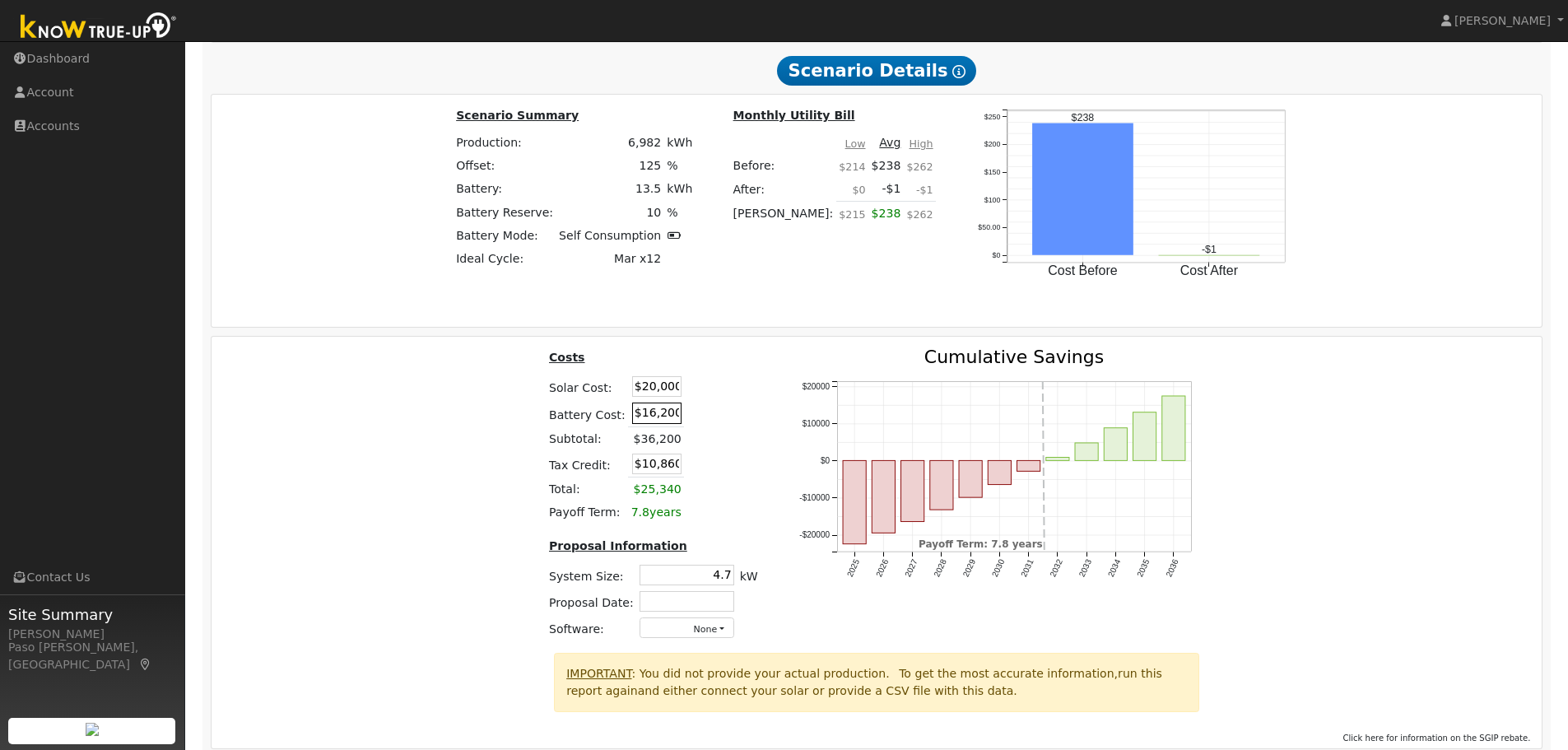
click at [664, 416] on input "$16,200" at bounding box center [657, 412] width 50 height 20
click at [1239, 514] on div "Costs Solar Cost: $20,000 Battery Cost: $16000 Subtotal: $36,200 Tax Credit: $1…" at bounding box center [877, 501] width 1342 height 304
type input "$16,000"
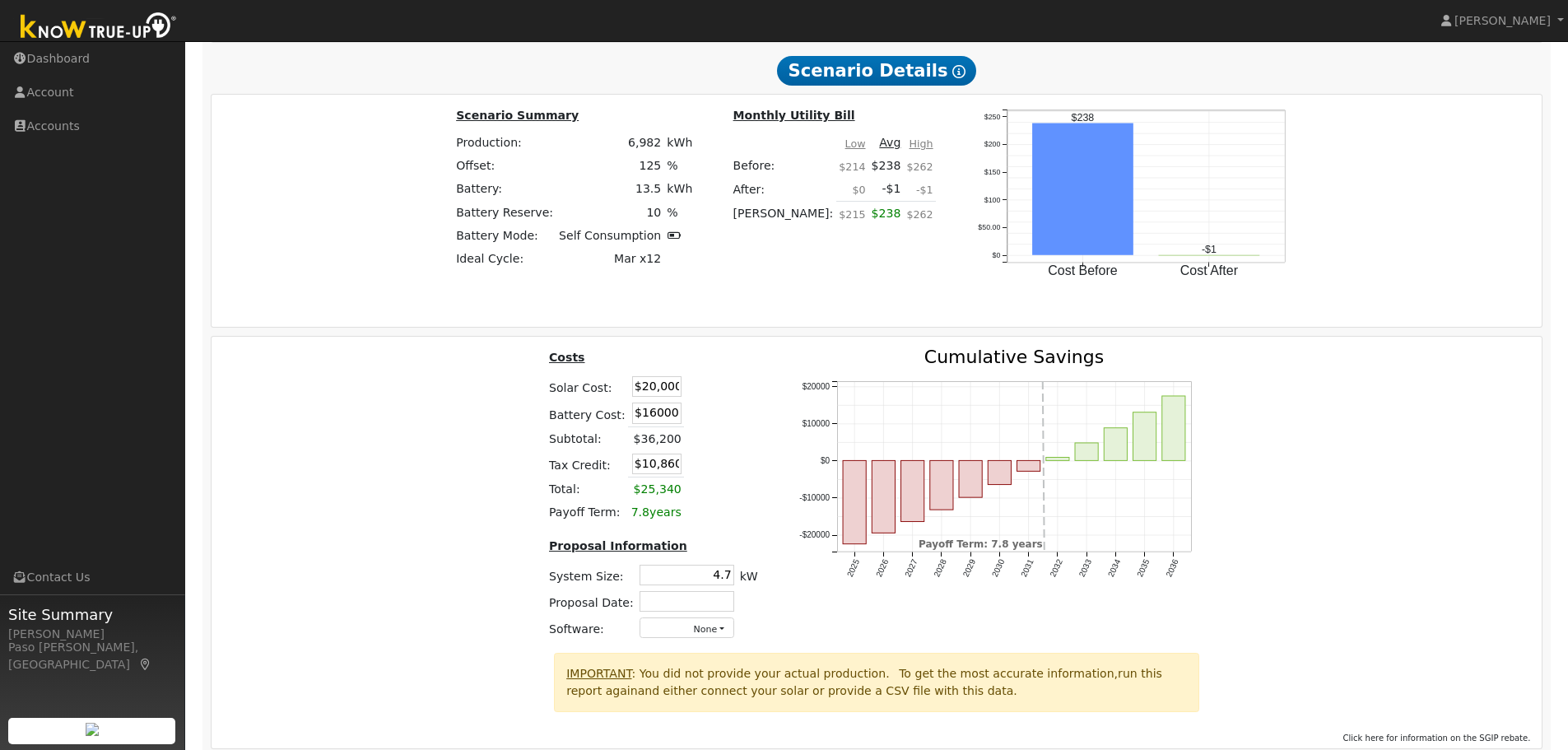
type input "$10,800"
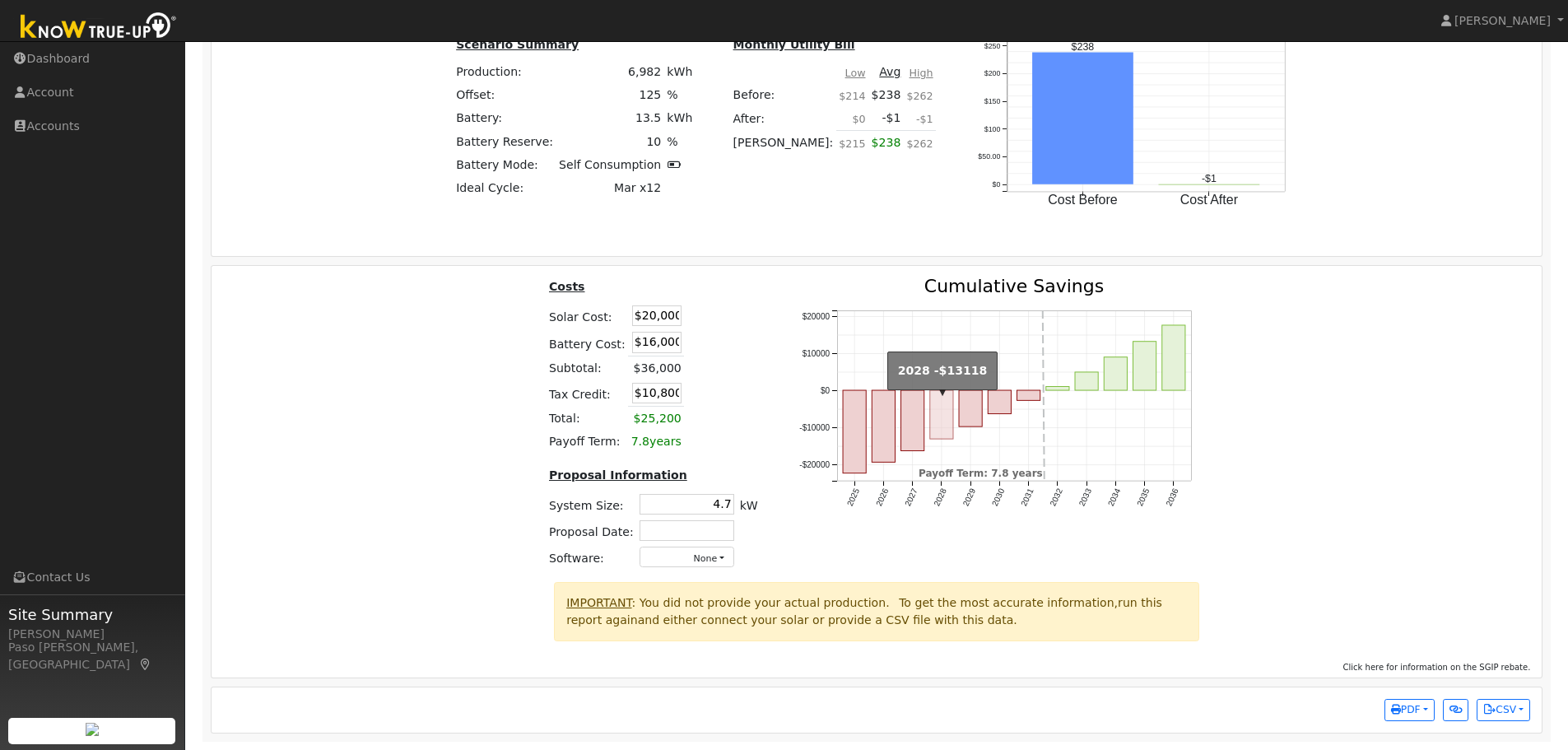
scroll to position [2522, 0]
click at [714, 511] on input "4.7" at bounding box center [686, 503] width 95 height 20
type input "5.1"
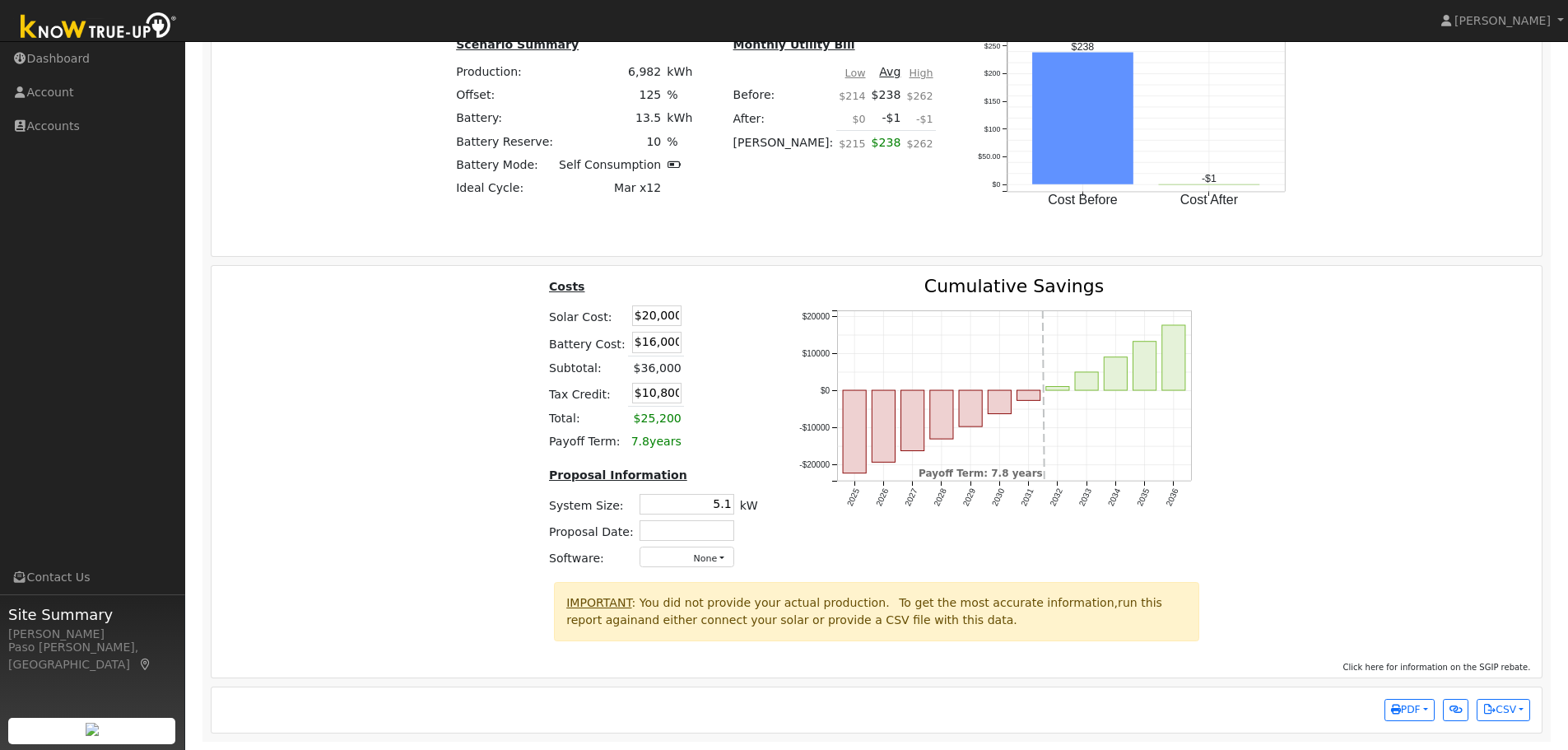
click at [1328, 608] on div at bounding box center [1373, 617] width 331 height 71
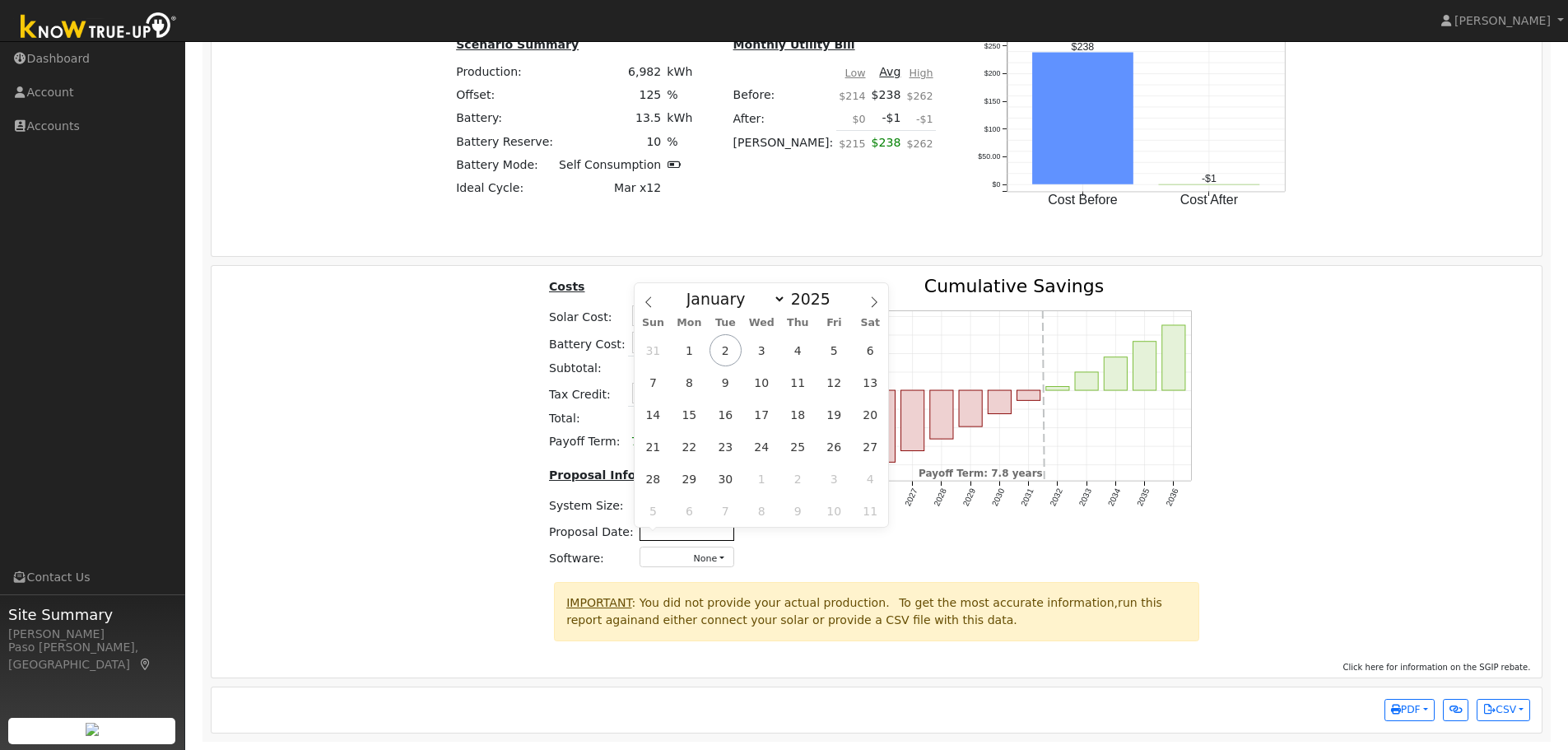
click at [715, 540] on input "text" at bounding box center [686, 530] width 95 height 20
click at [735, 359] on div "31 1 2 3 4 5 6 7 8 9 10 11 12 13 14 15 16 17 18 19 20 21 22 23 24 25 26 27 28 2…" at bounding box center [761, 431] width 254 height 193
click at [725, 338] on span "2" at bounding box center [725, 350] width 32 height 32
type input "[DATE]"
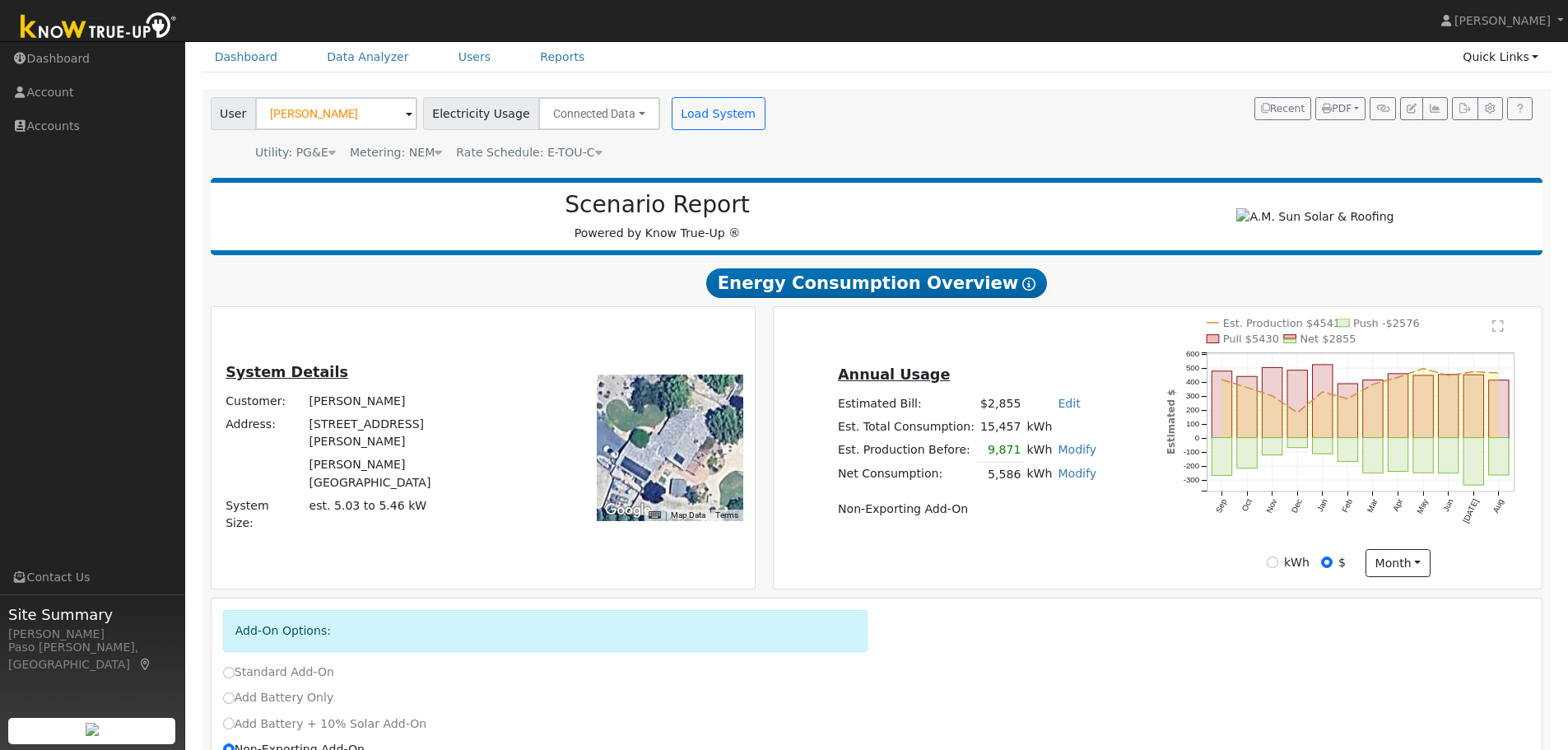
scroll to position [0, 0]
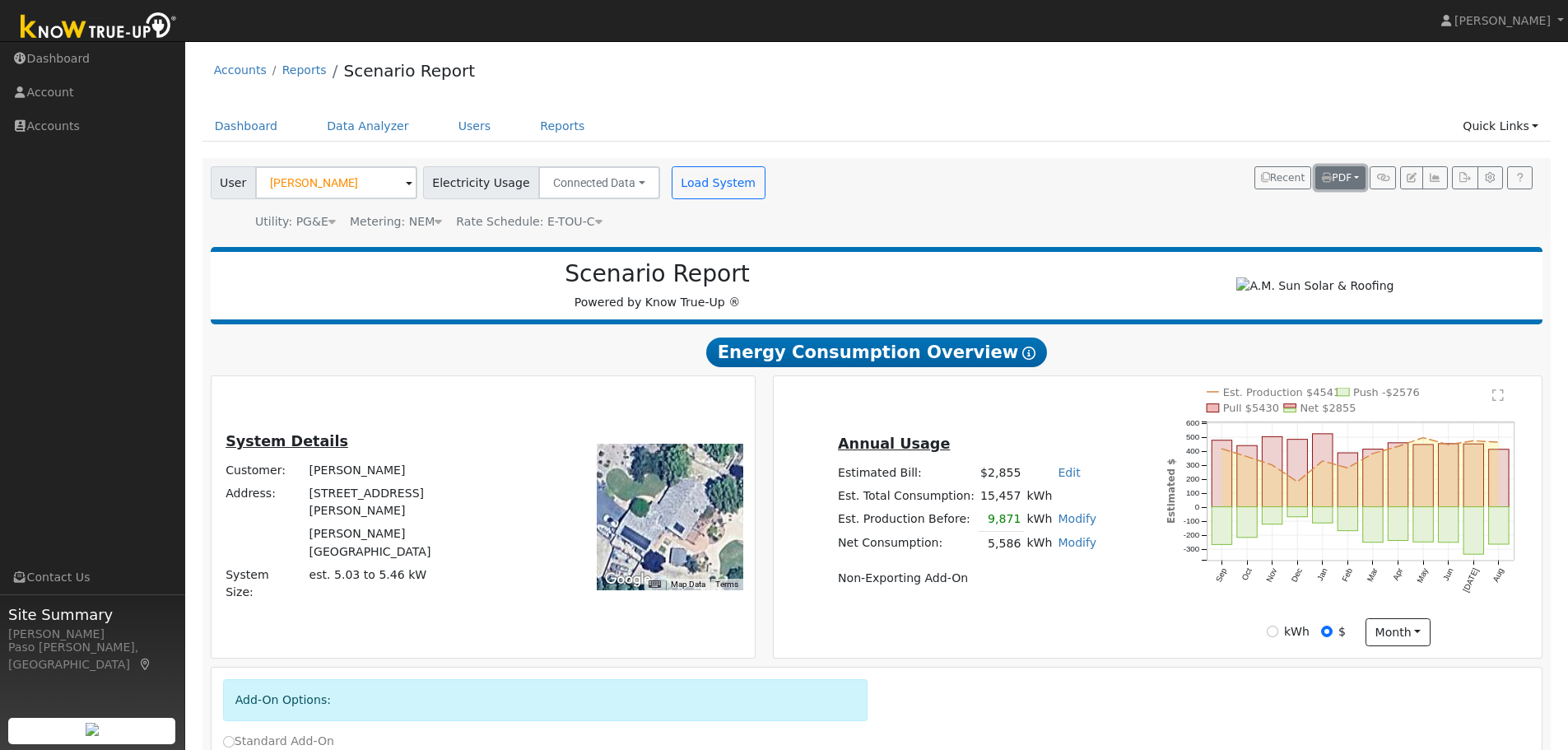
click at [1344, 179] on span "PDF" at bounding box center [1337, 178] width 30 height 11
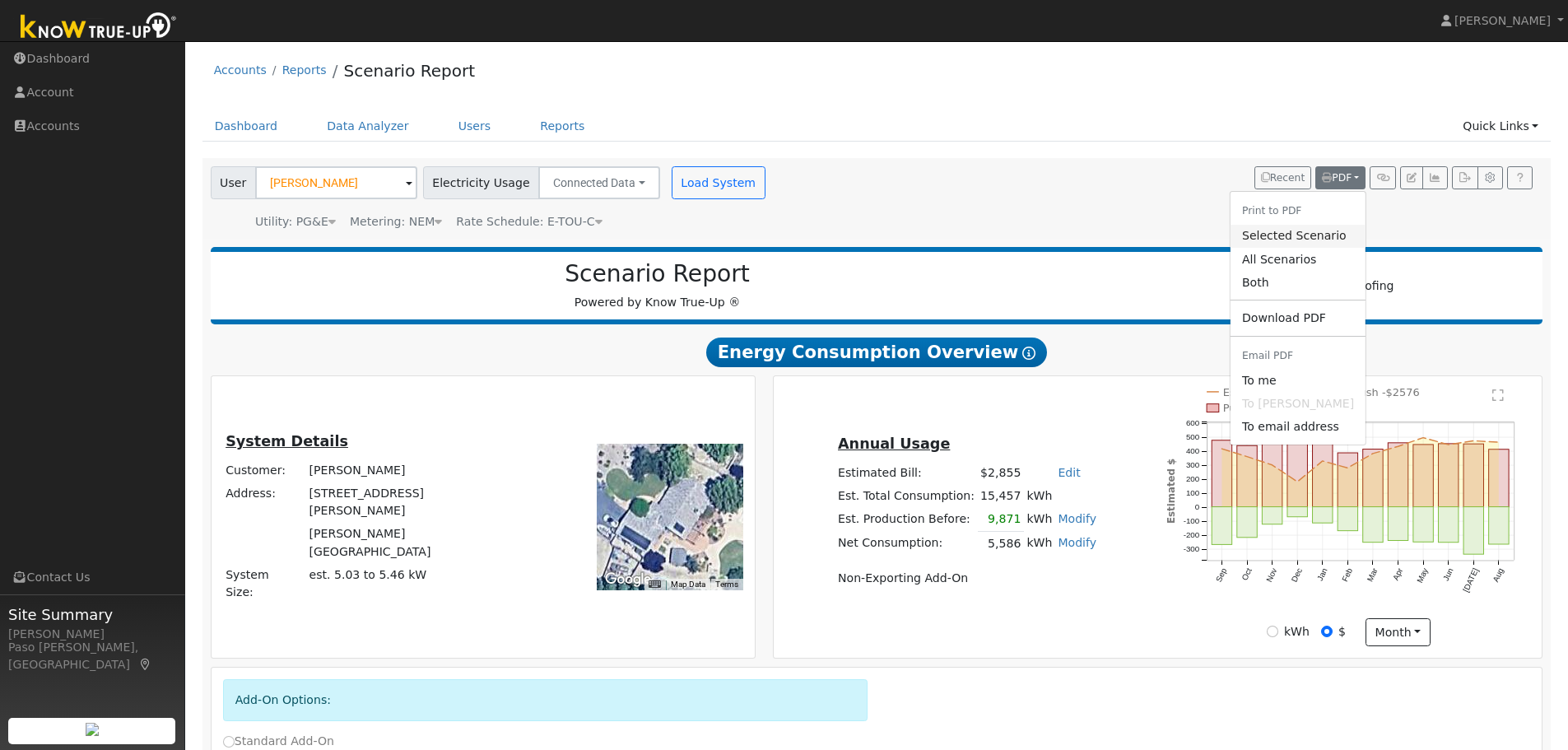
click at [1307, 239] on link "Selected Scenario" at bounding box center [1298, 236] width 135 height 23
